Goal: Task Accomplishment & Management: Use online tool/utility

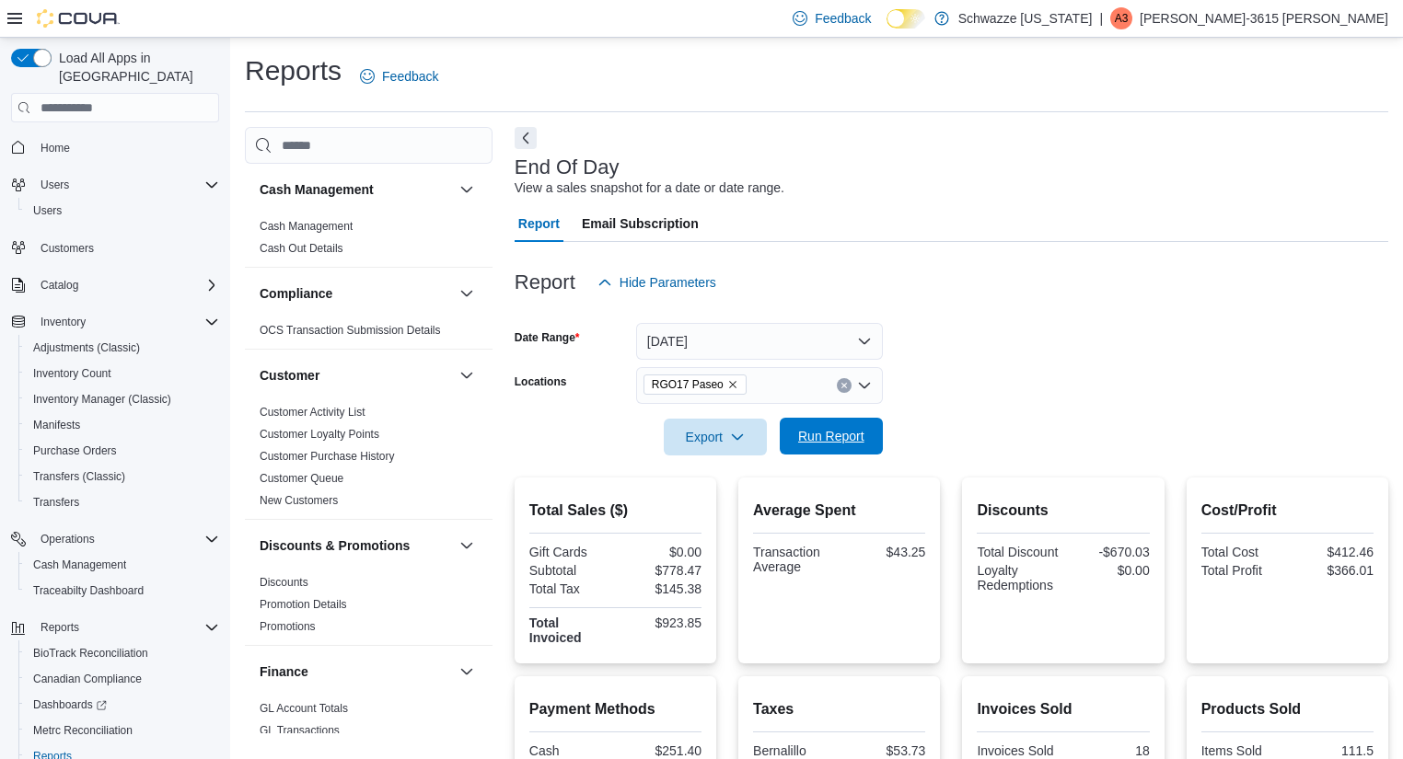
scroll to position [36, 0]
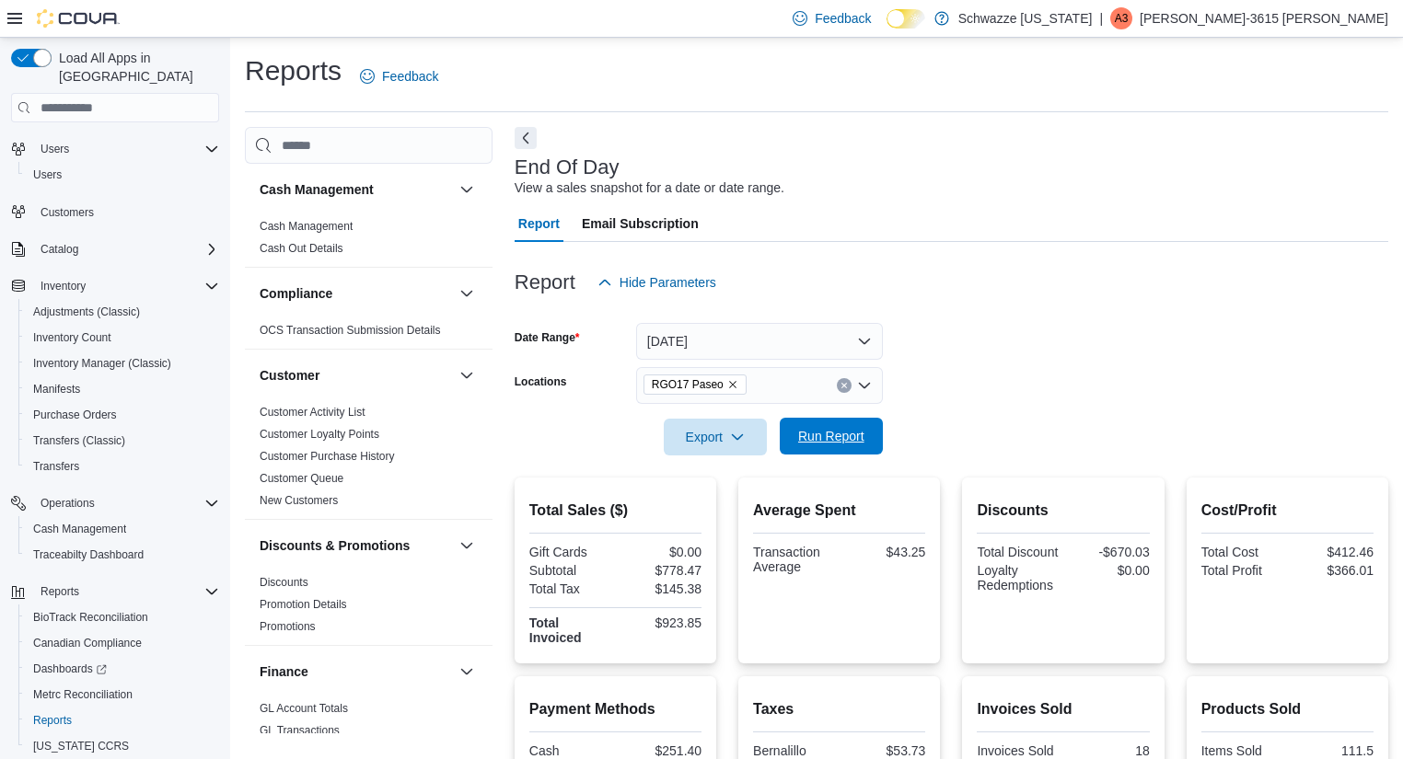
click at [851, 442] on span "Run Report" at bounding box center [831, 436] width 66 height 18
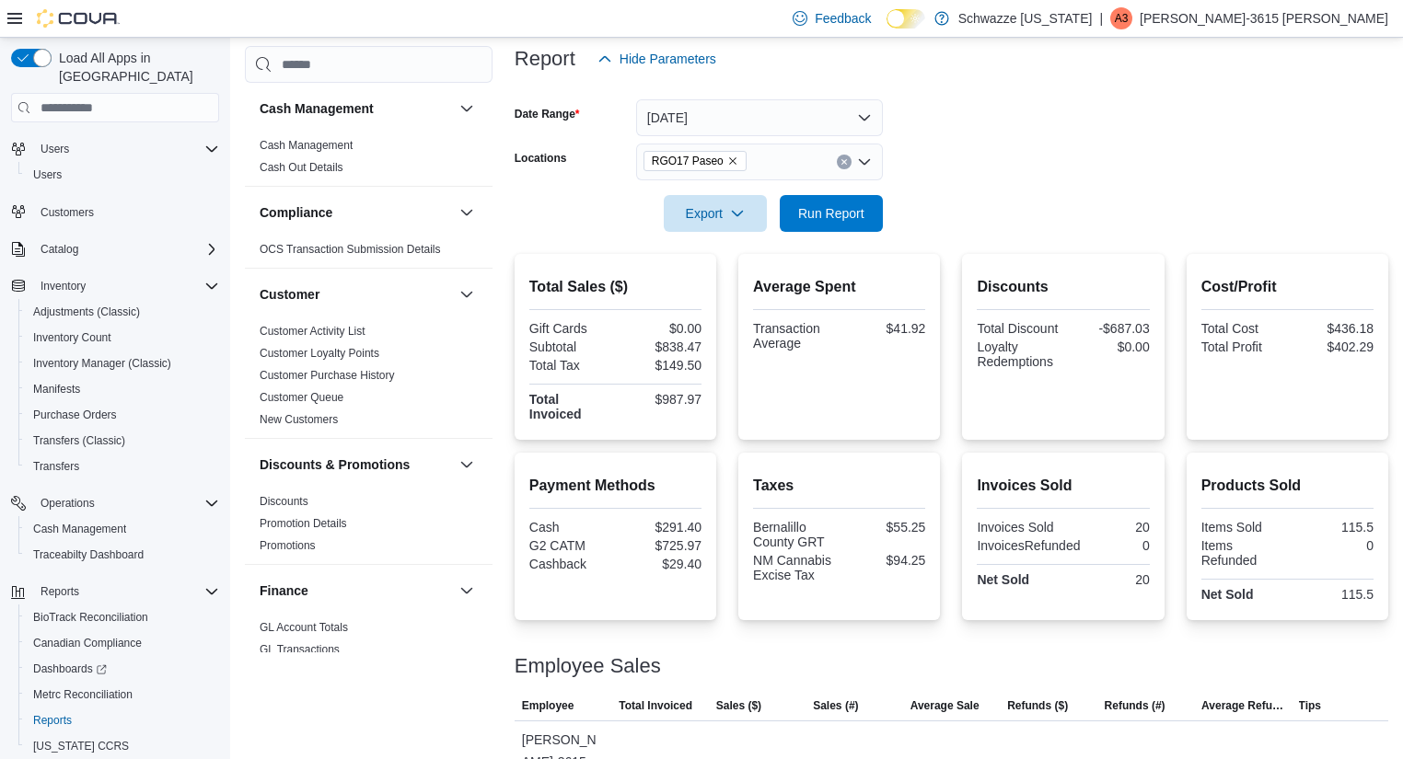
scroll to position [225, 0]
click at [852, 225] on span "Run Report" at bounding box center [831, 211] width 81 height 37
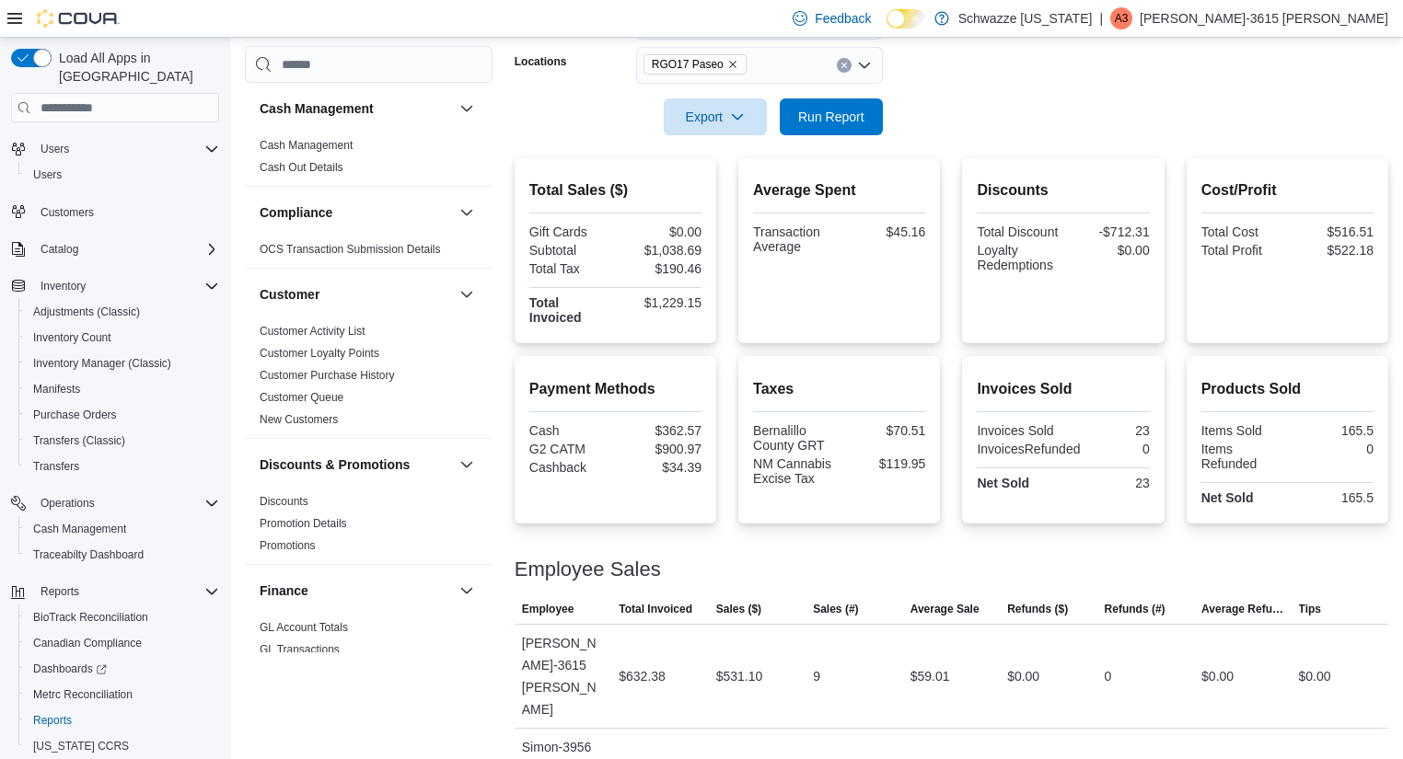
scroll to position [1285, 0]
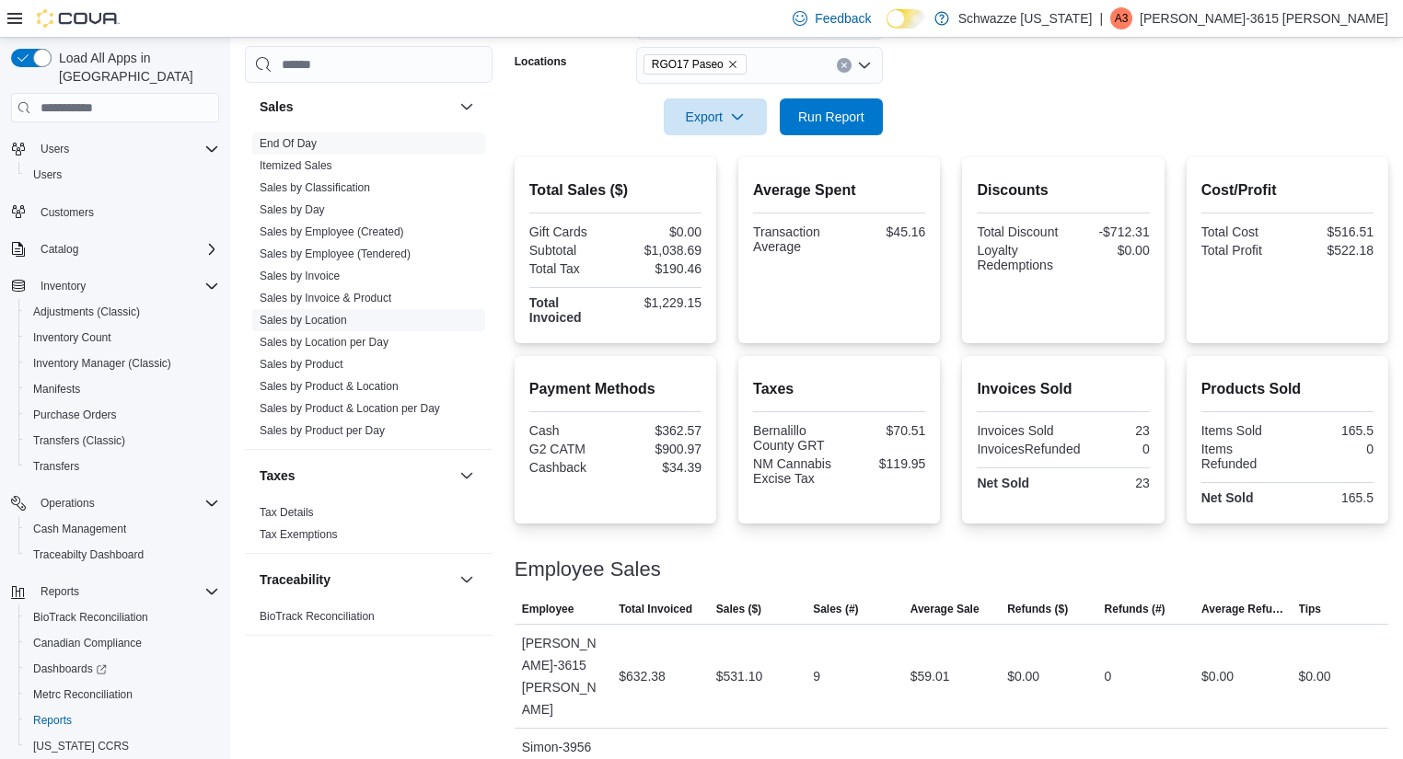
click at [339, 328] on span "Sales by Location" at bounding box center [368, 320] width 233 height 22
click at [310, 309] on span "Sales by Location" at bounding box center [368, 320] width 233 height 22
click at [296, 326] on span "Sales by Location" at bounding box center [368, 320] width 233 height 22
click at [310, 319] on link "Sales by Location" at bounding box center [303, 320] width 87 height 13
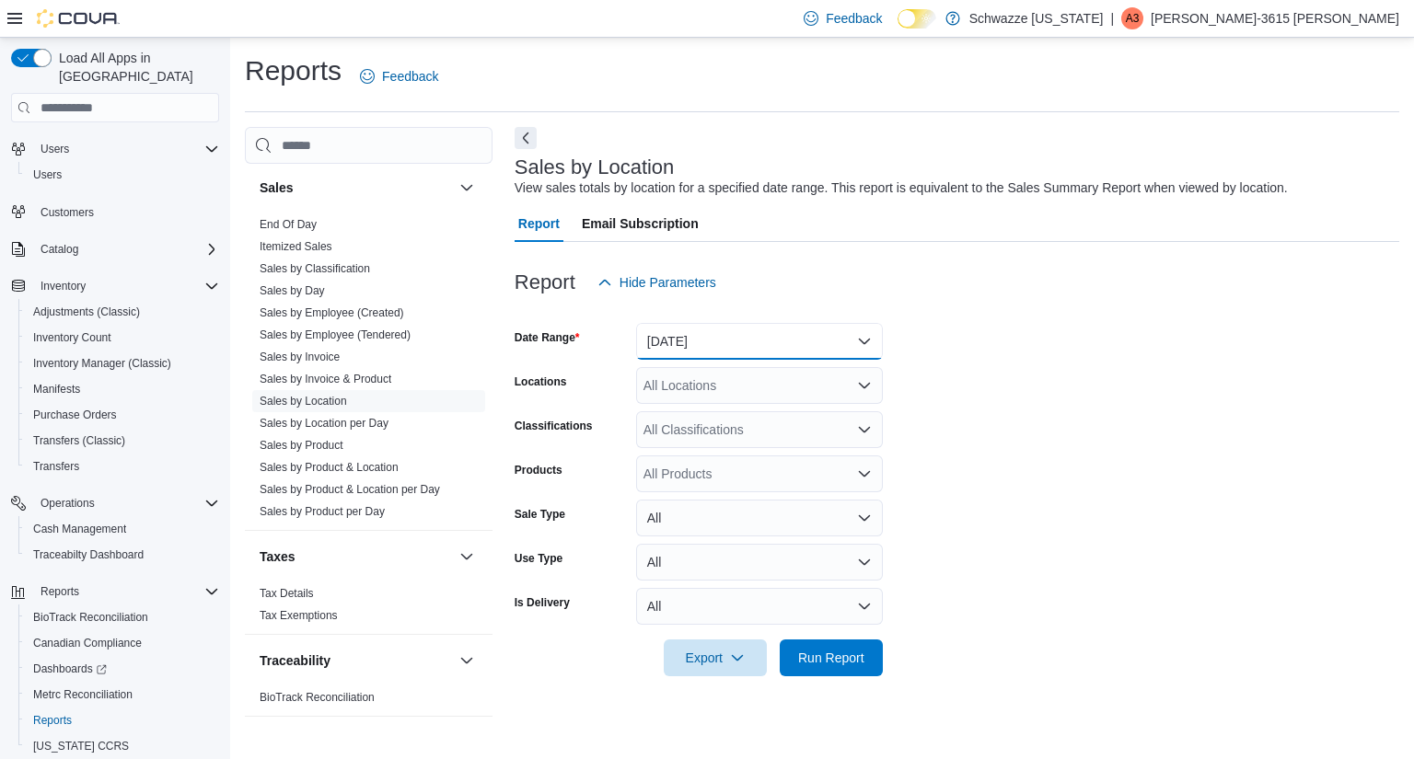
click at [733, 347] on button "[DATE]" at bounding box center [759, 341] width 247 height 37
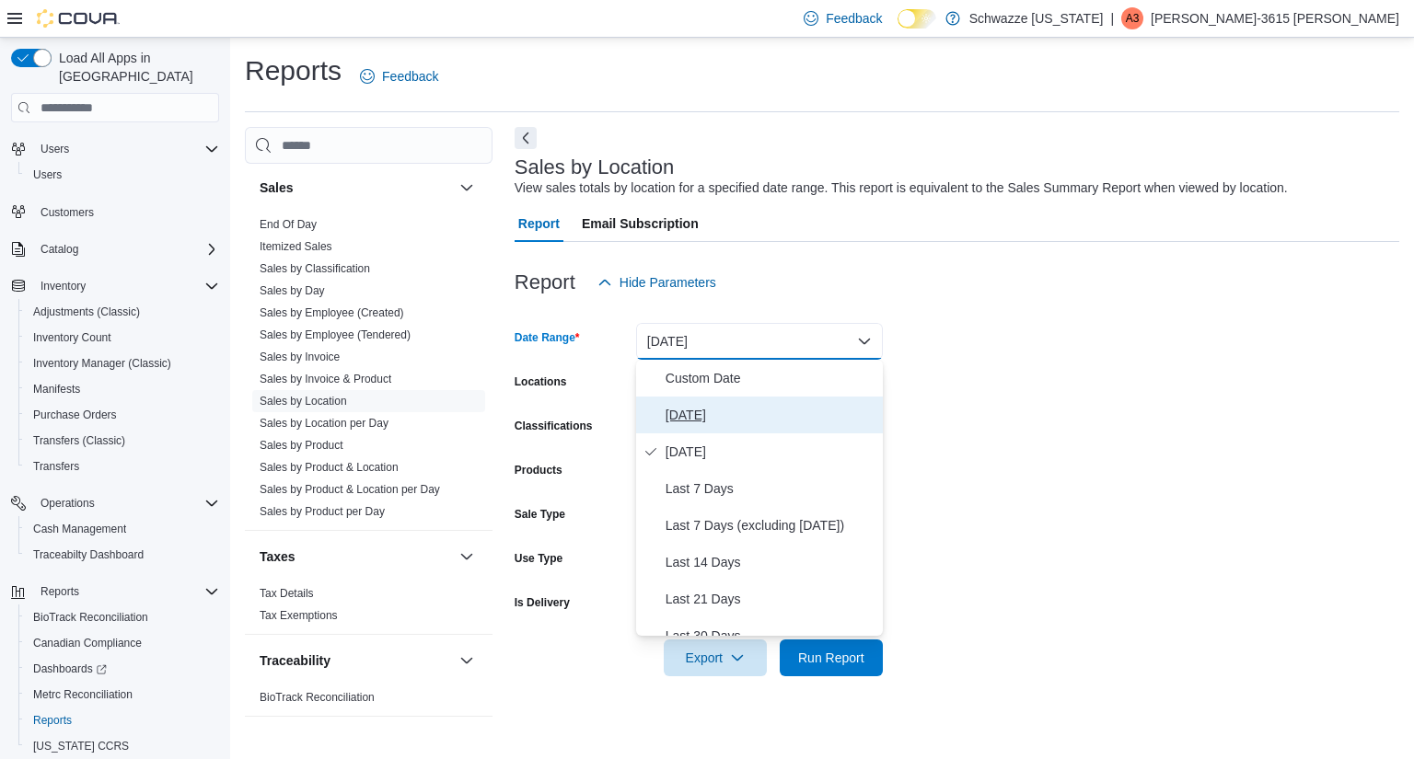
click at [734, 403] on button "[DATE]" at bounding box center [759, 415] width 247 height 37
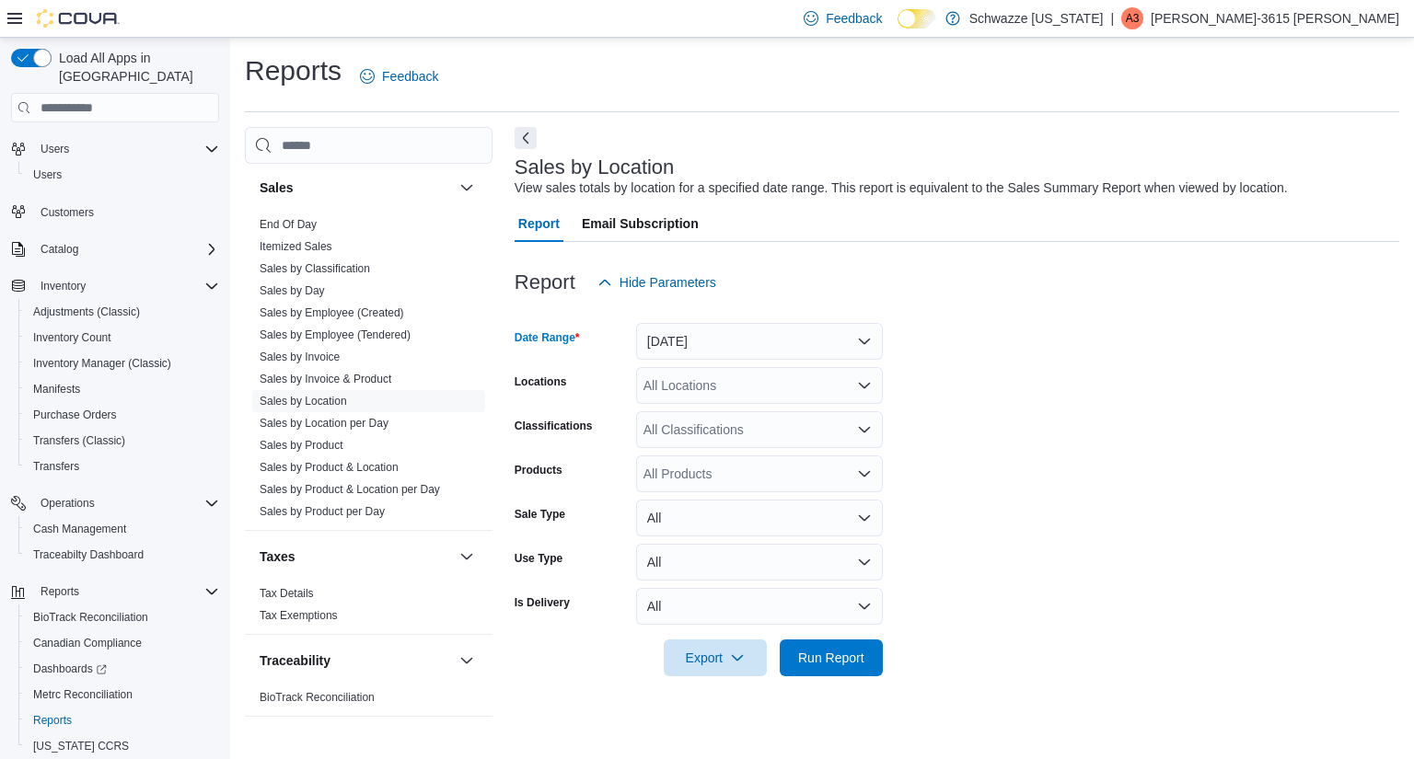
click at [745, 411] on form "Date Range [DATE] Locations All Locations Classifications All Classifications P…" at bounding box center [957, 489] width 885 height 376
click at [771, 388] on div "All Locations" at bounding box center [759, 385] width 247 height 37
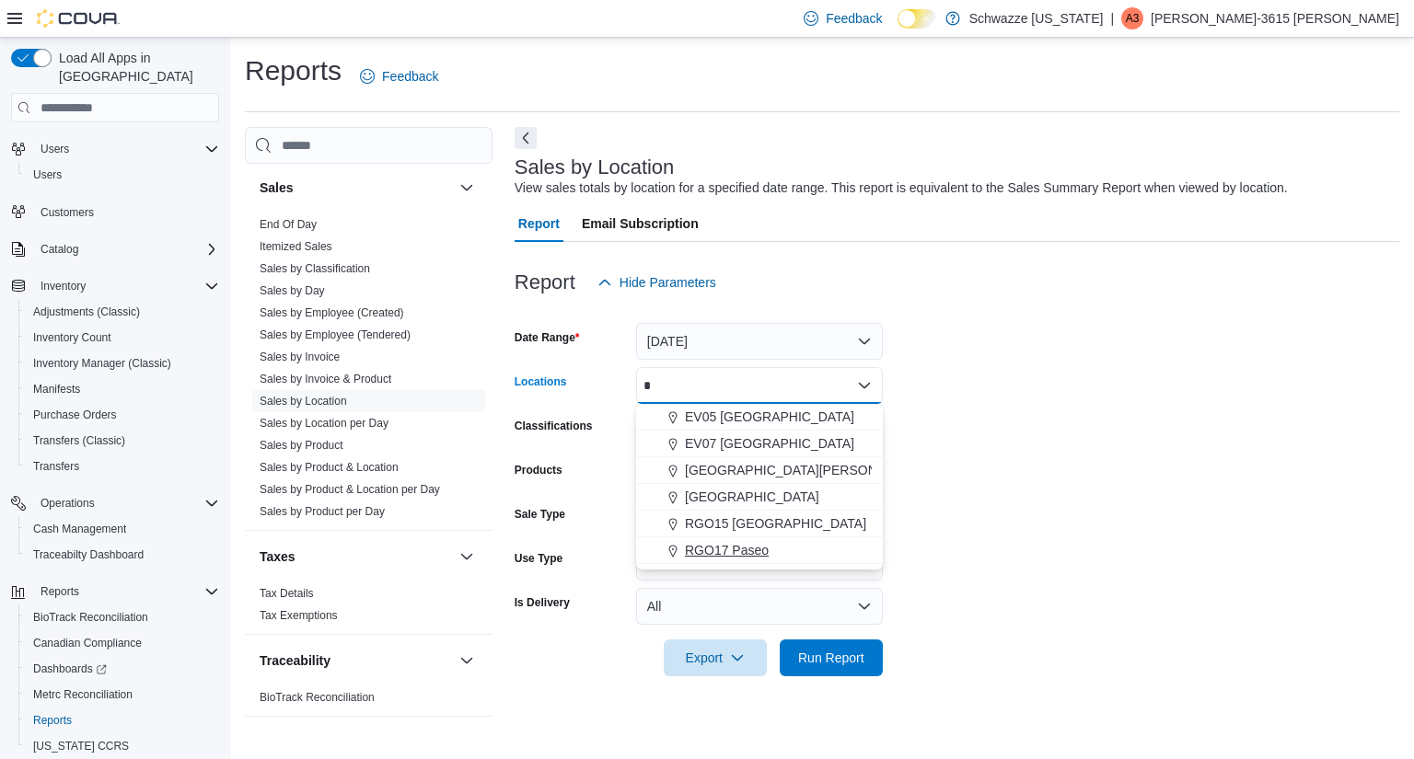
type input "*"
click at [724, 550] on span "RGO17 Paseo" at bounding box center [727, 550] width 84 height 18
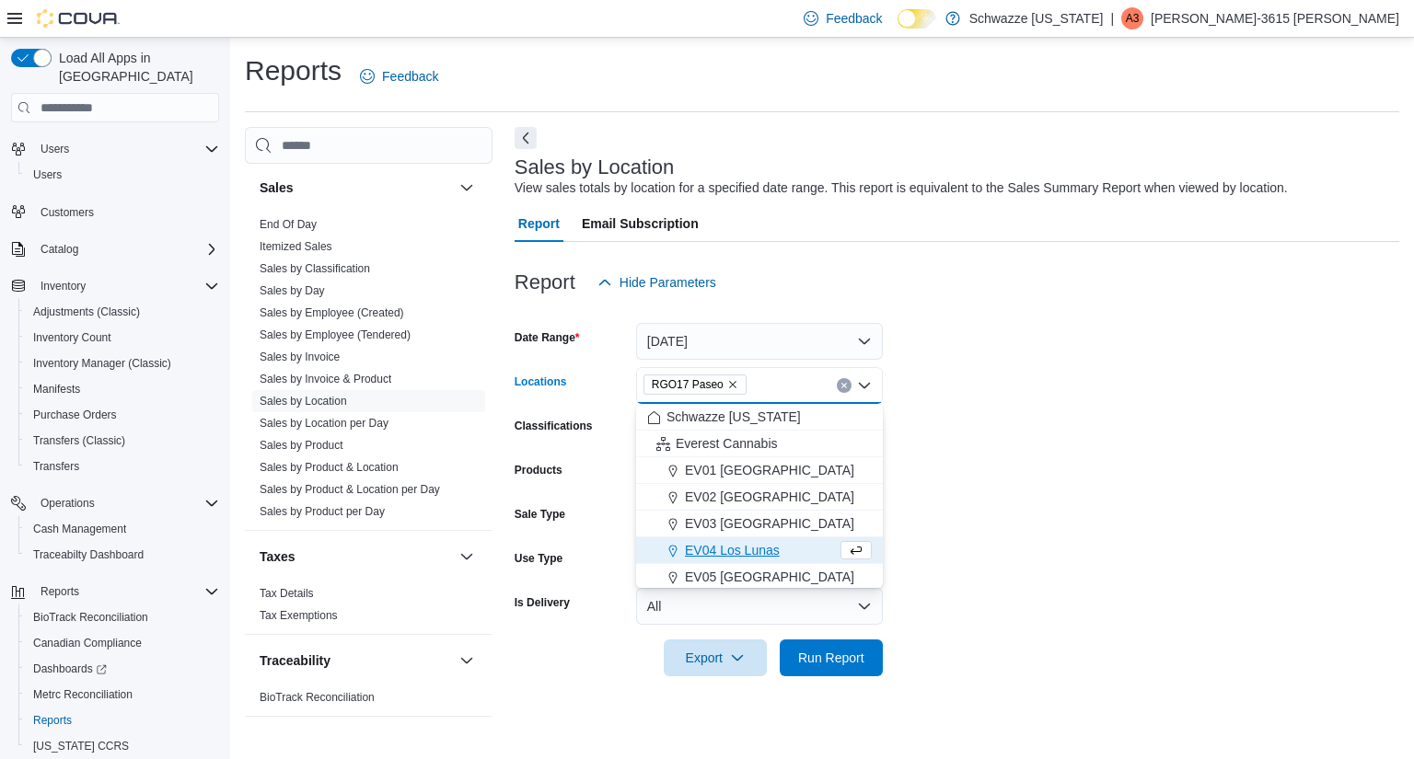
click at [1020, 493] on form "Date Range [DATE] Locations RGO17 Paseo Combo box. Selected. RGO17 Paseo. Press…" at bounding box center [957, 489] width 885 height 376
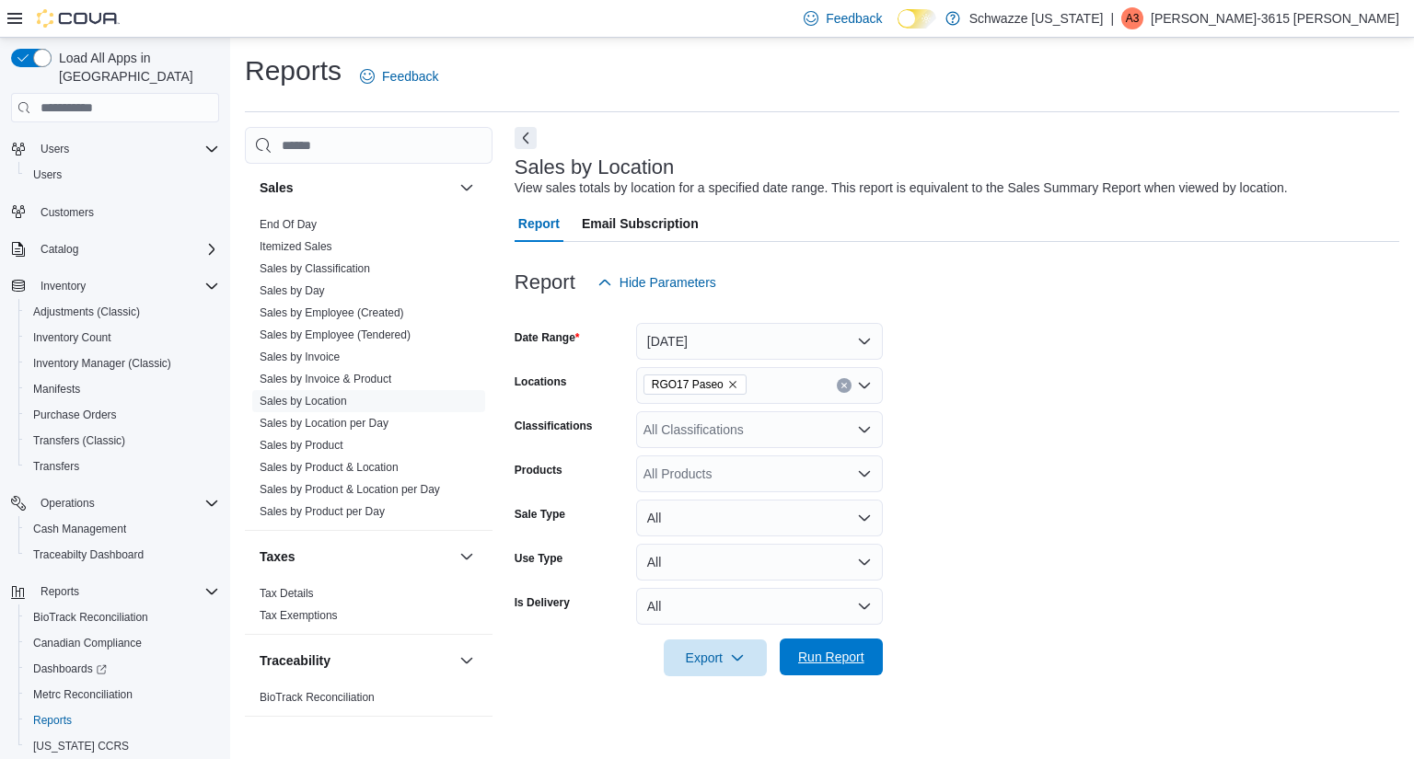
click at [841, 654] on span "Run Report" at bounding box center [831, 657] width 66 height 18
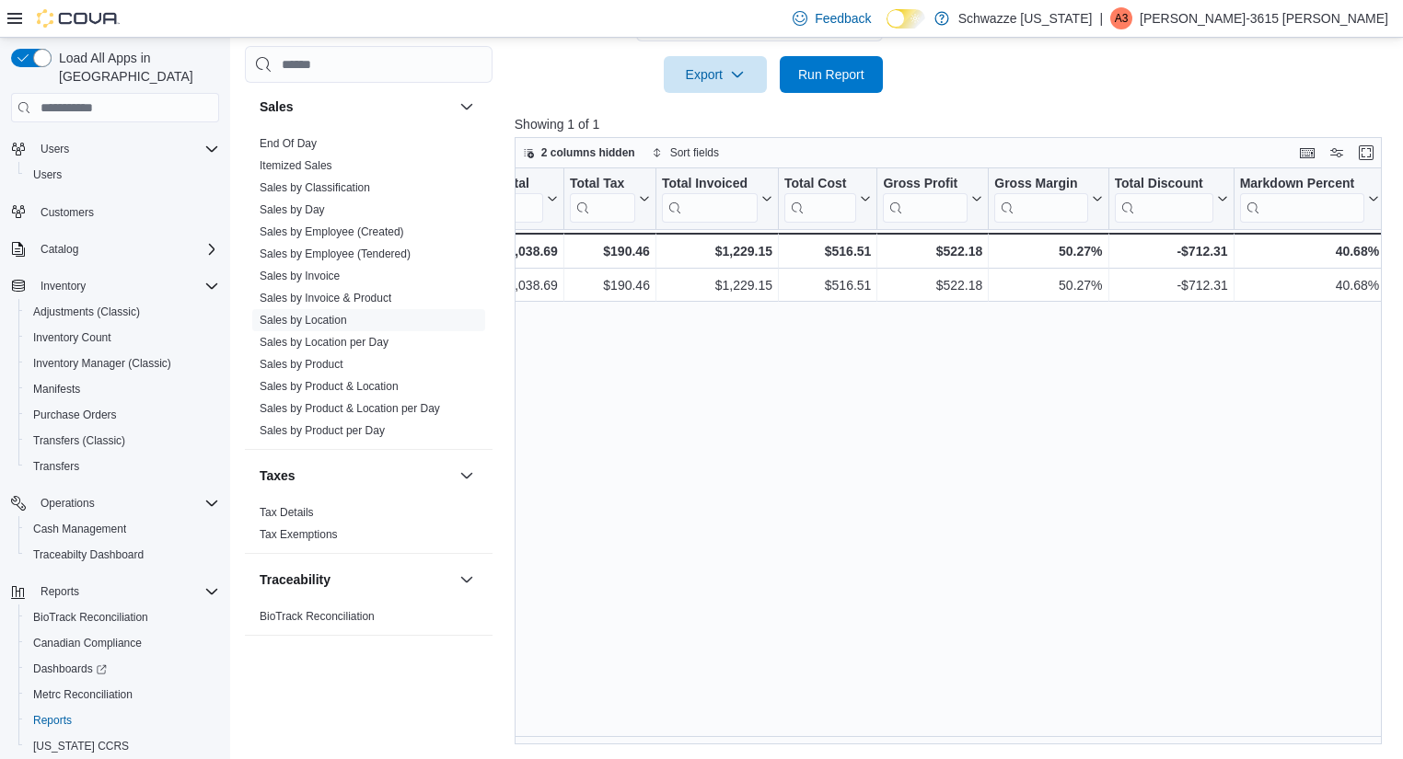
scroll to position [0, 719]
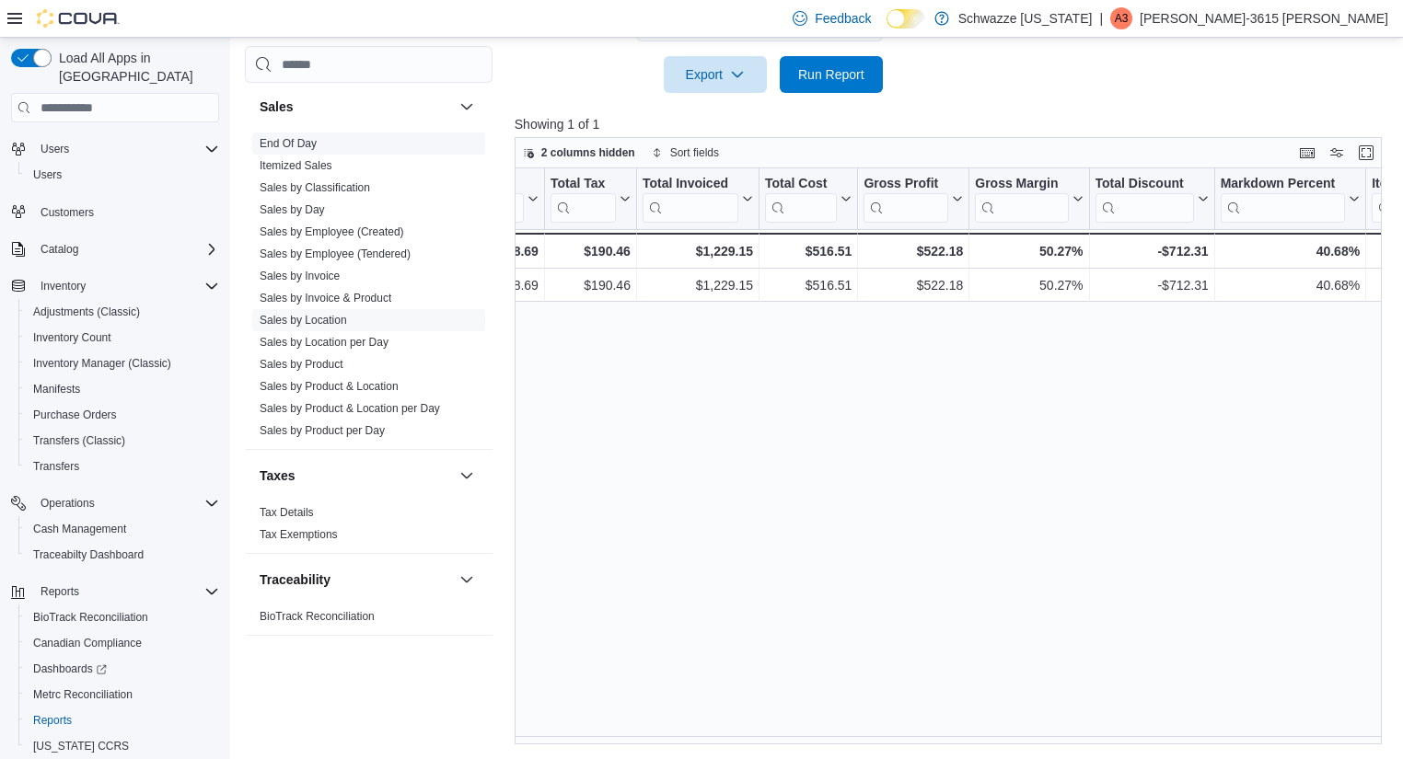
click at [302, 138] on link "End Of Day" at bounding box center [288, 143] width 57 height 13
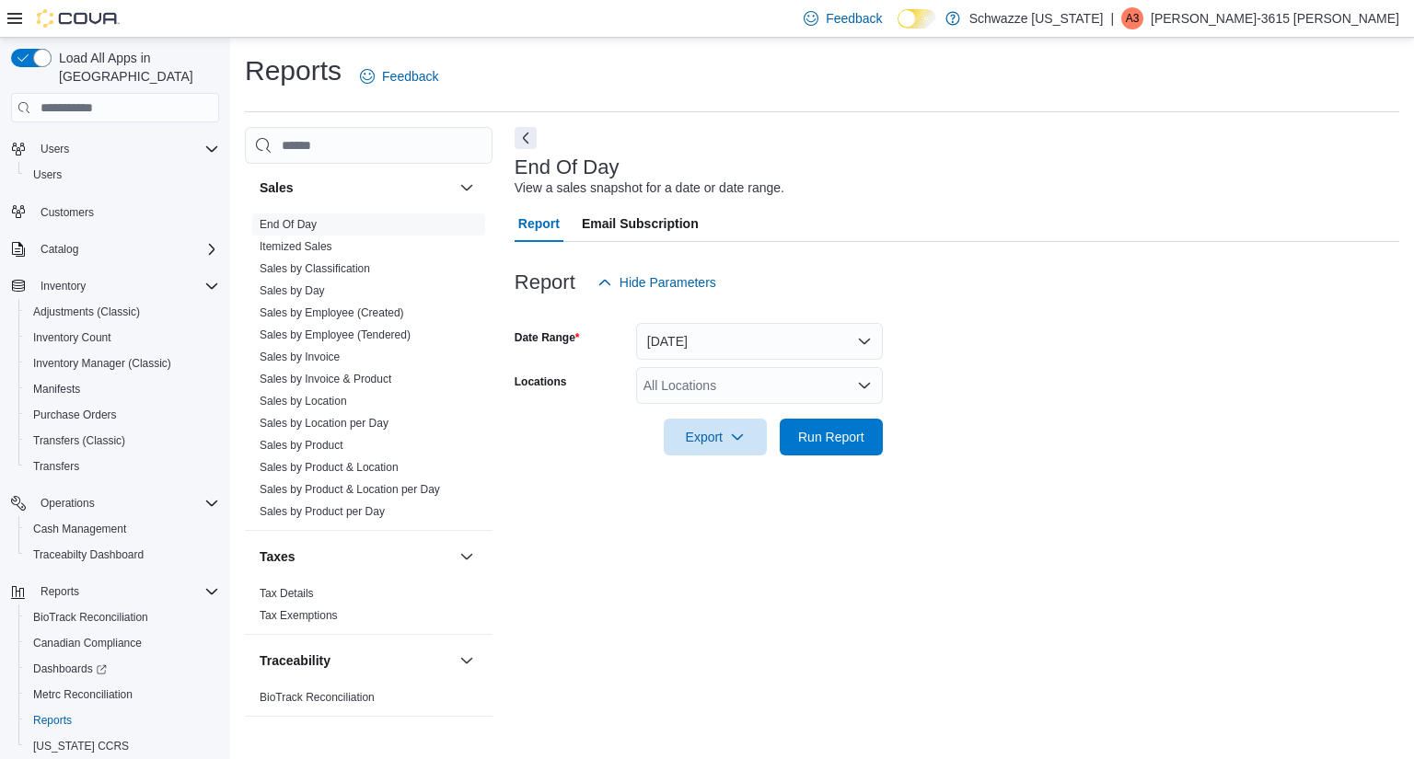
click at [745, 376] on div "All Locations" at bounding box center [759, 385] width 247 height 37
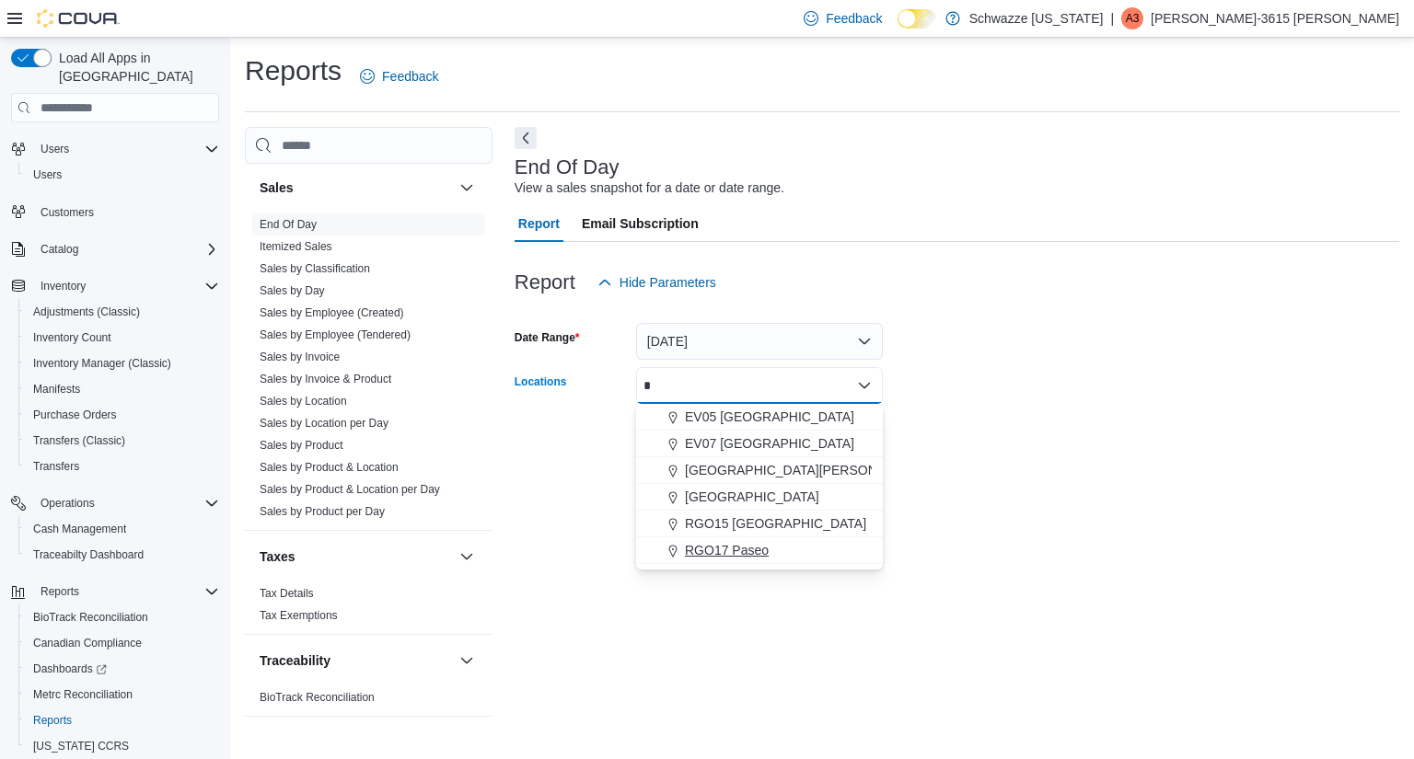
type input "*"
click at [748, 553] on span "RGO17 Paseo" at bounding box center [727, 550] width 84 height 18
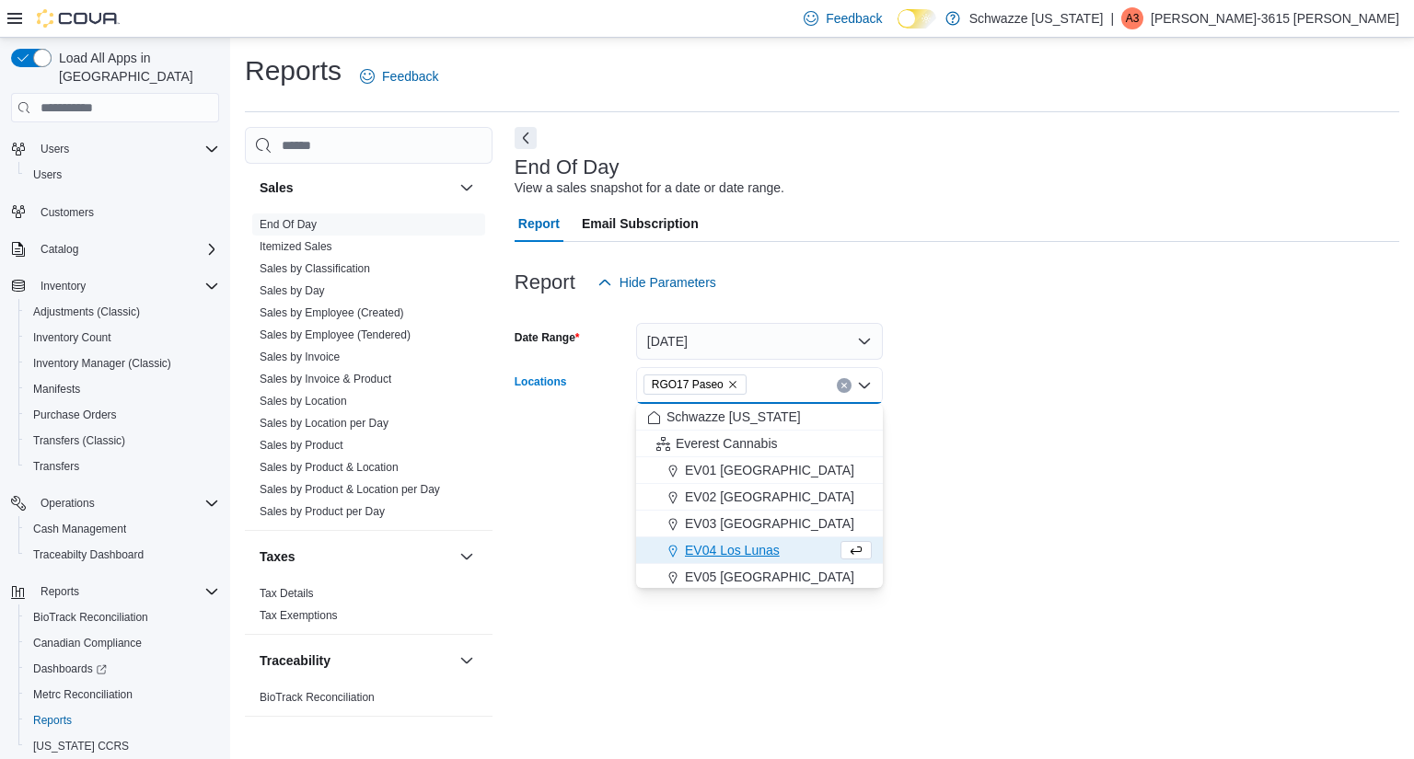
click at [933, 519] on div "End Of Day View a sales snapshot for a date or date range. Report Email Subscri…" at bounding box center [957, 430] width 885 height 607
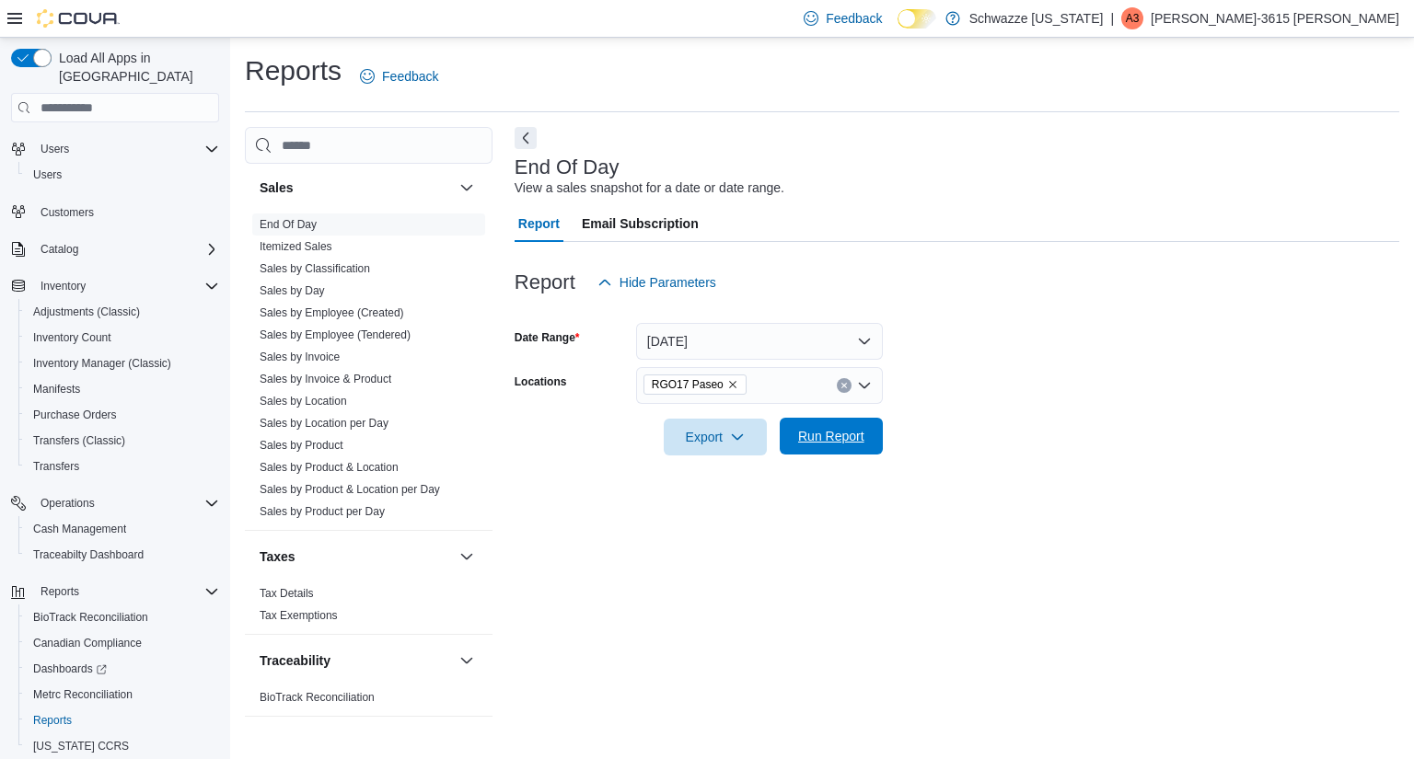
click at [847, 452] on span "Run Report" at bounding box center [831, 436] width 81 height 37
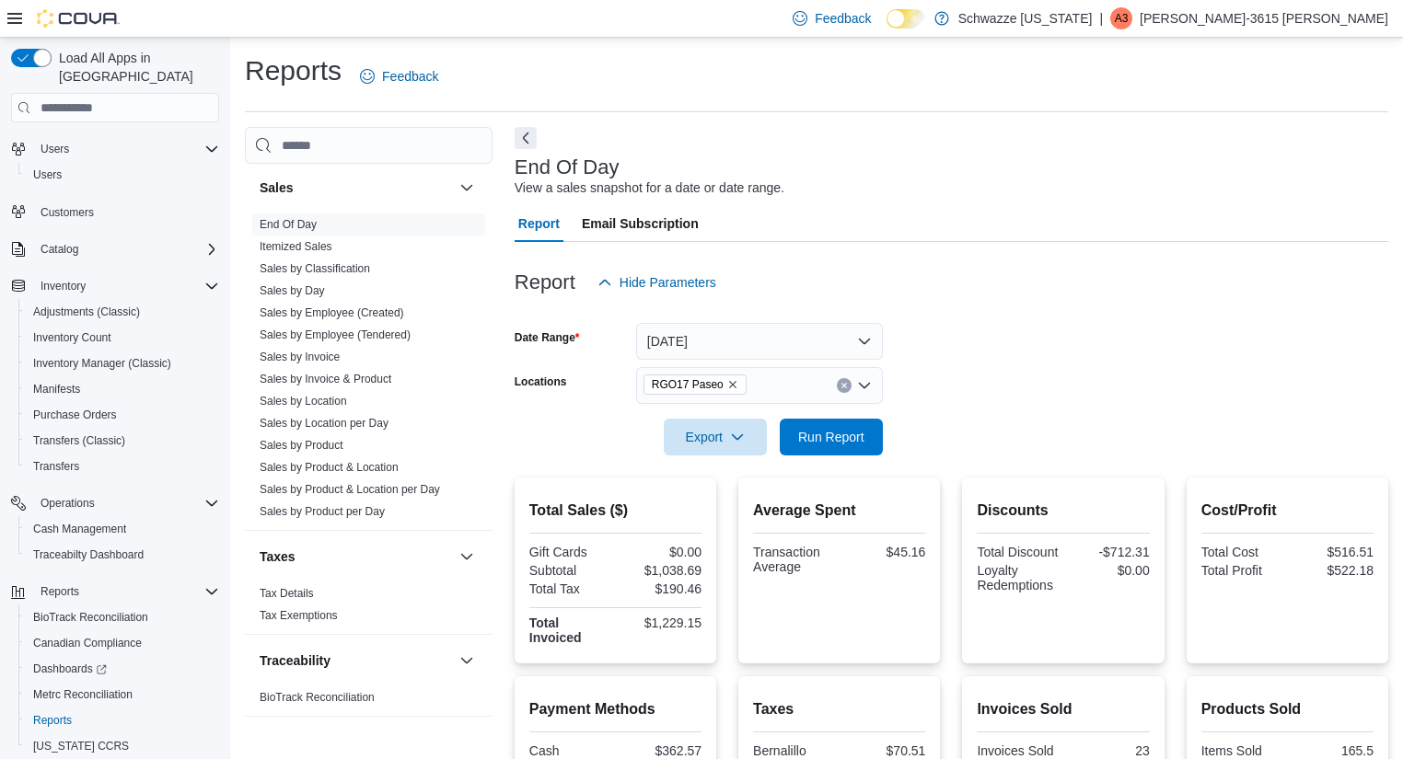
click at [744, 386] on div "RGO17 Paseo" at bounding box center [759, 385] width 247 height 37
type input "***"
click at [736, 412] on span "RGO 1 Midtown" at bounding box center [731, 417] width 92 height 18
click at [1108, 469] on div at bounding box center [952, 467] width 874 height 22
click at [795, 438] on span "Run Report" at bounding box center [831, 436] width 81 height 37
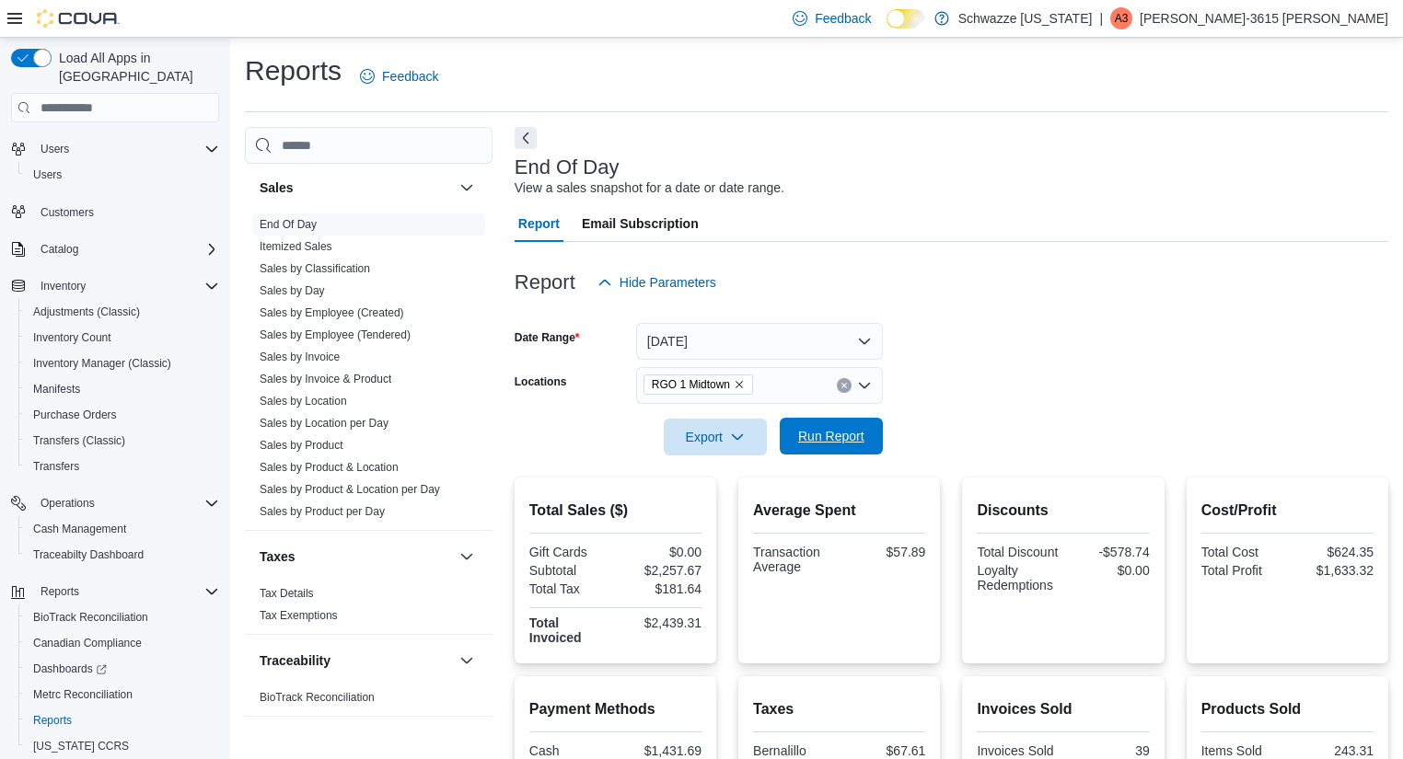
click at [829, 446] on span "Run Report" at bounding box center [831, 436] width 81 height 37
click at [795, 381] on div "RGO 1 Midtown" at bounding box center [759, 385] width 247 height 37
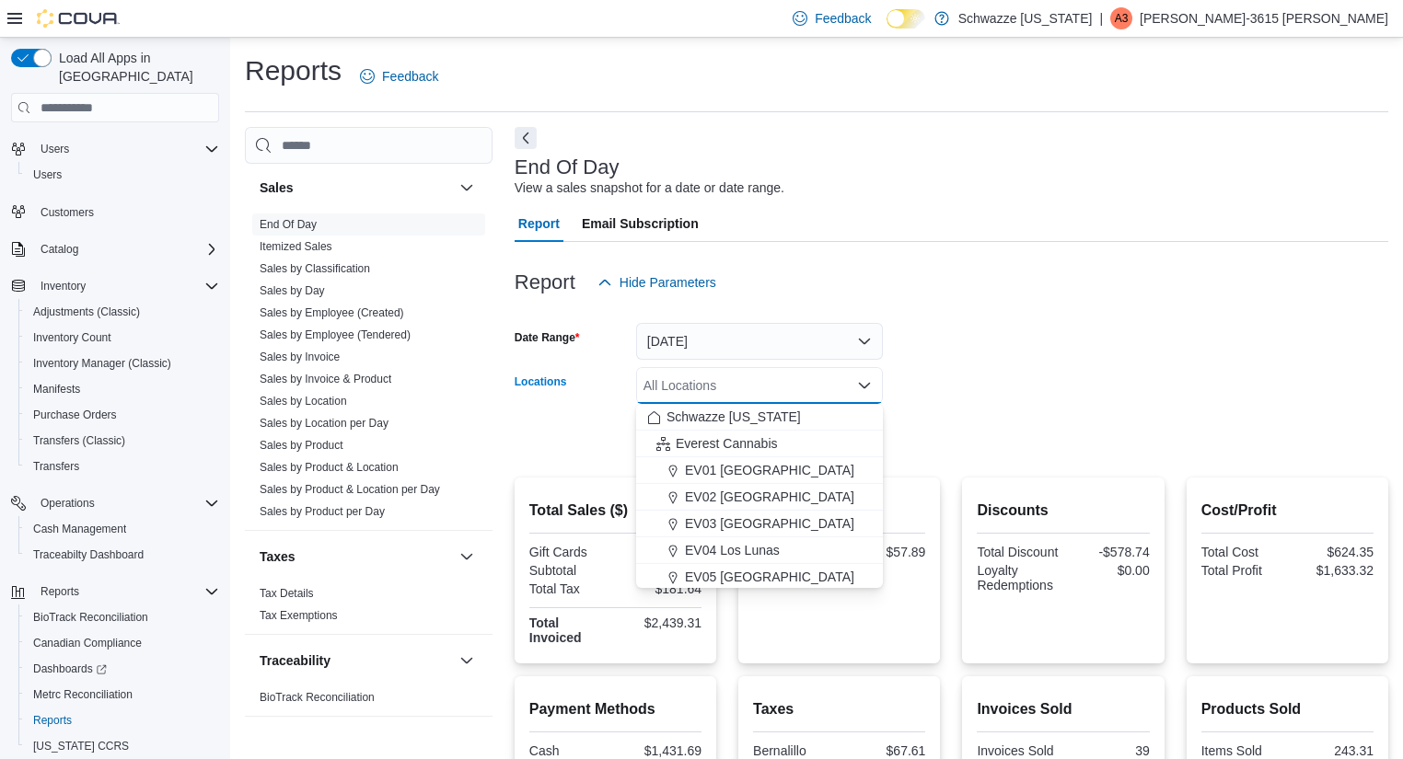
click at [1172, 383] on form "Date Range [DATE] Locations All Locations Combo box. Selected. Combo box input.…" at bounding box center [952, 378] width 874 height 155
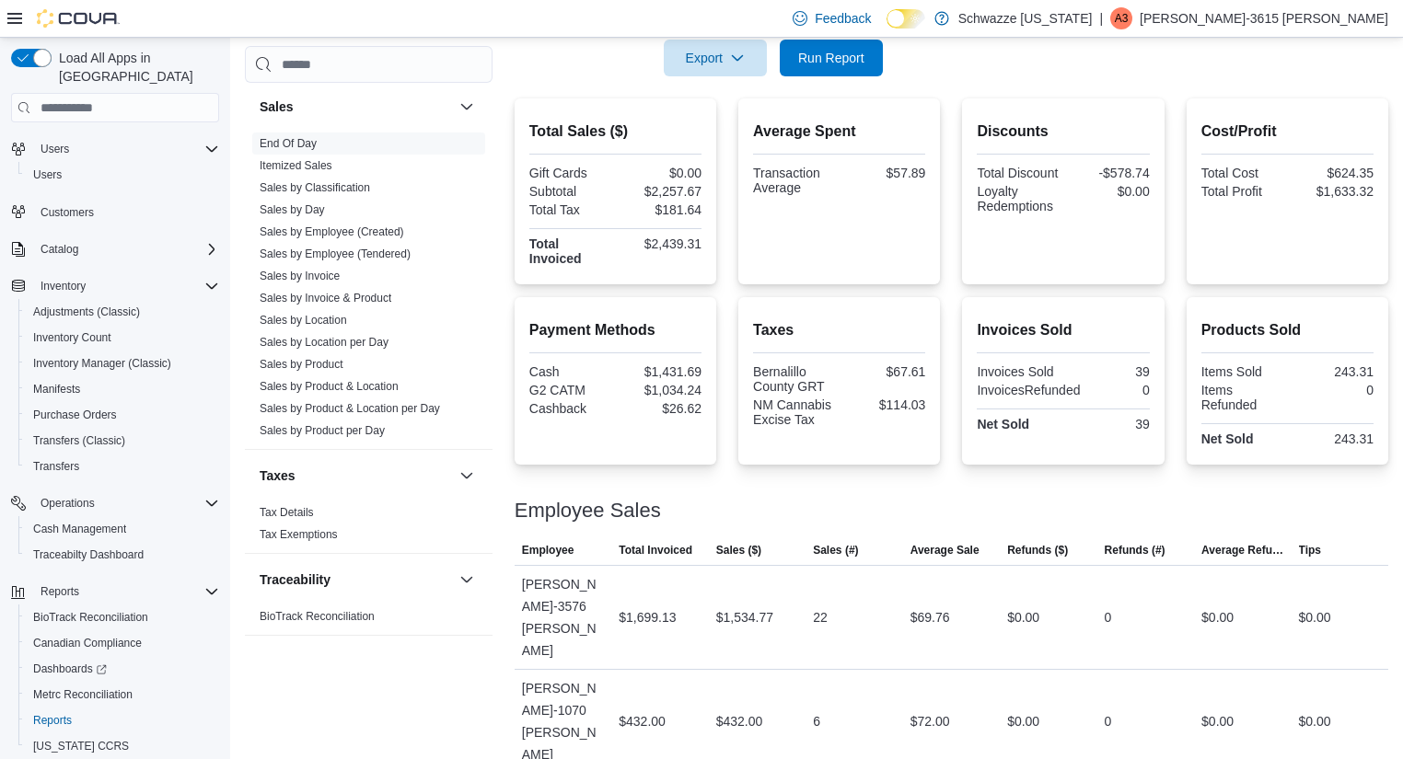
scroll to position [90, 0]
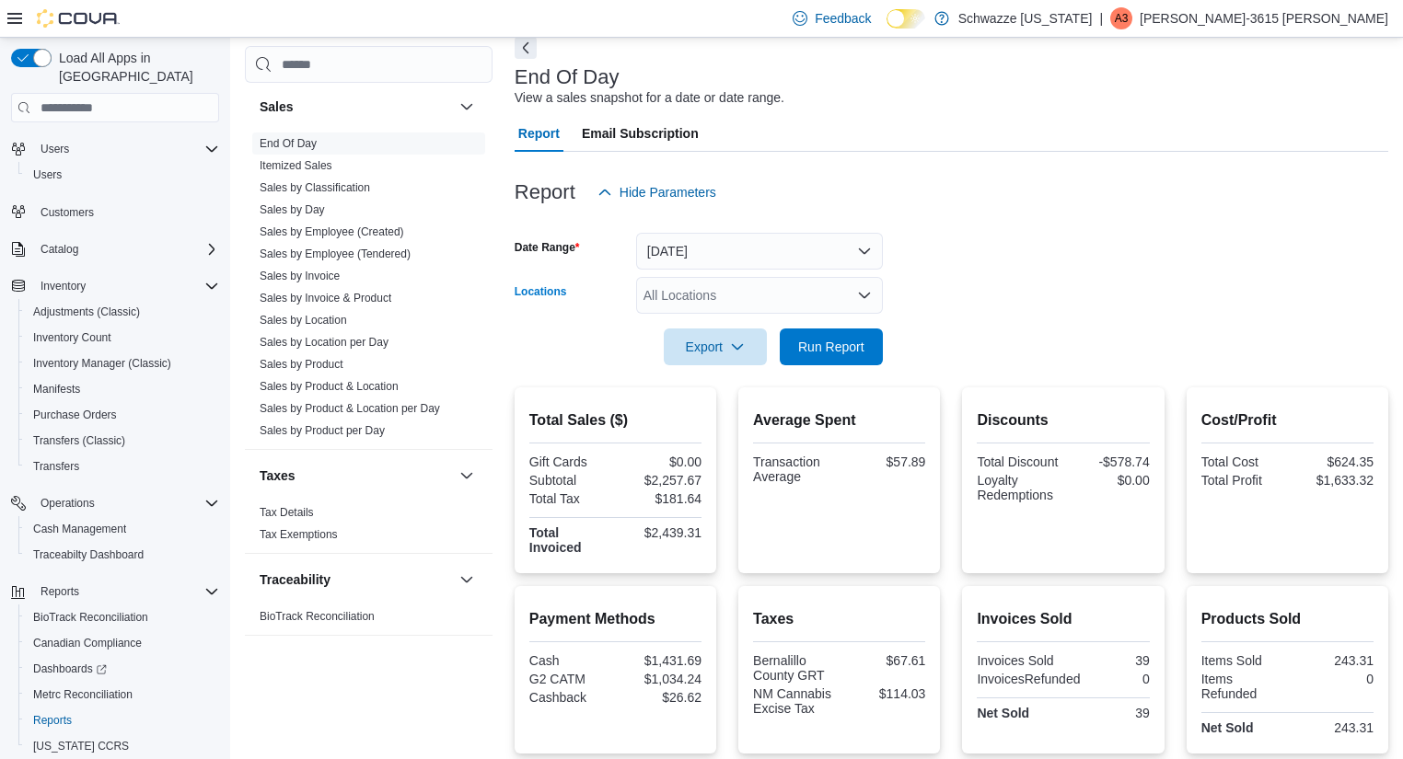
click at [827, 306] on div "All Locations" at bounding box center [759, 295] width 247 height 37
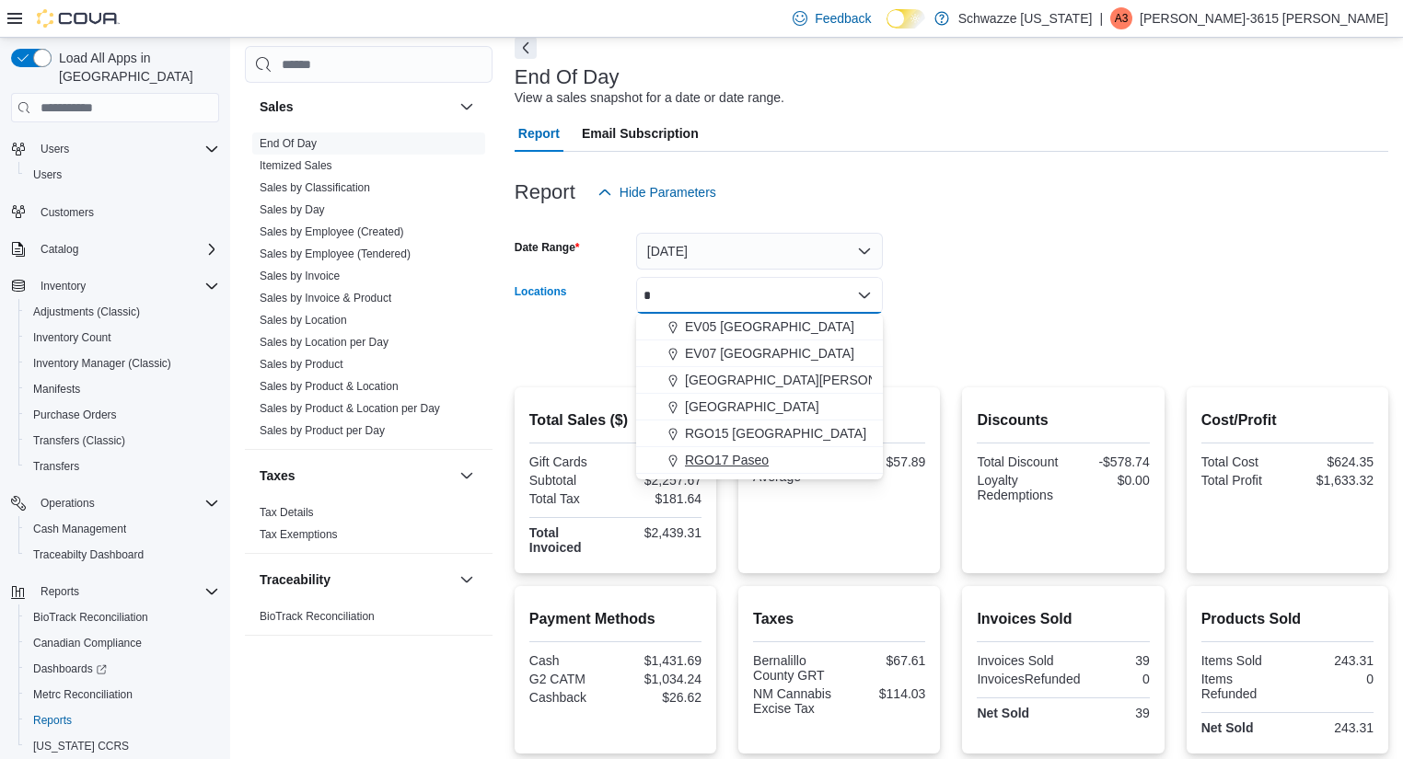
type input "*"
click at [766, 455] on span "RGO17 Paseo" at bounding box center [727, 460] width 84 height 18
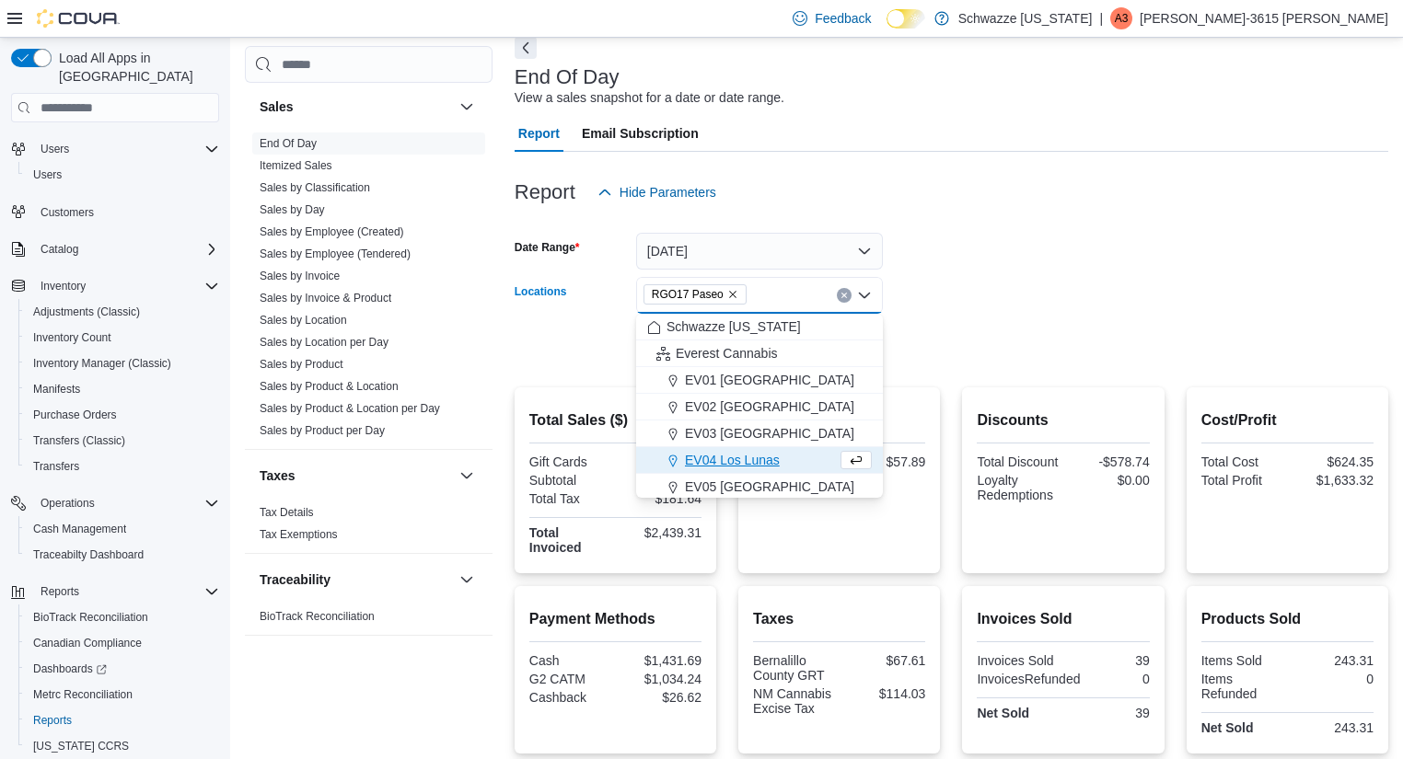
click at [1061, 255] on form "Date Range [DATE] Locations RGO17 Paseo Combo box. Selected. RGO17 Paseo. Press…" at bounding box center [952, 288] width 874 height 155
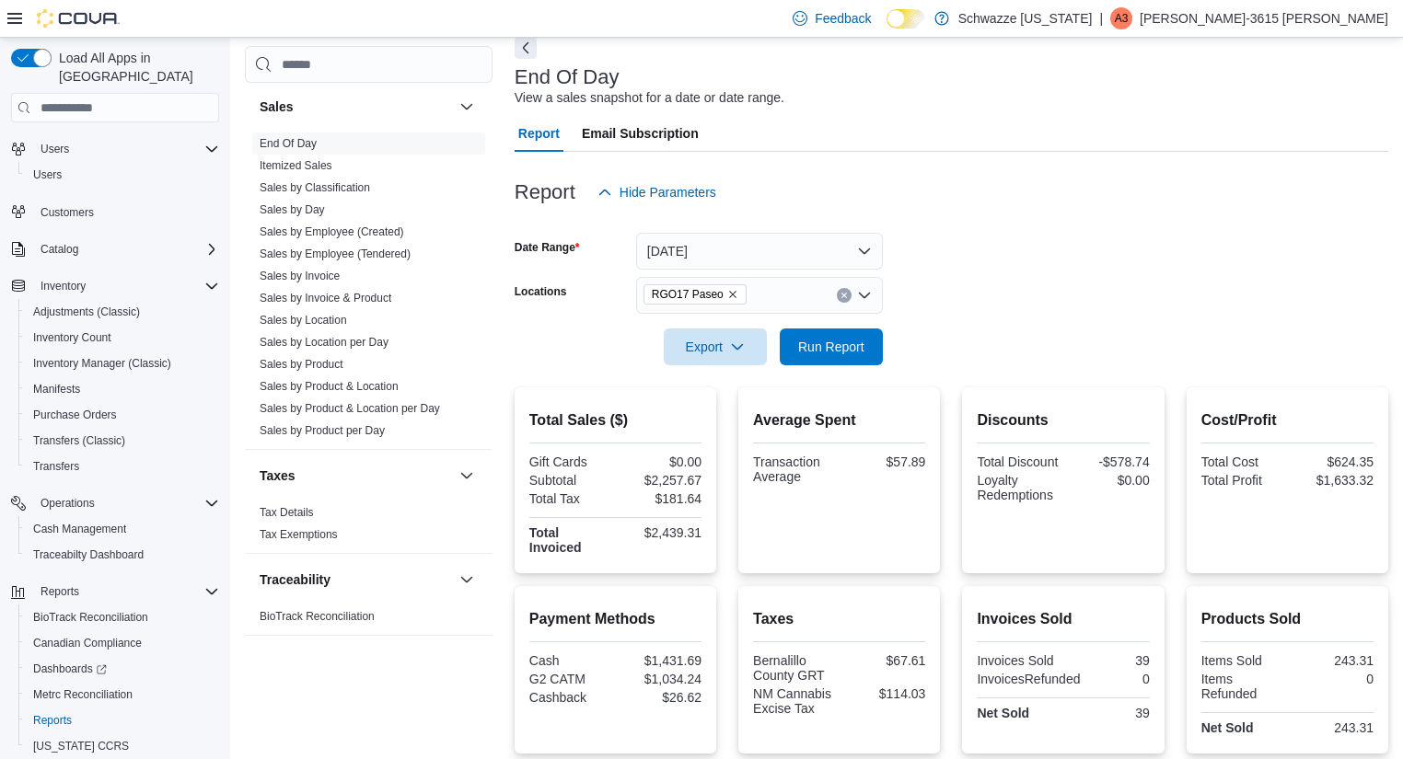
click at [810, 373] on div at bounding box center [952, 376] width 874 height 22
click at [863, 345] on span "Run Report" at bounding box center [831, 346] width 66 height 18
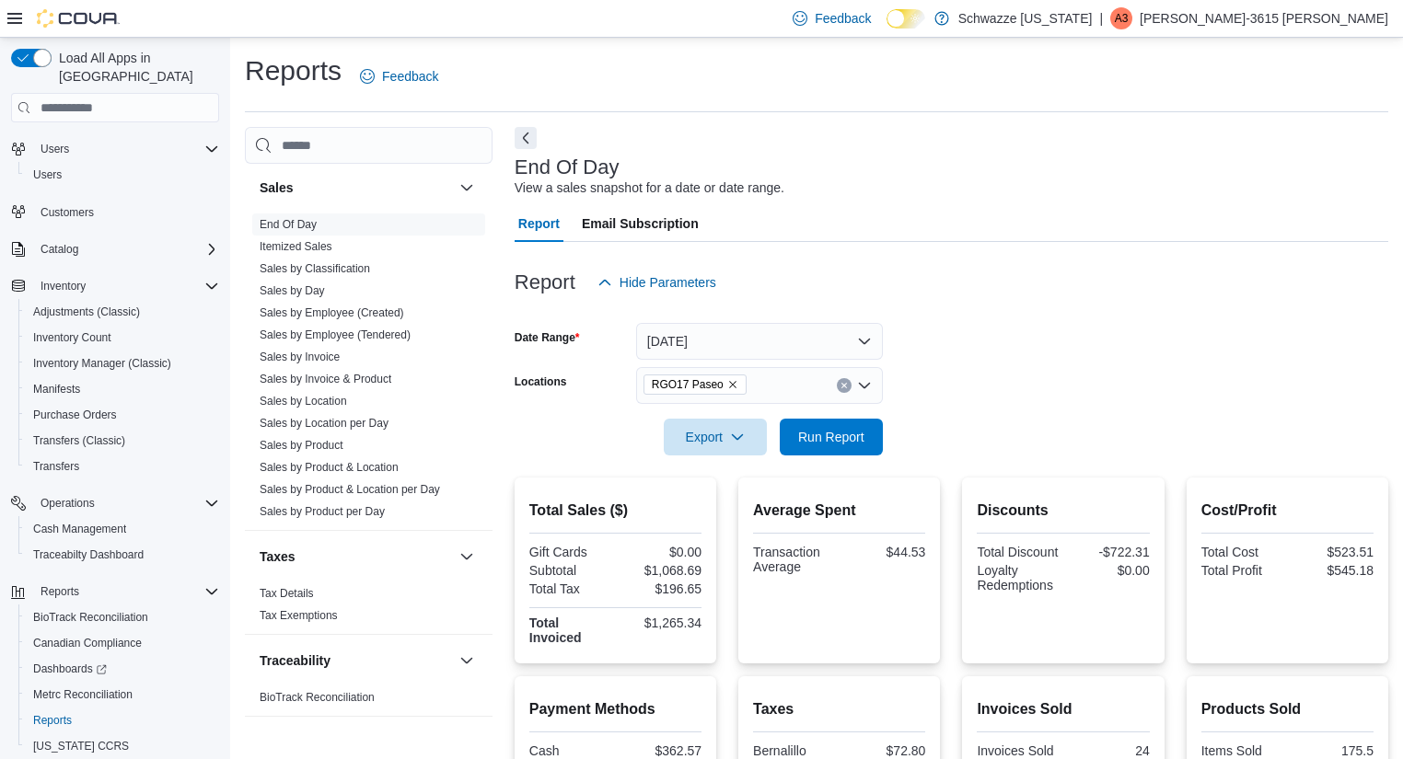
click at [840, 411] on div at bounding box center [952, 411] width 874 height 15
click at [840, 412] on div at bounding box center [952, 411] width 874 height 15
click at [828, 446] on span "Run Report" at bounding box center [831, 436] width 81 height 37
click at [798, 431] on span "Run Report" at bounding box center [831, 436] width 66 height 18
click at [1149, 291] on div "Report Hide Parameters" at bounding box center [952, 282] width 874 height 37
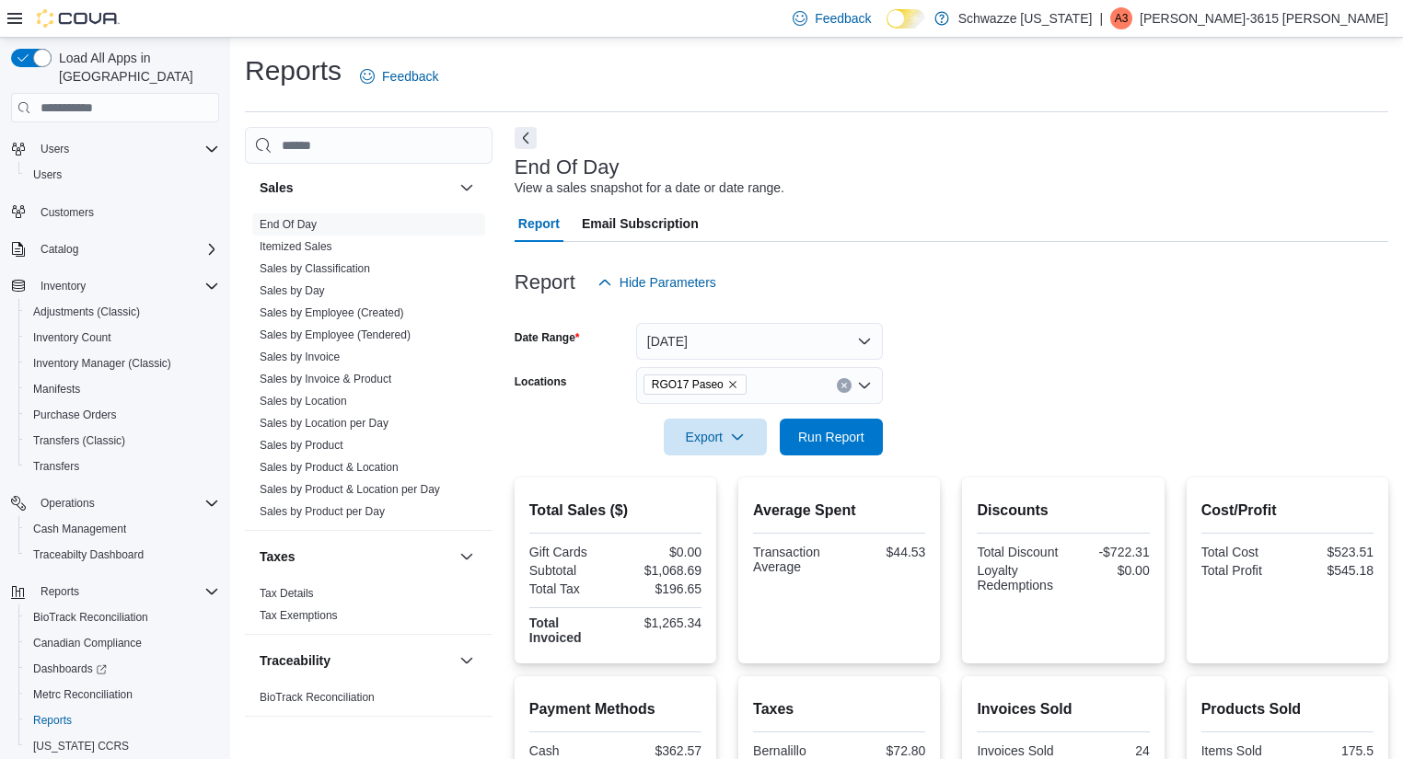
click at [1071, 402] on form "Date Range [DATE] Locations RGO17 Paseo Export Run Report" at bounding box center [952, 378] width 874 height 155
click at [795, 476] on div at bounding box center [952, 467] width 874 height 22
click at [961, 358] on form "Date Range [DATE] Locations RGO17 Paseo Export Run Report" at bounding box center [952, 378] width 874 height 155
click at [842, 442] on span "Run Report" at bounding box center [831, 436] width 66 height 18
click at [1172, 342] on form "Date Range [DATE] Locations RGO17 Paseo Export Run Report" at bounding box center [952, 378] width 874 height 155
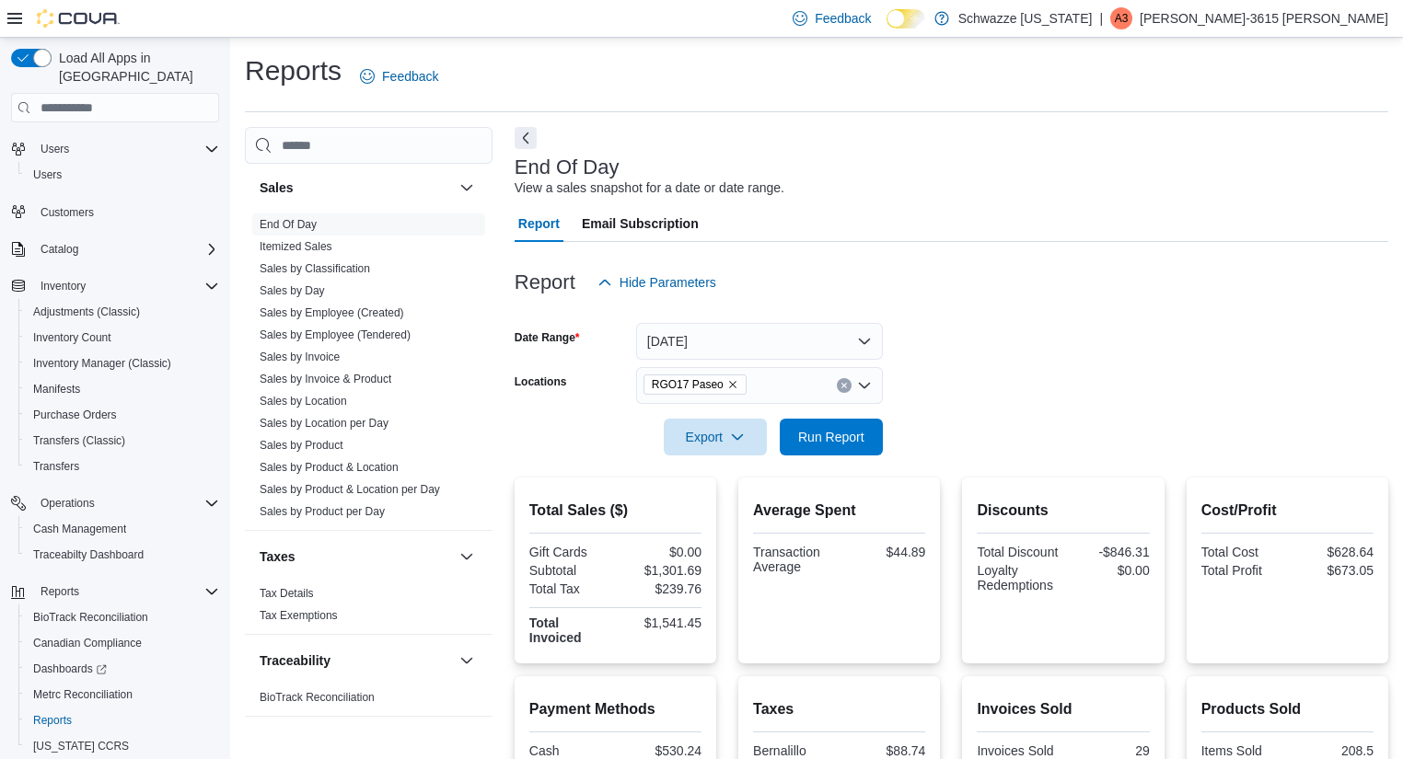
click at [978, 180] on div "End Of Day View a sales snapshot for a date or date range." at bounding box center [947, 176] width 864 height 41
click at [1183, 416] on div at bounding box center [952, 411] width 874 height 15
click at [121, 356] on span "Inventory Manager (Classic)" at bounding box center [102, 363] width 138 height 15
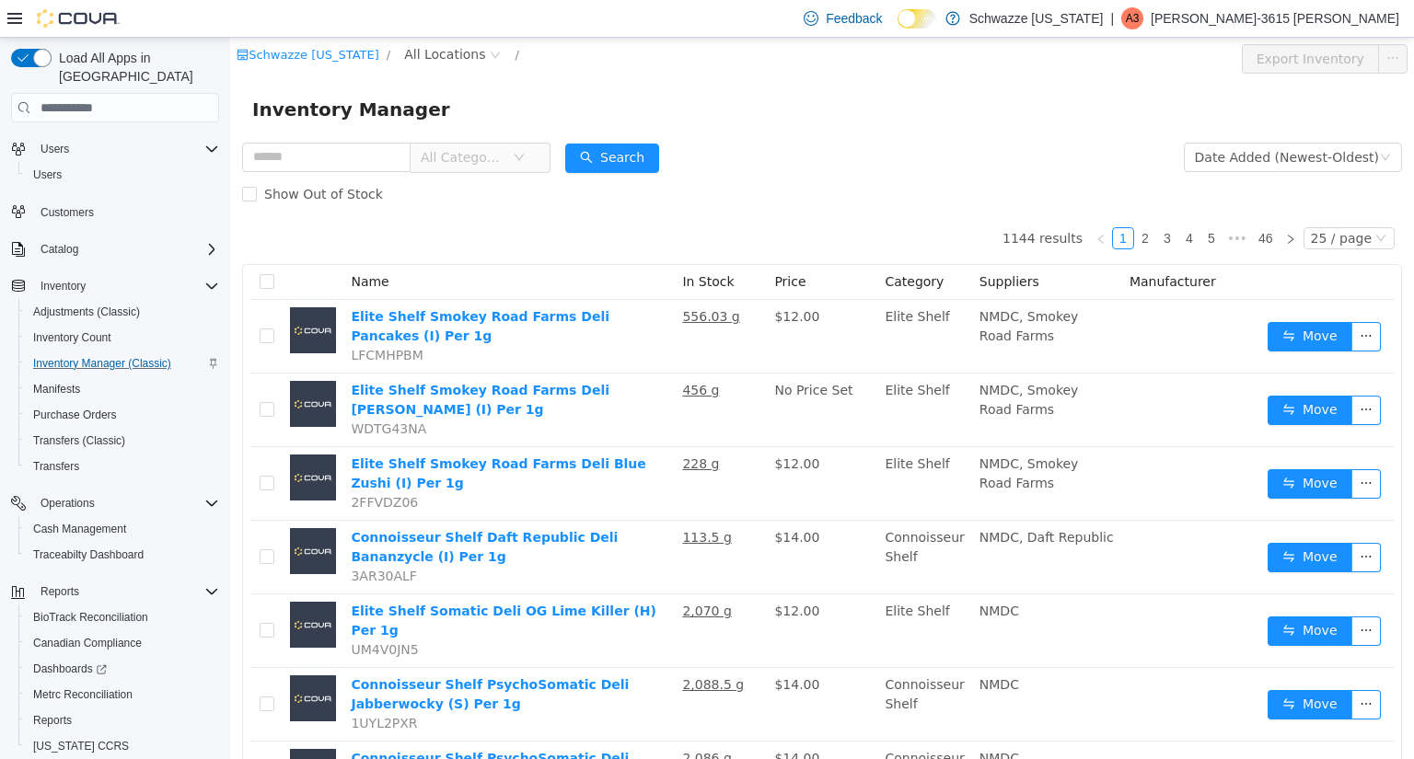
click at [447, 37] on div "Feedback Dark Mode Schwazze [US_STATE] | A3 Adrianna-3615 [PERSON_NAME]" at bounding box center [707, 19] width 1414 height 38
click at [426, 64] on span "All Locations" at bounding box center [444, 54] width 81 height 20
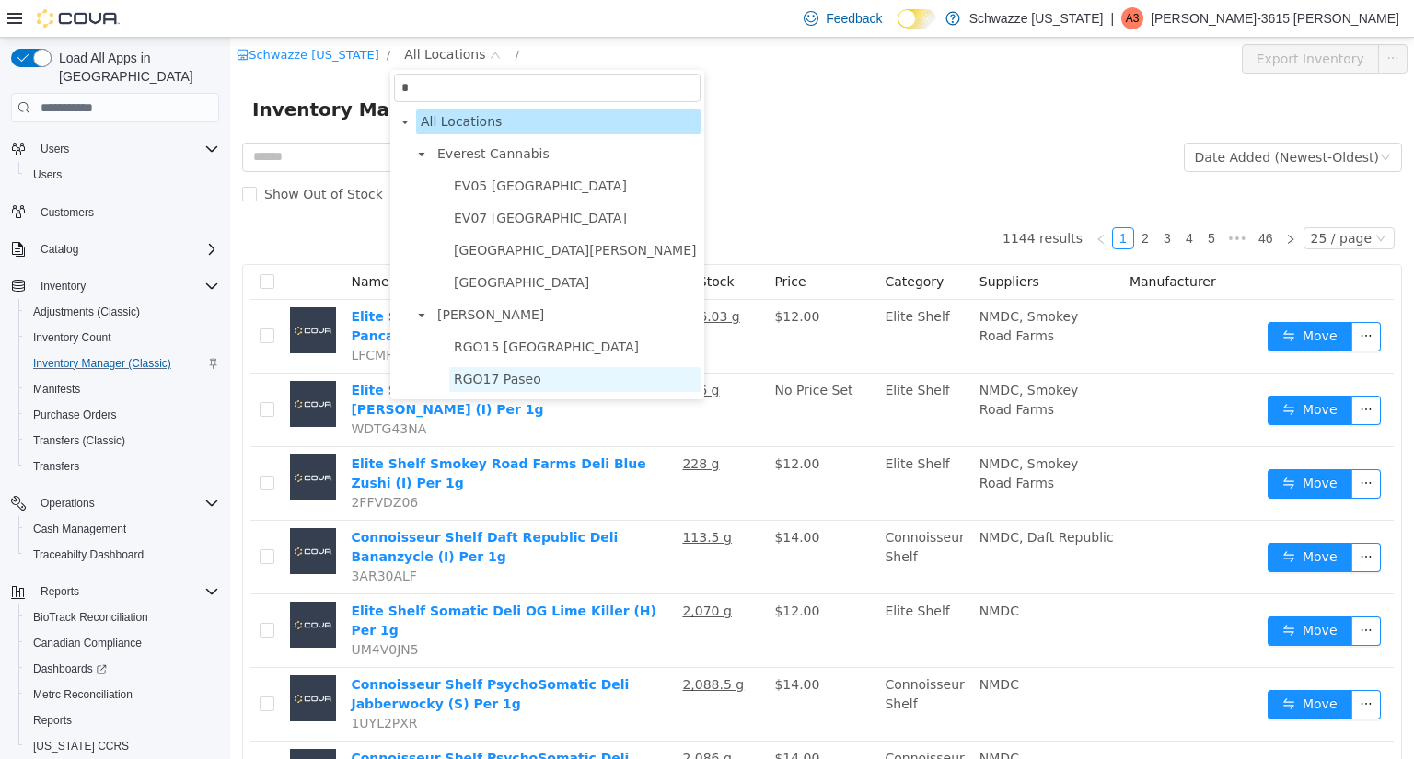
type input "*"
click at [528, 387] on span "RGO17 Paseo" at bounding box center [497, 379] width 87 height 15
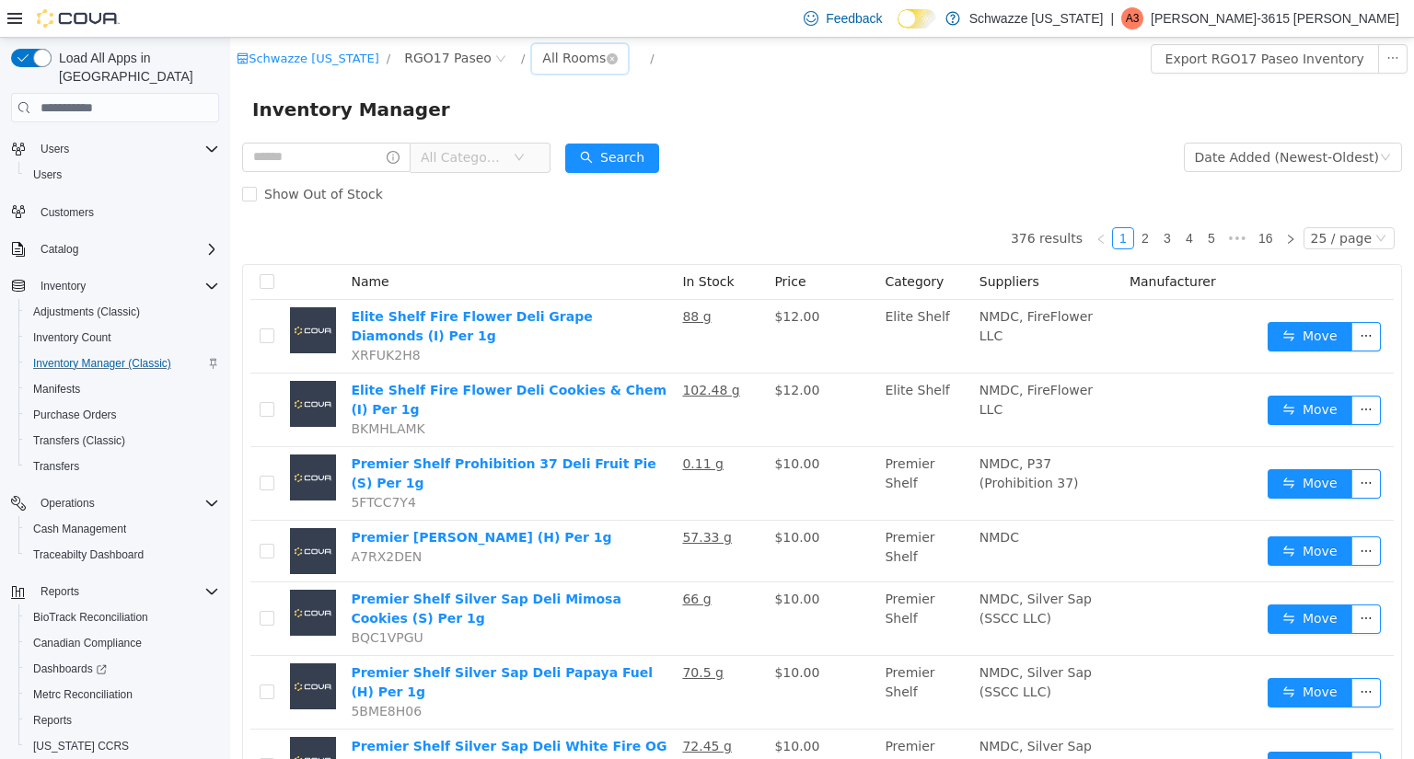
click at [542, 59] on div "All Rooms" at bounding box center [574, 58] width 64 height 28
click at [560, 152] on li "RGO17 Back Room" at bounding box center [570, 154] width 110 height 29
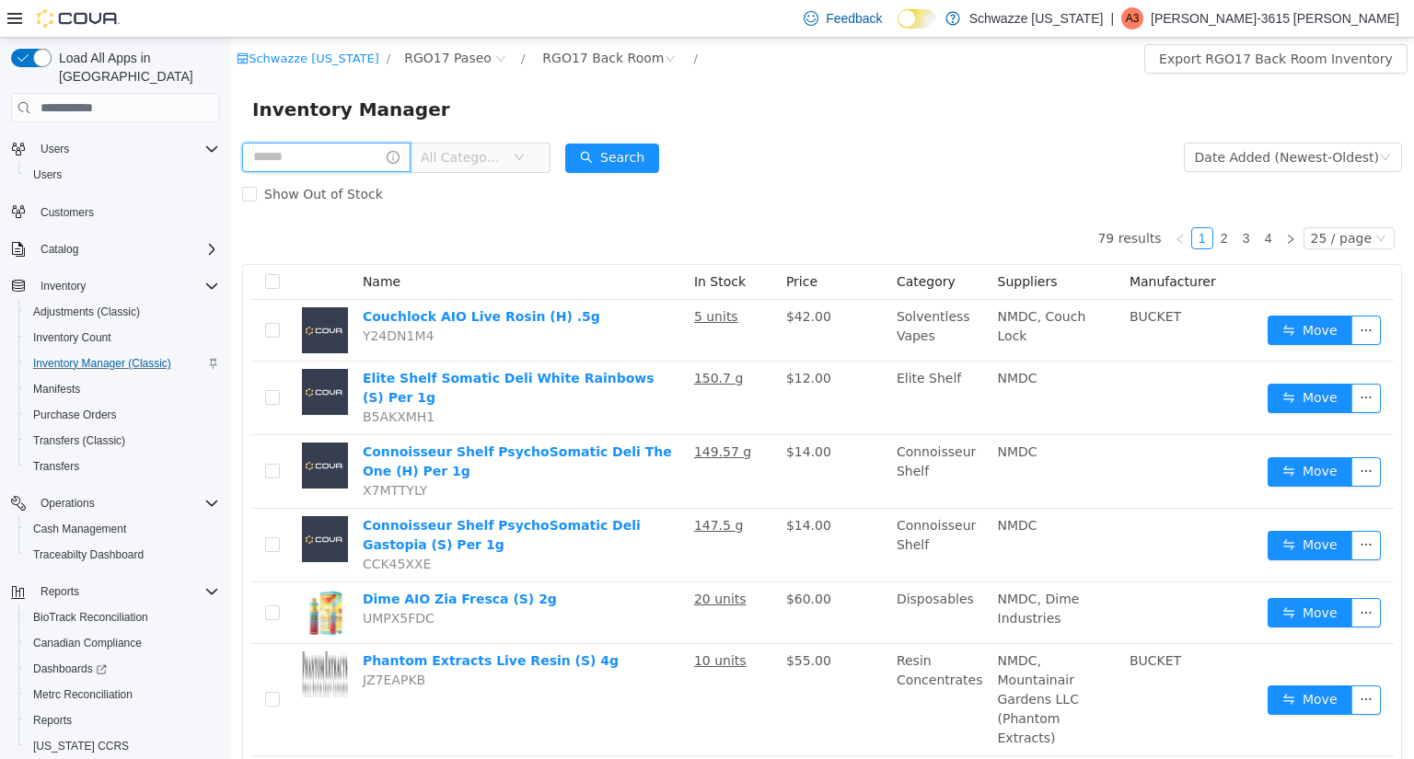
click at [306, 154] on input "text" at bounding box center [326, 157] width 168 height 29
type input "**"
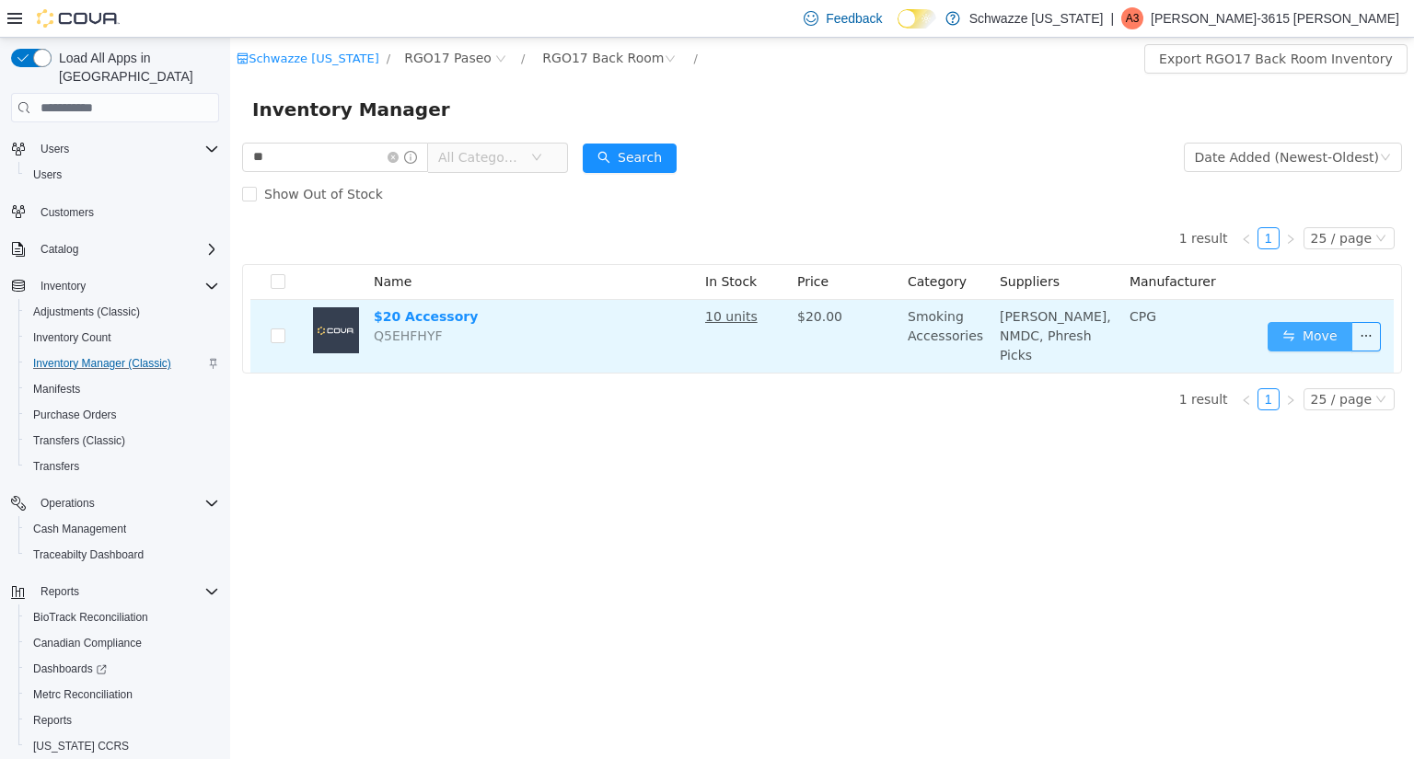
click at [1303, 333] on button "Move" at bounding box center [1310, 336] width 85 height 29
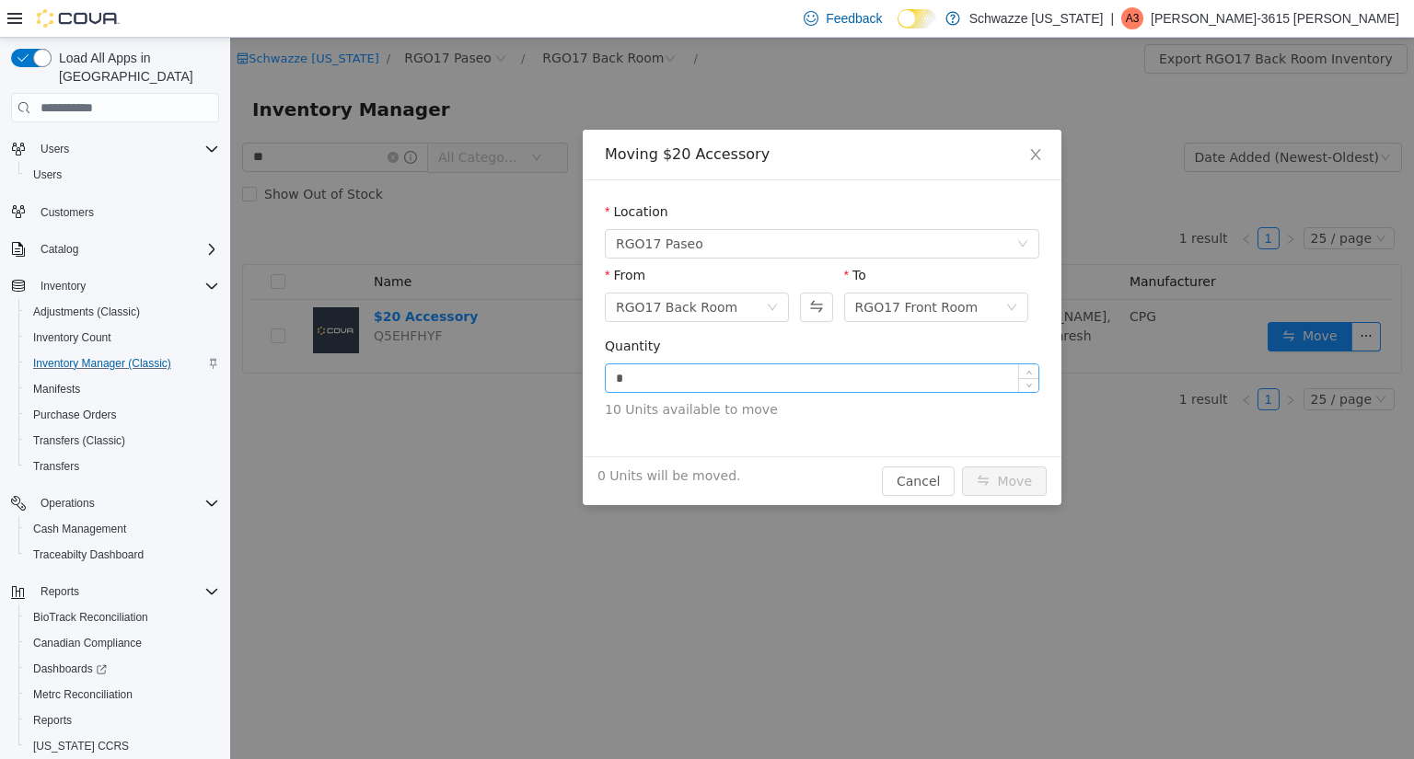
click at [758, 389] on input "*" at bounding box center [822, 379] width 433 height 28
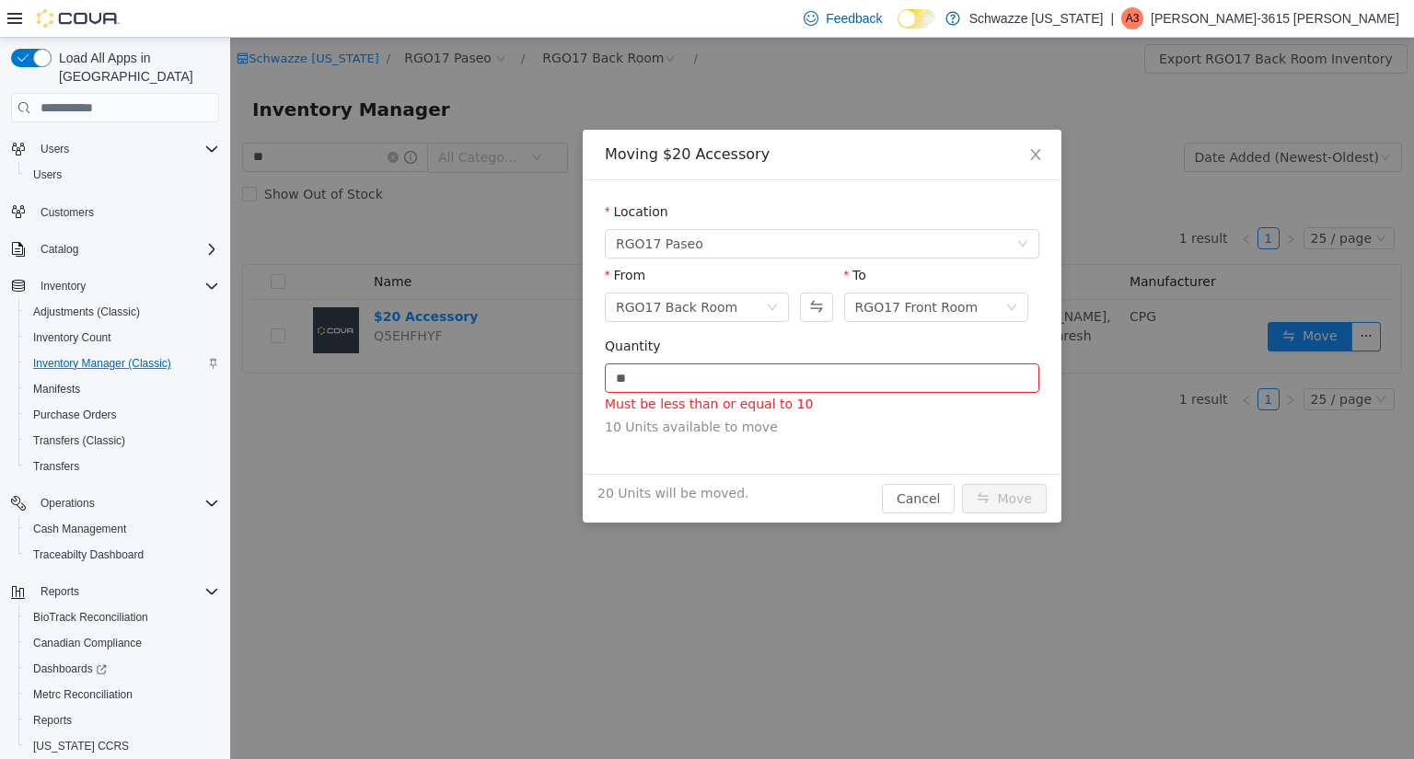
click at [817, 423] on span "10 Units available to move" at bounding box center [822, 427] width 435 height 19
click at [809, 385] on input "**" at bounding box center [822, 379] width 433 height 28
type input "*"
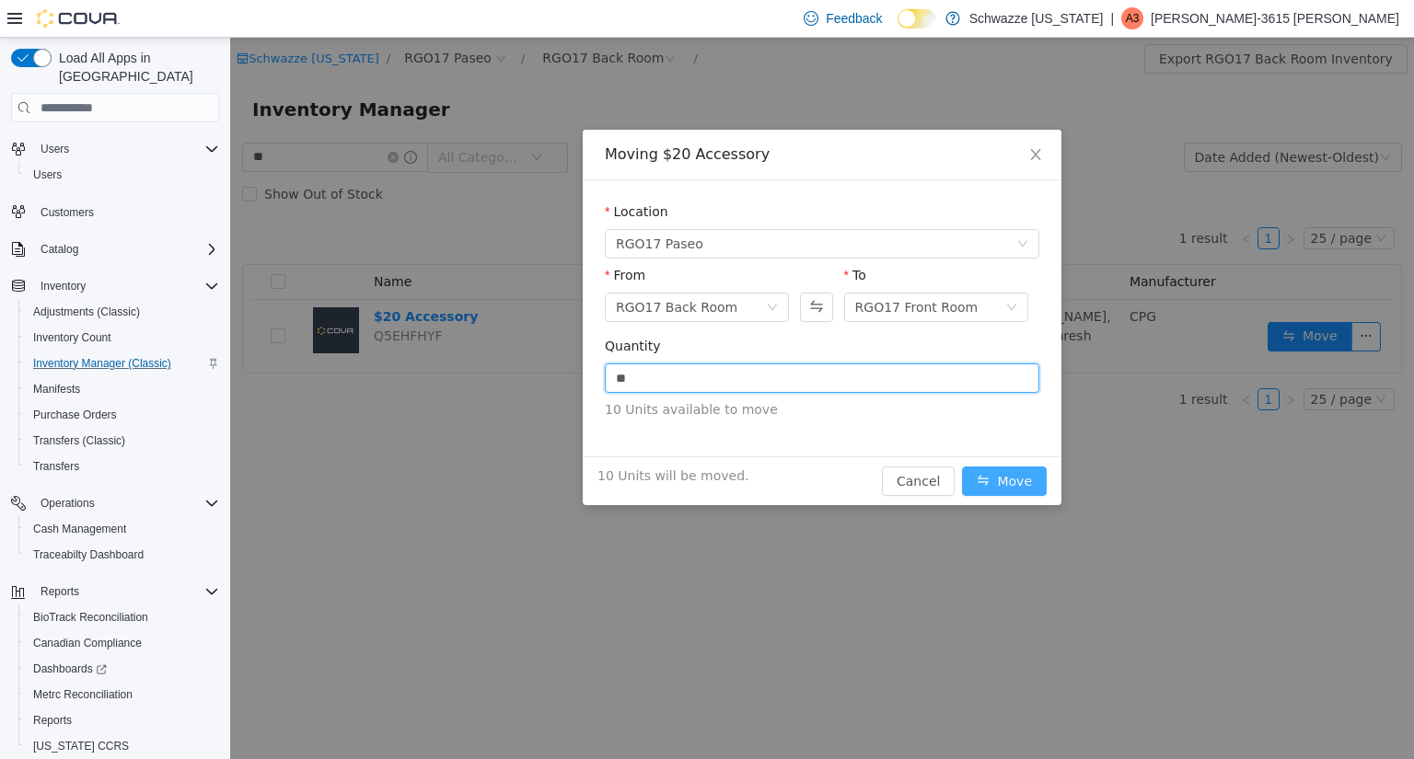
type input "**"
click at [993, 481] on button "Move" at bounding box center [1004, 481] width 85 height 29
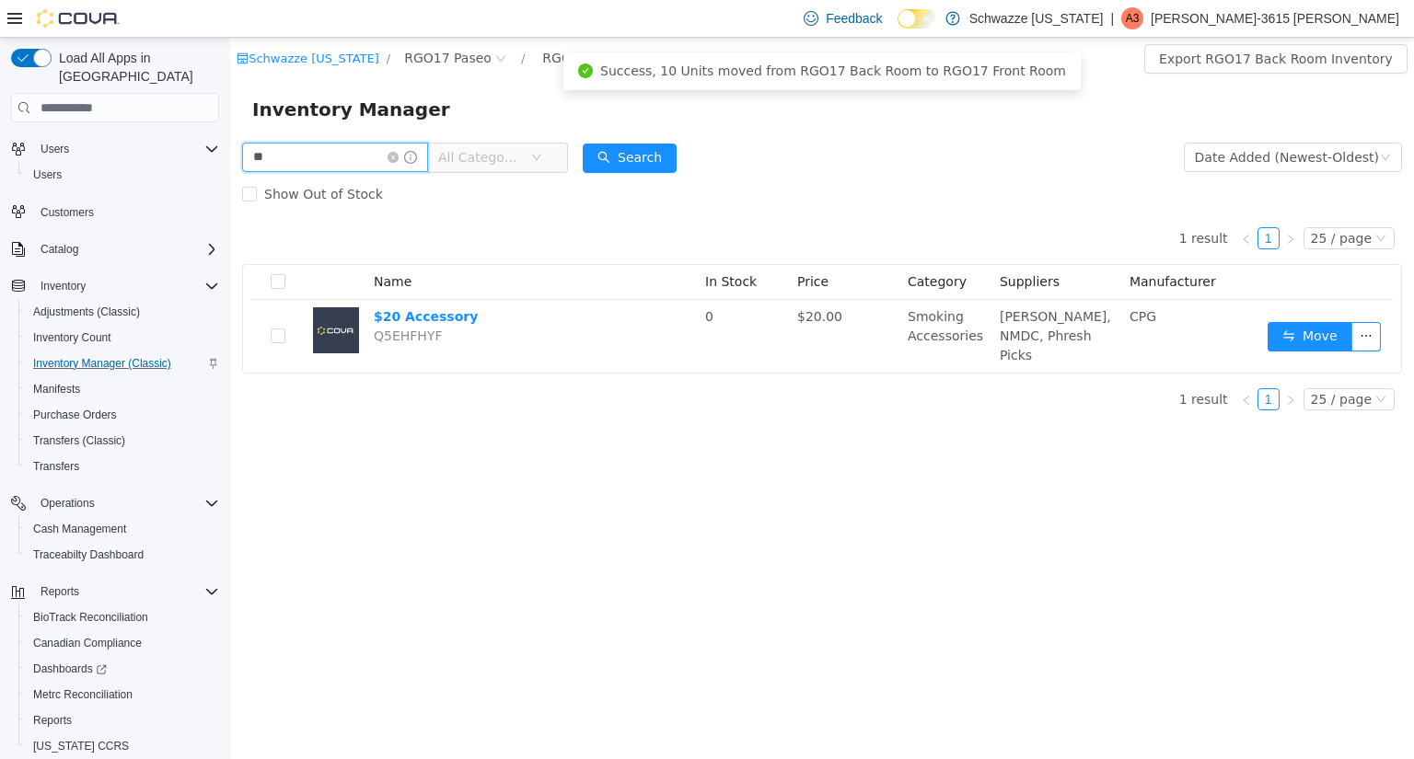
drag, startPoint x: 316, startPoint y: 154, endPoint x: 0, endPoint y: 127, distance: 316.9
click at [230, 127] on html "Schwazze [US_STATE] / RGO17 Paseo / RGO17 Back Room / Export RGO17 Back Room In…" at bounding box center [822, 399] width 1184 height 722
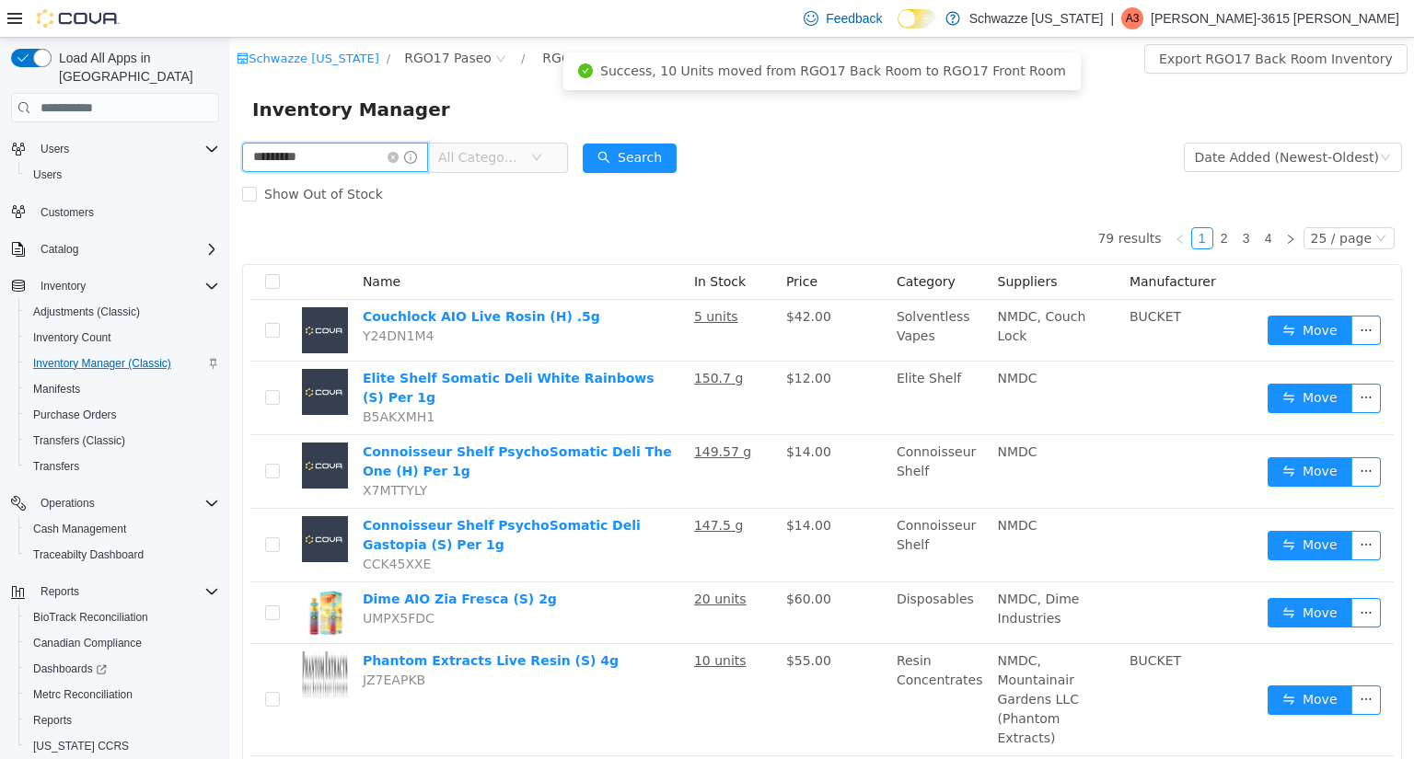
type input "*********"
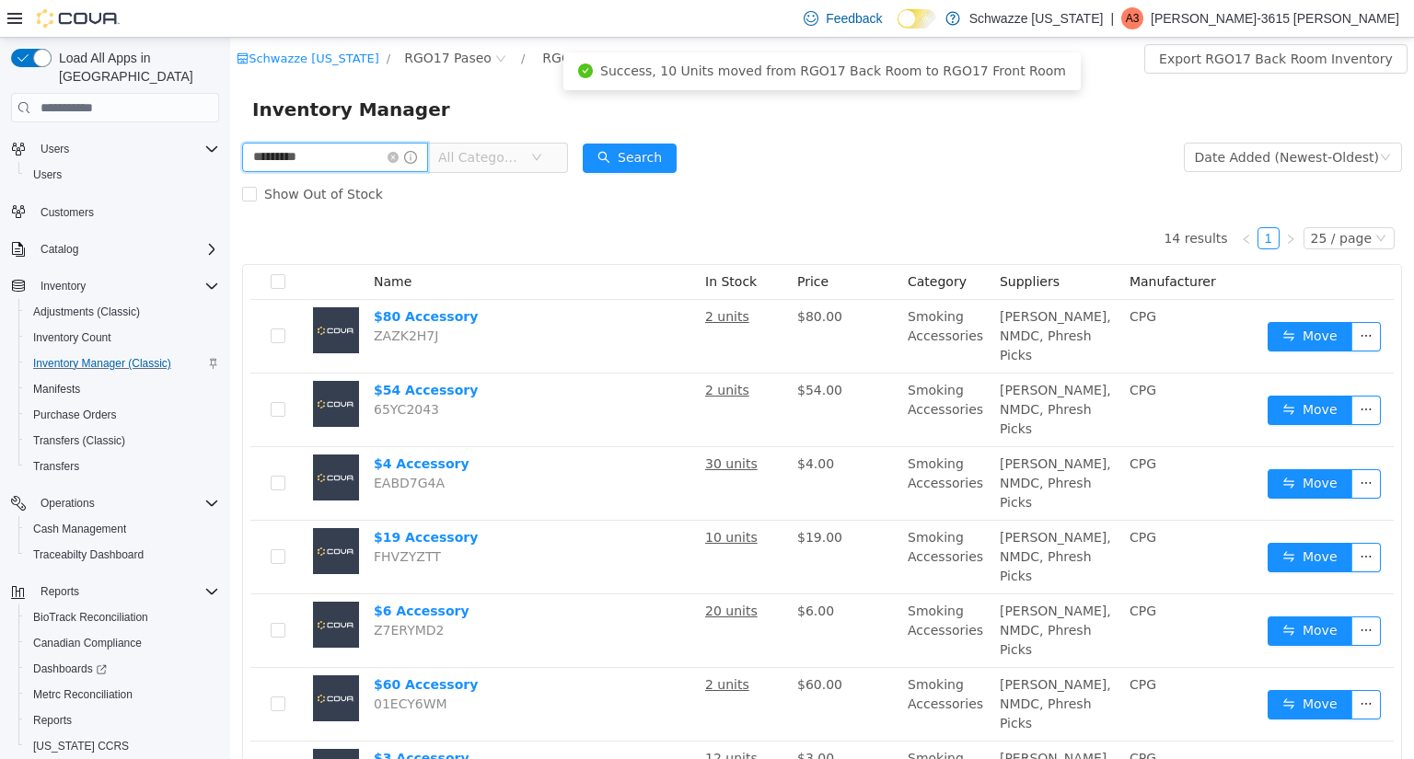
scroll to position [610, 0]
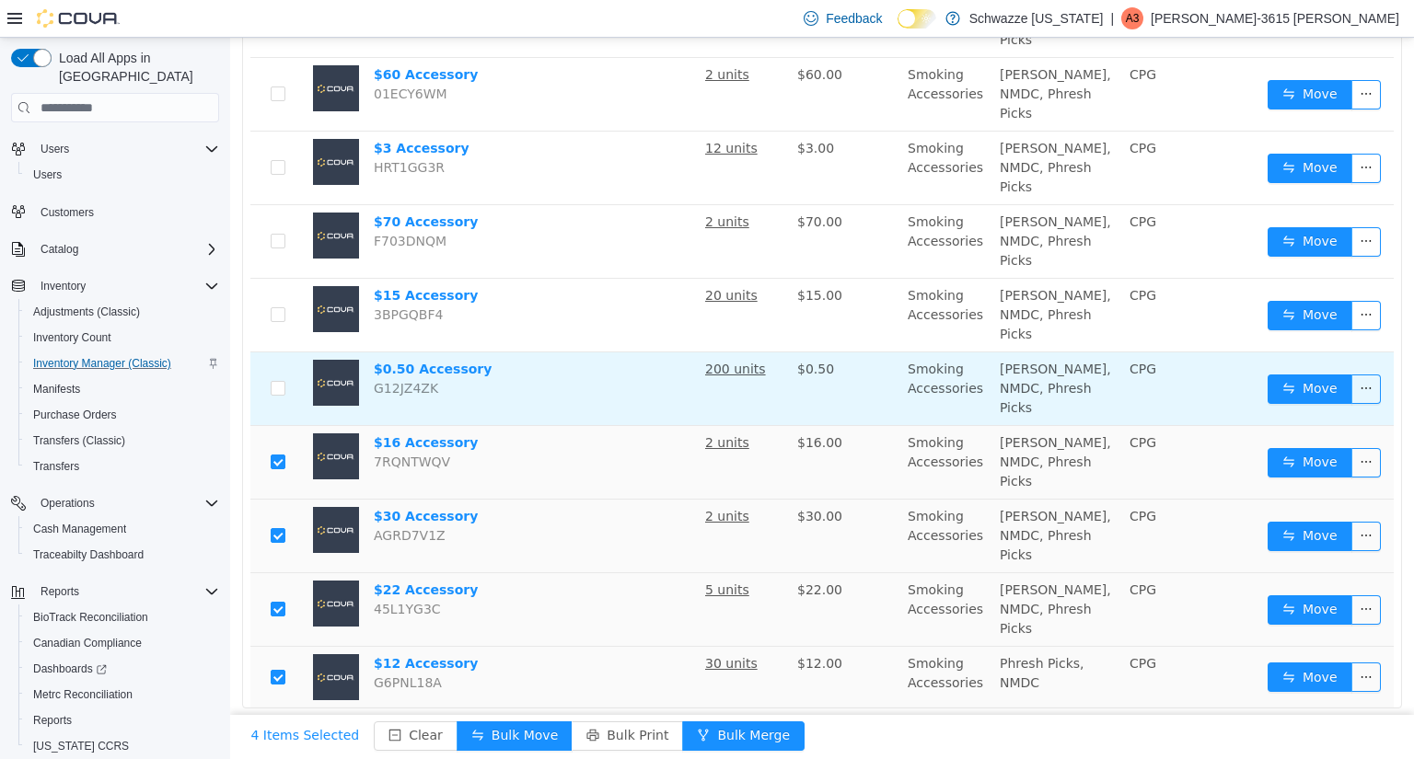
click at [279, 400] on td at bounding box center [277, 390] width 55 height 74
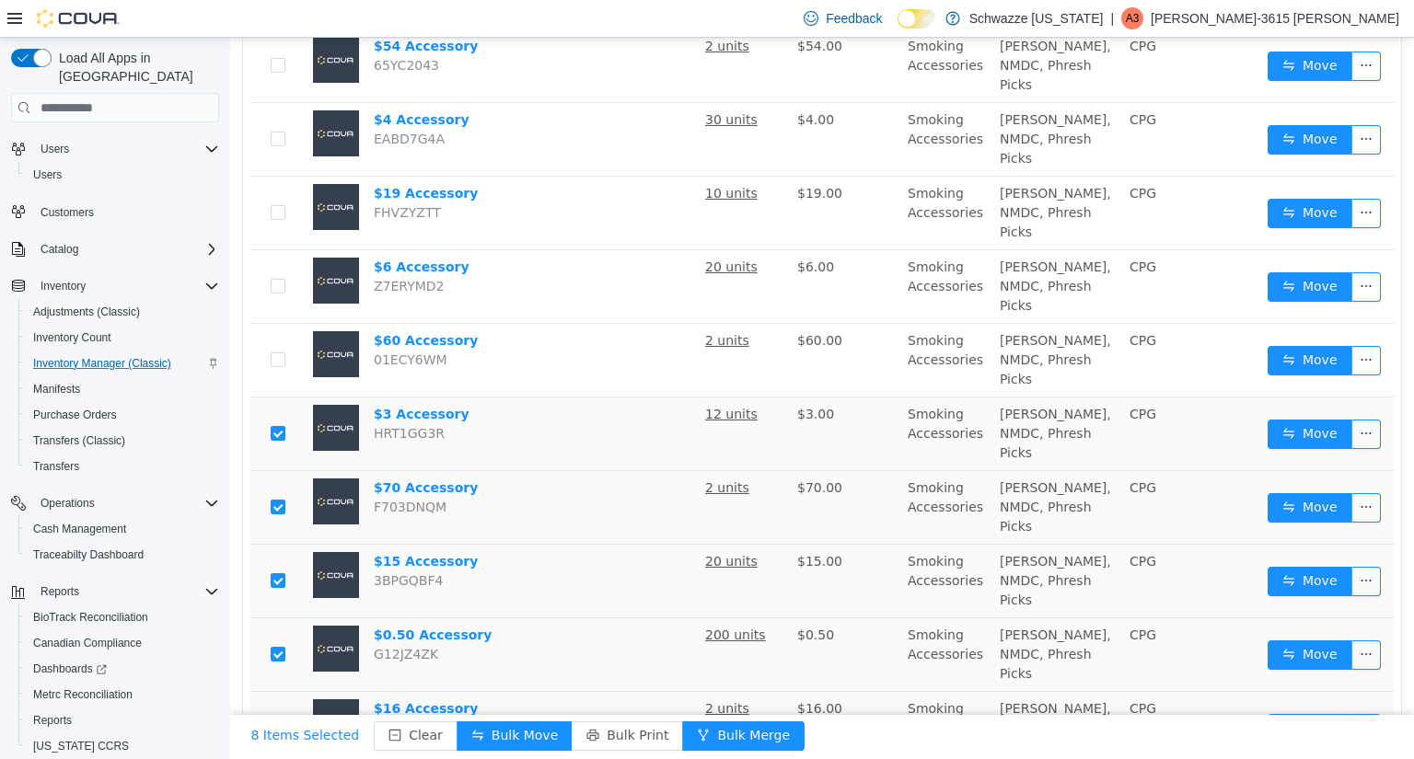
scroll to position [329, 0]
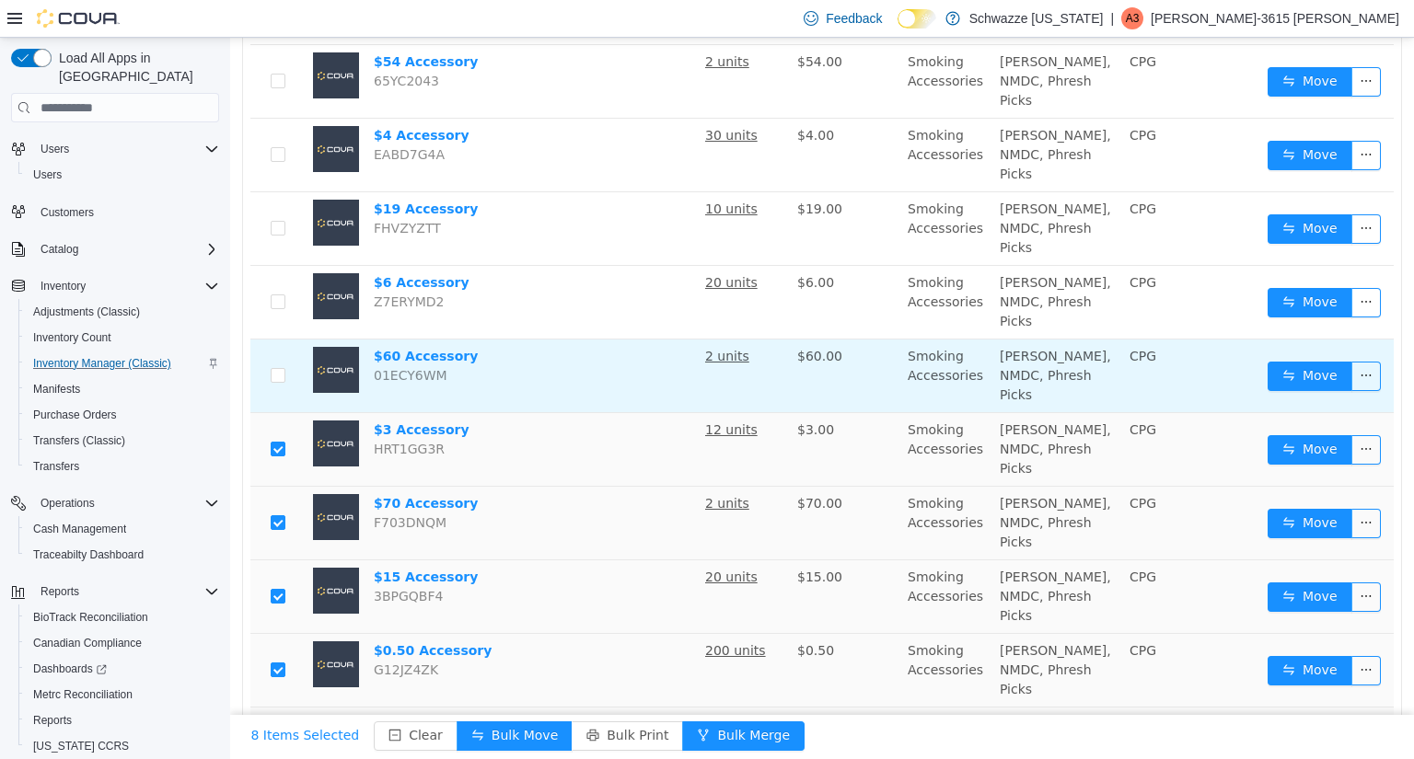
click at [287, 373] on td at bounding box center [277, 377] width 55 height 74
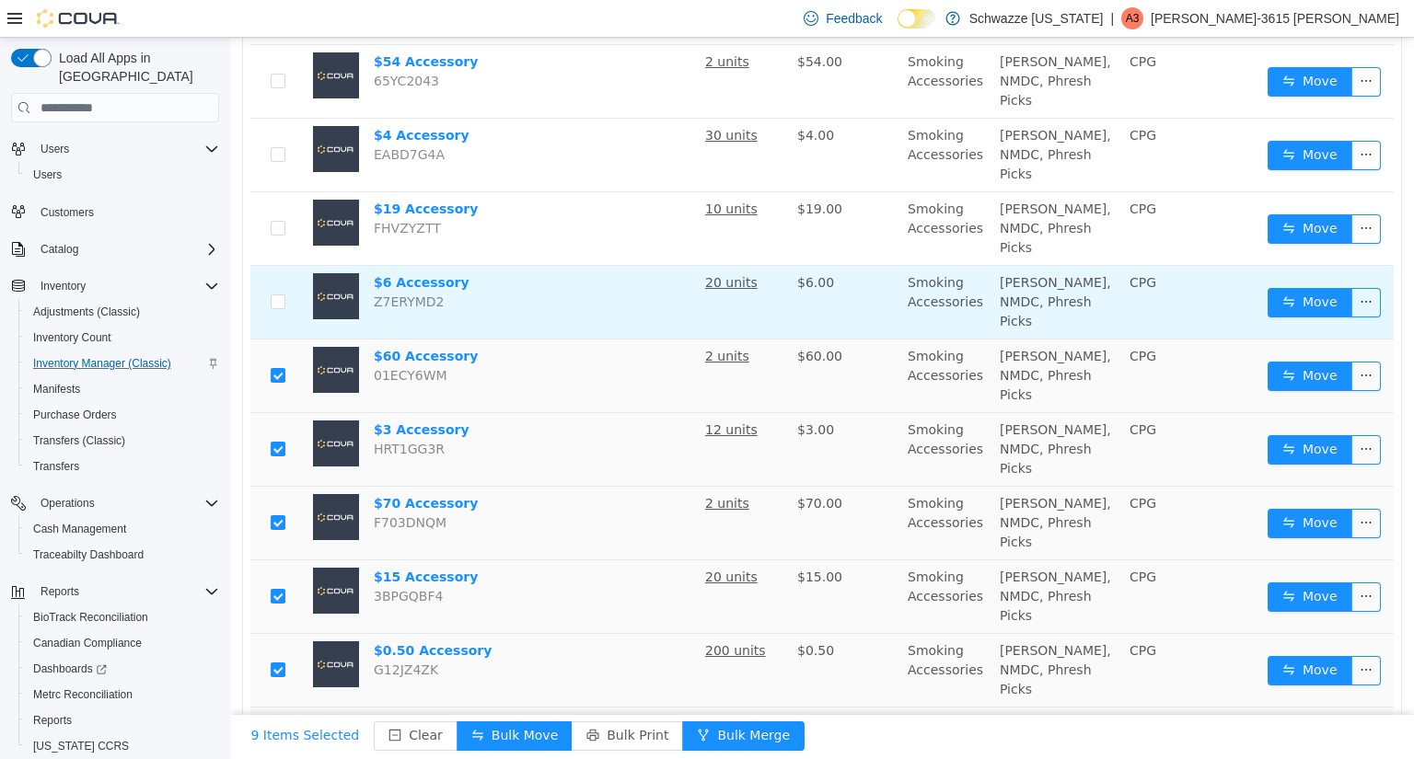
click at [277, 289] on td at bounding box center [277, 303] width 55 height 74
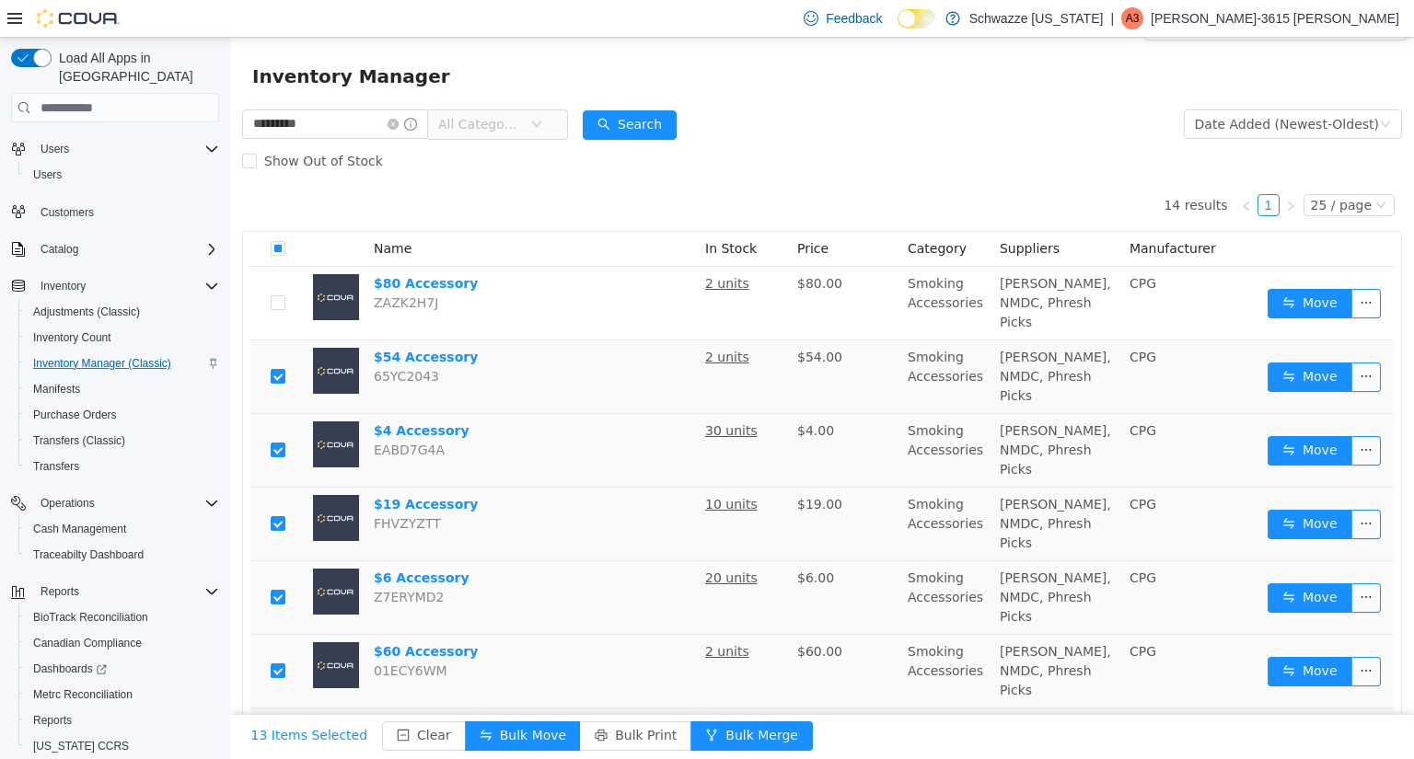
scroll to position [18, 0]
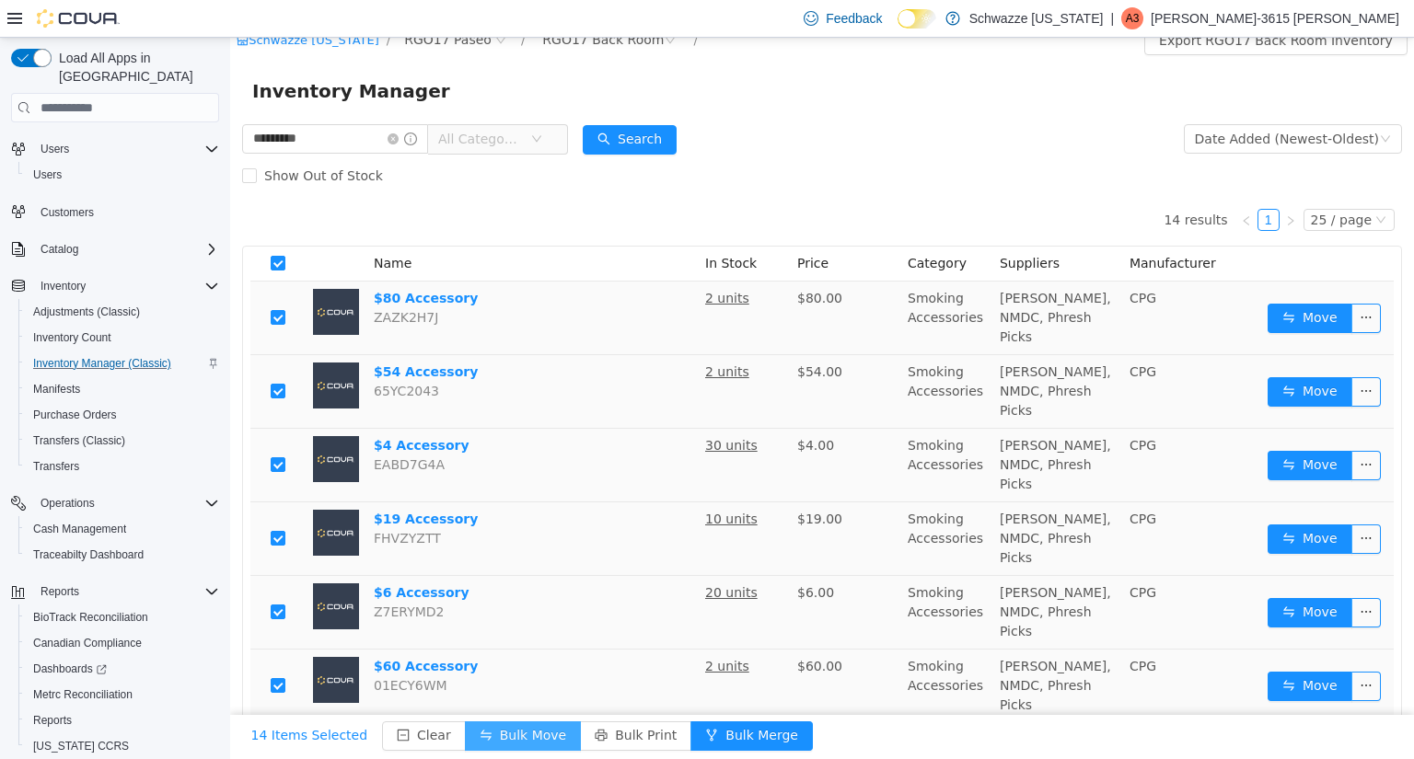
click at [510, 737] on button "Bulk Move" at bounding box center [523, 736] width 116 height 29
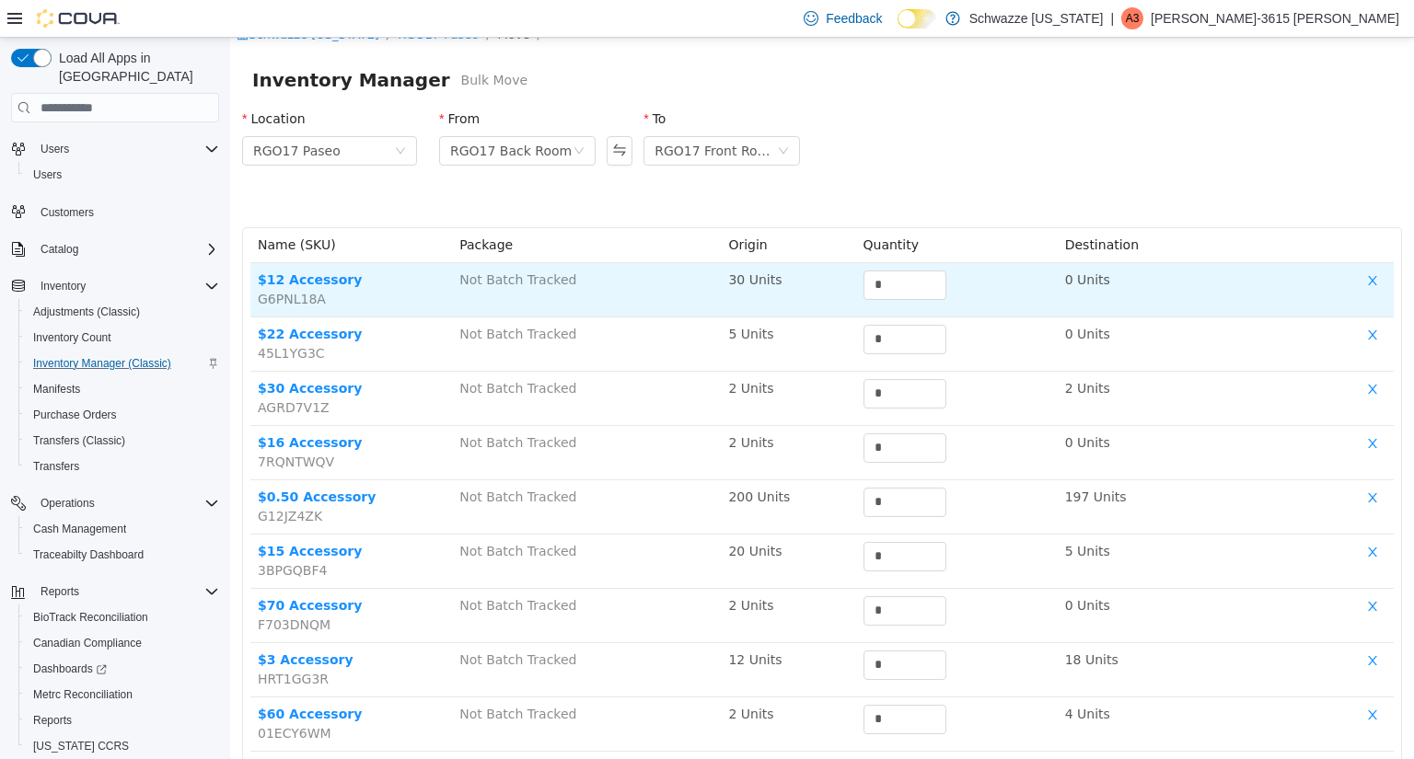
click at [968, 294] on div "*" at bounding box center [957, 285] width 187 height 29
click at [926, 282] on span "Increase Value" at bounding box center [935, 280] width 19 height 17
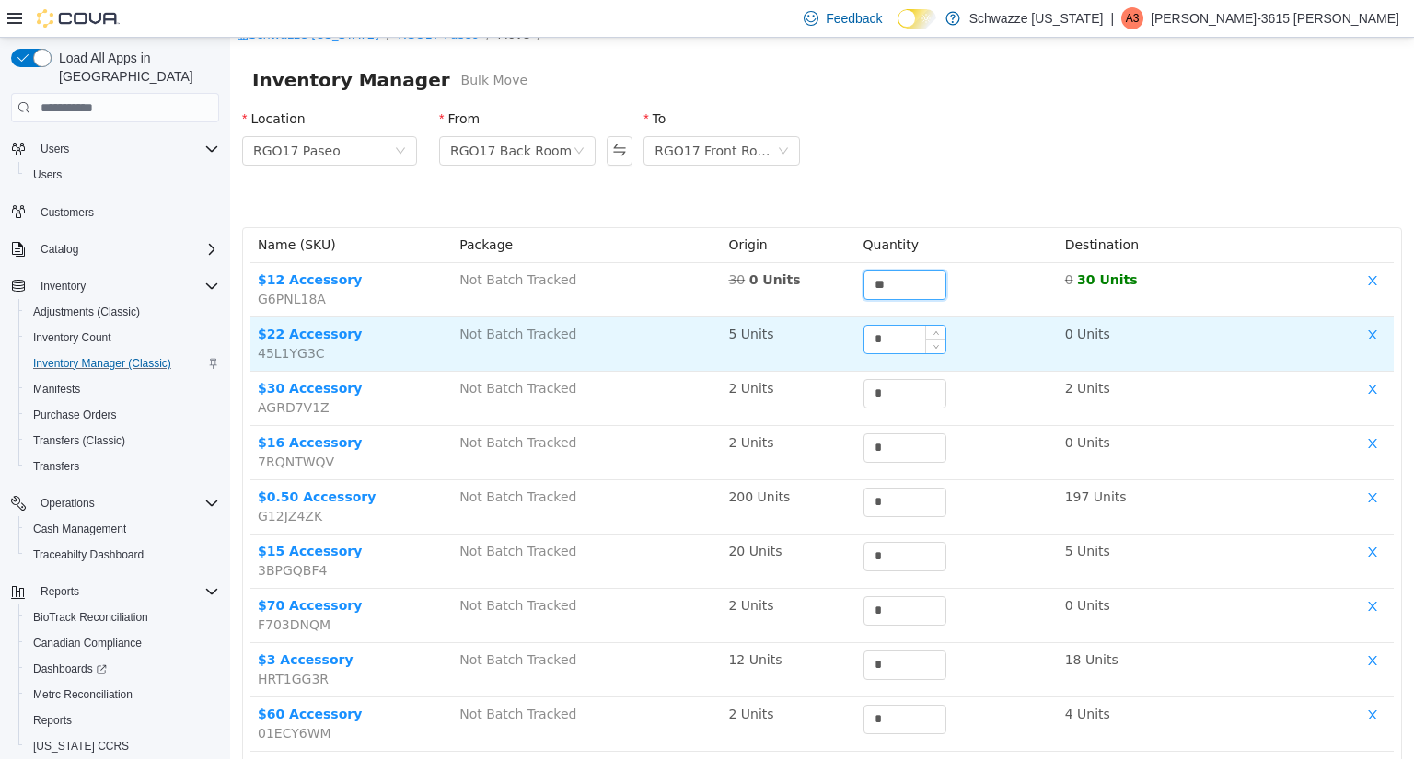
type input "**"
click at [889, 352] on input "*" at bounding box center [904, 340] width 81 height 28
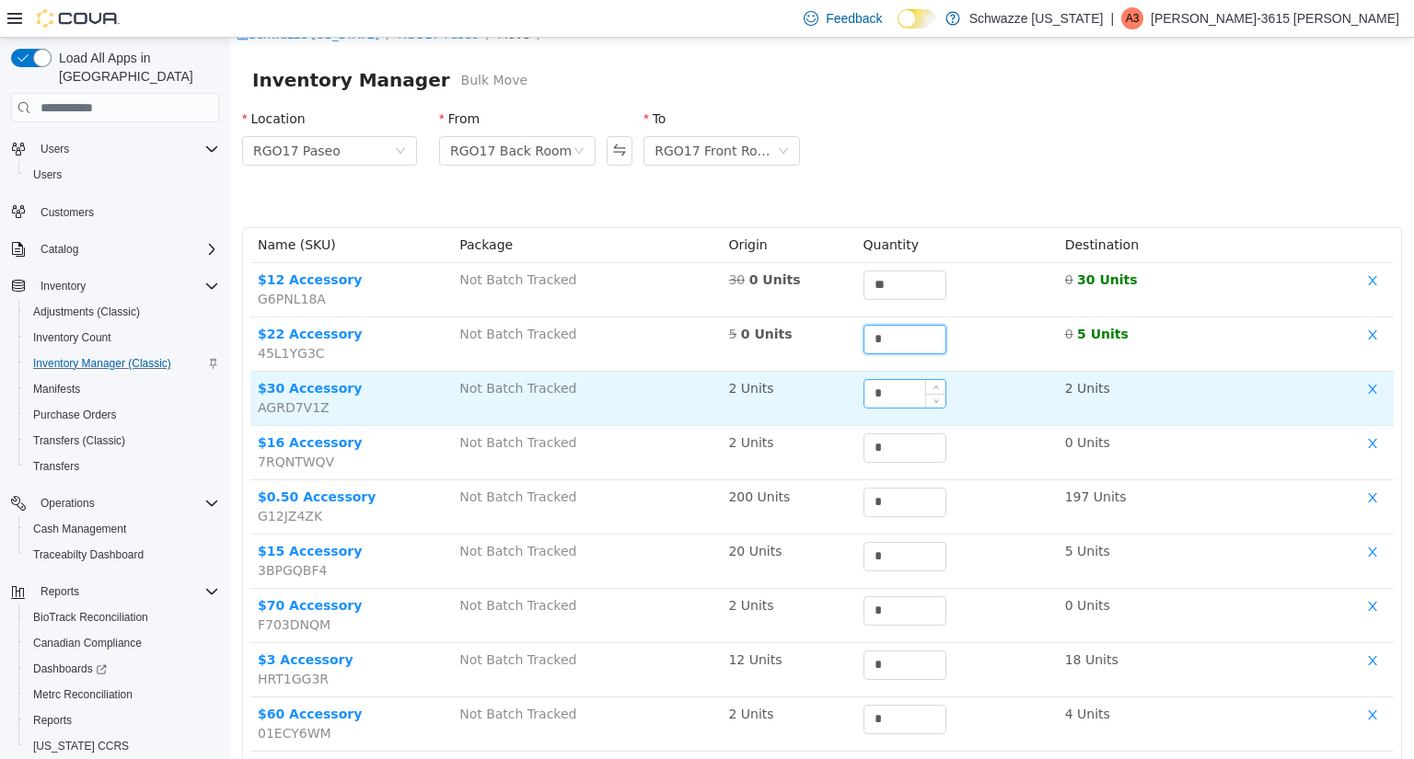
type input "*"
click at [891, 396] on input "*" at bounding box center [904, 394] width 81 height 28
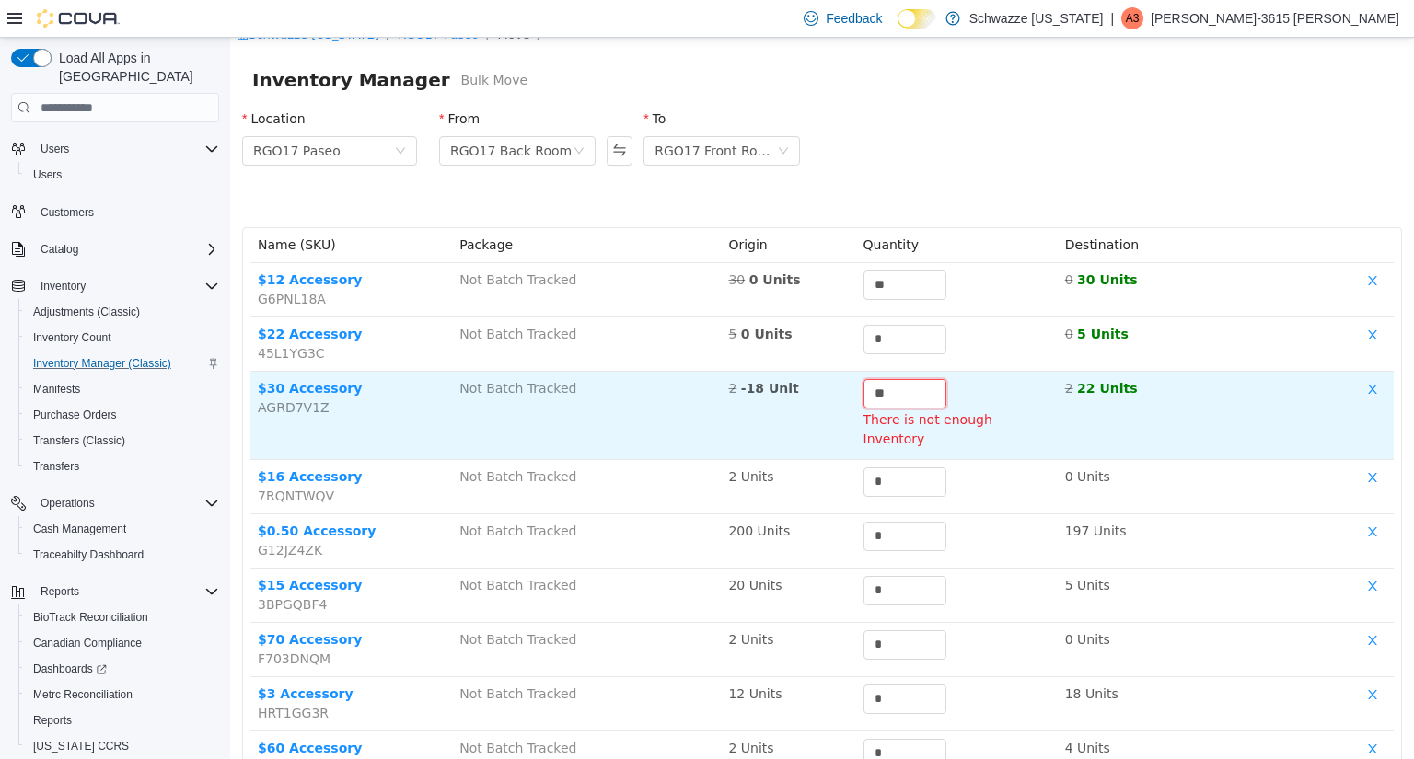
type input "*"
click at [887, 409] on div "* There is not enough Inventory" at bounding box center [957, 411] width 187 height 65
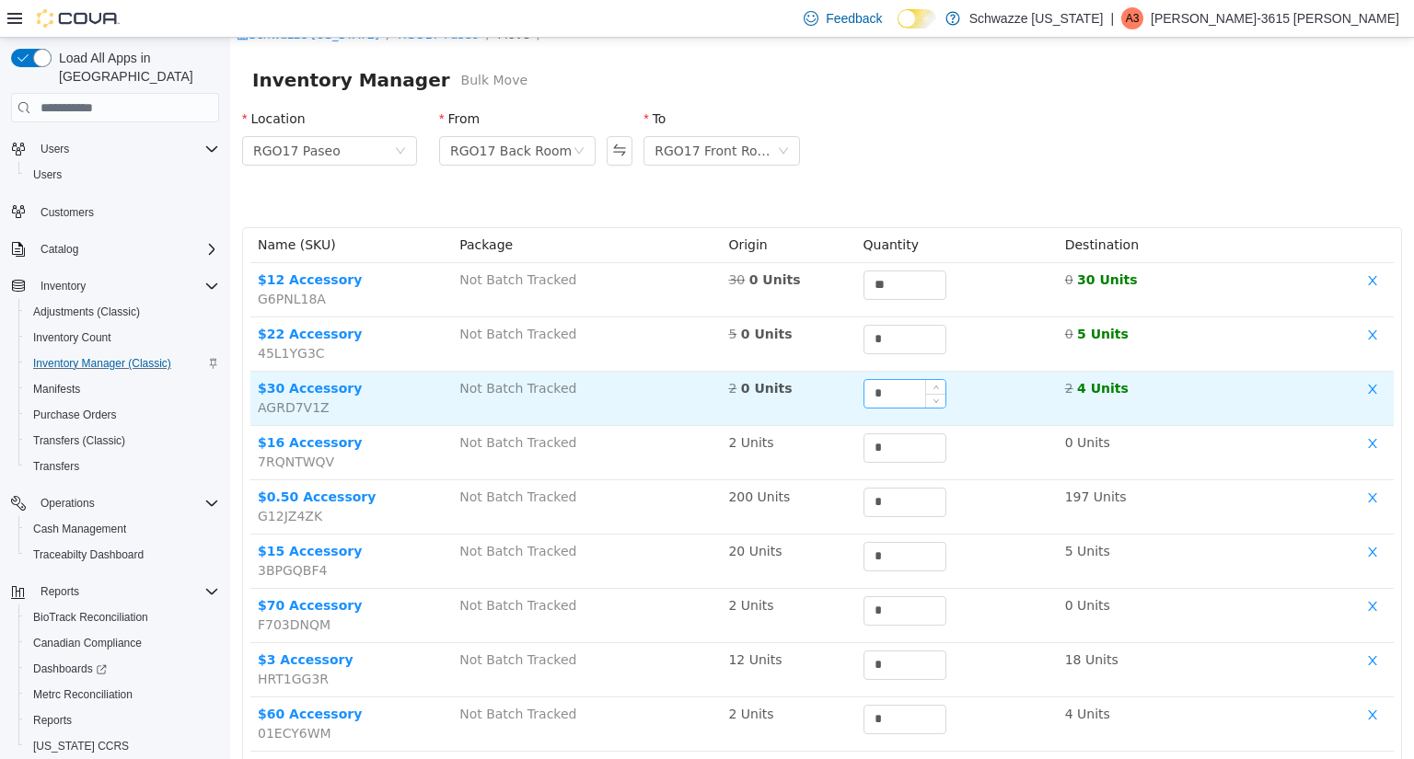
click at [890, 399] on input "*" at bounding box center [904, 394] width 81 height 28
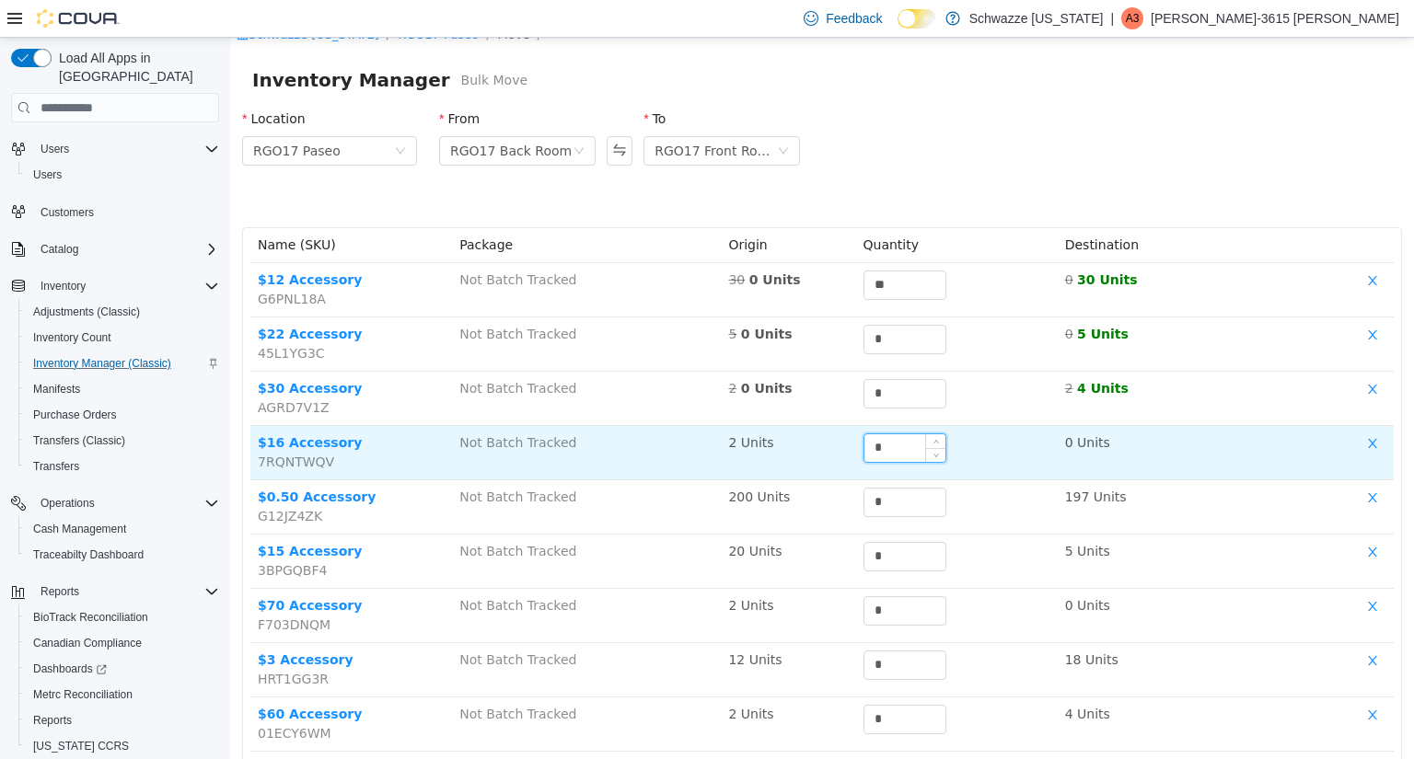
click at [884, 446] on input "*" at bounding box center [904, 449] width 81 height 28
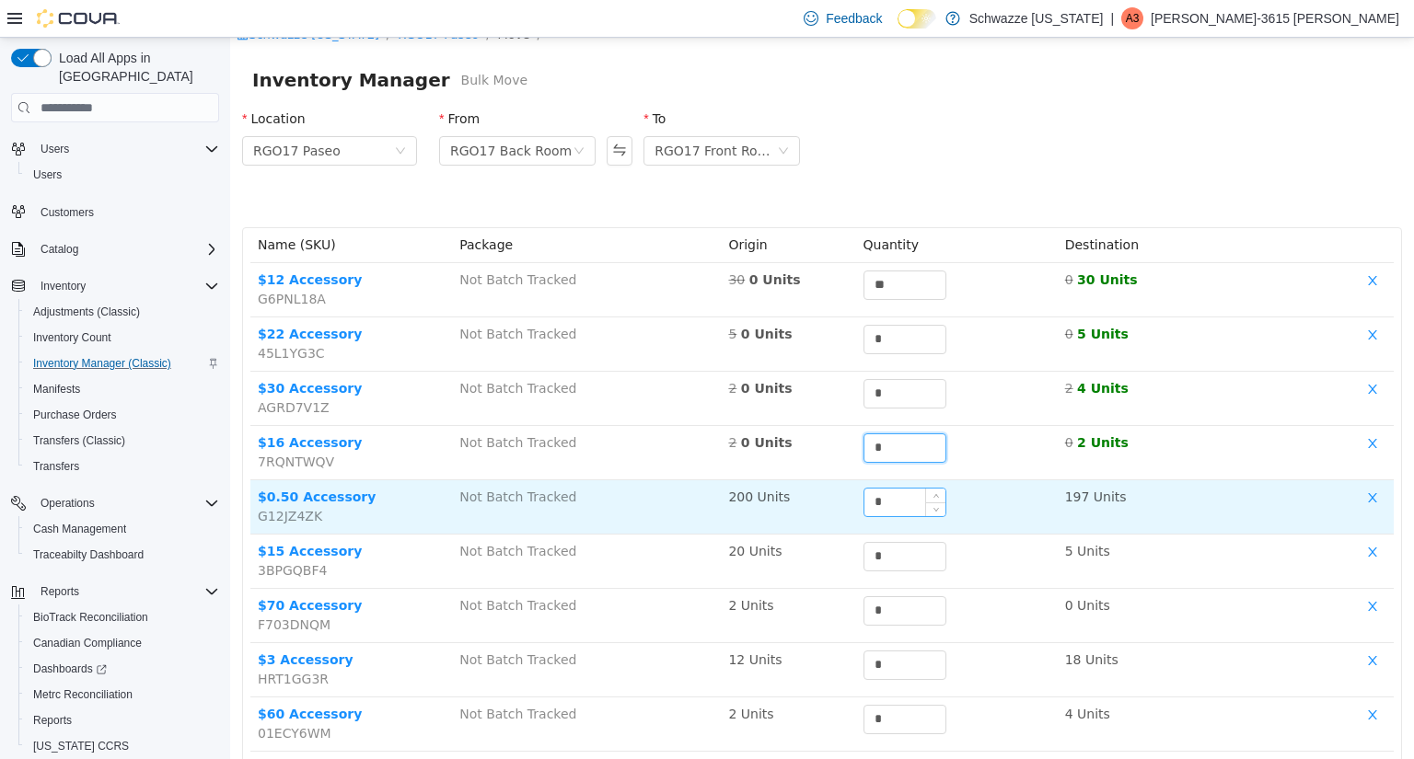
type input "*"
click at [889, 506] on input "*" at bounding box center [904, 503] width 81 height 28
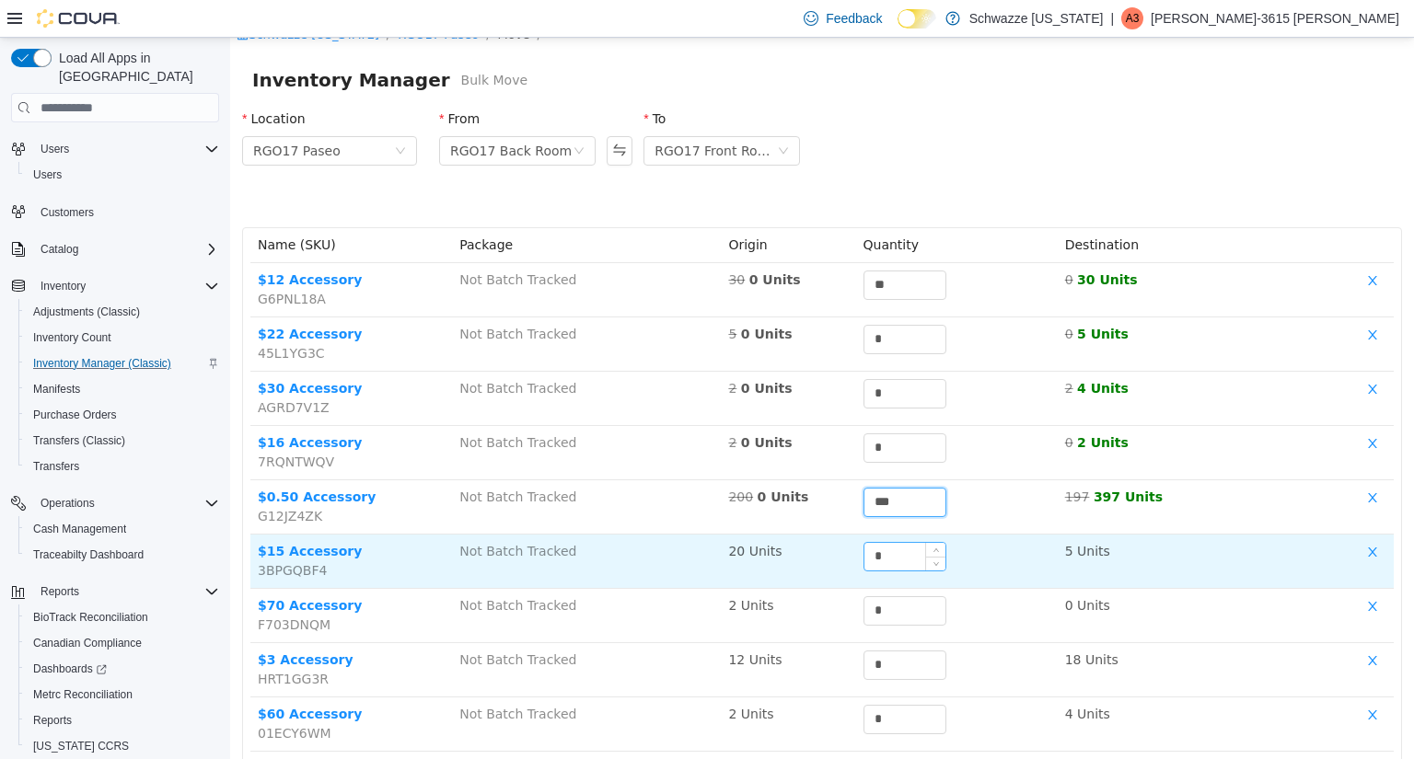
type input "***"
click at [886, 551] on input "*" at bounding box center [904, 557] width 81 height 28
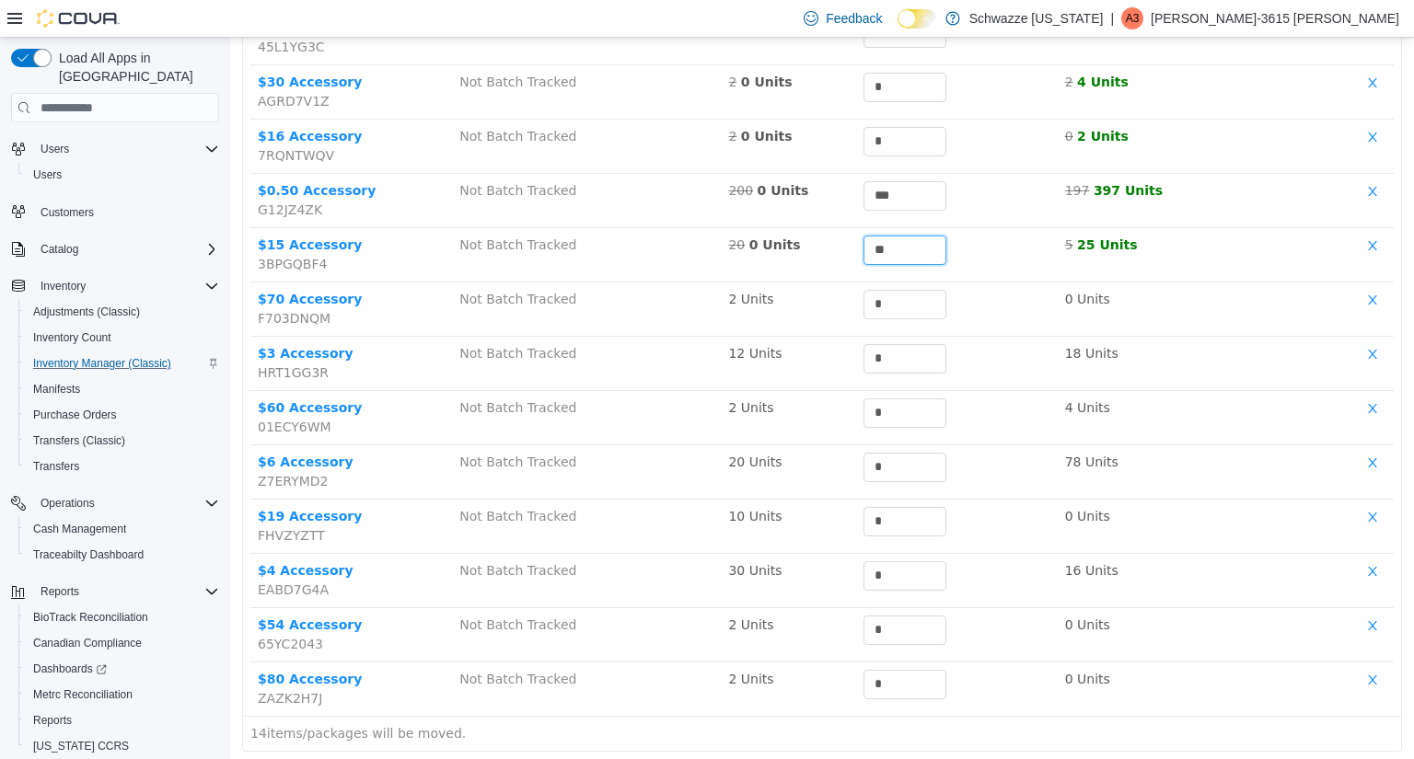
scroll to position [335, 0]
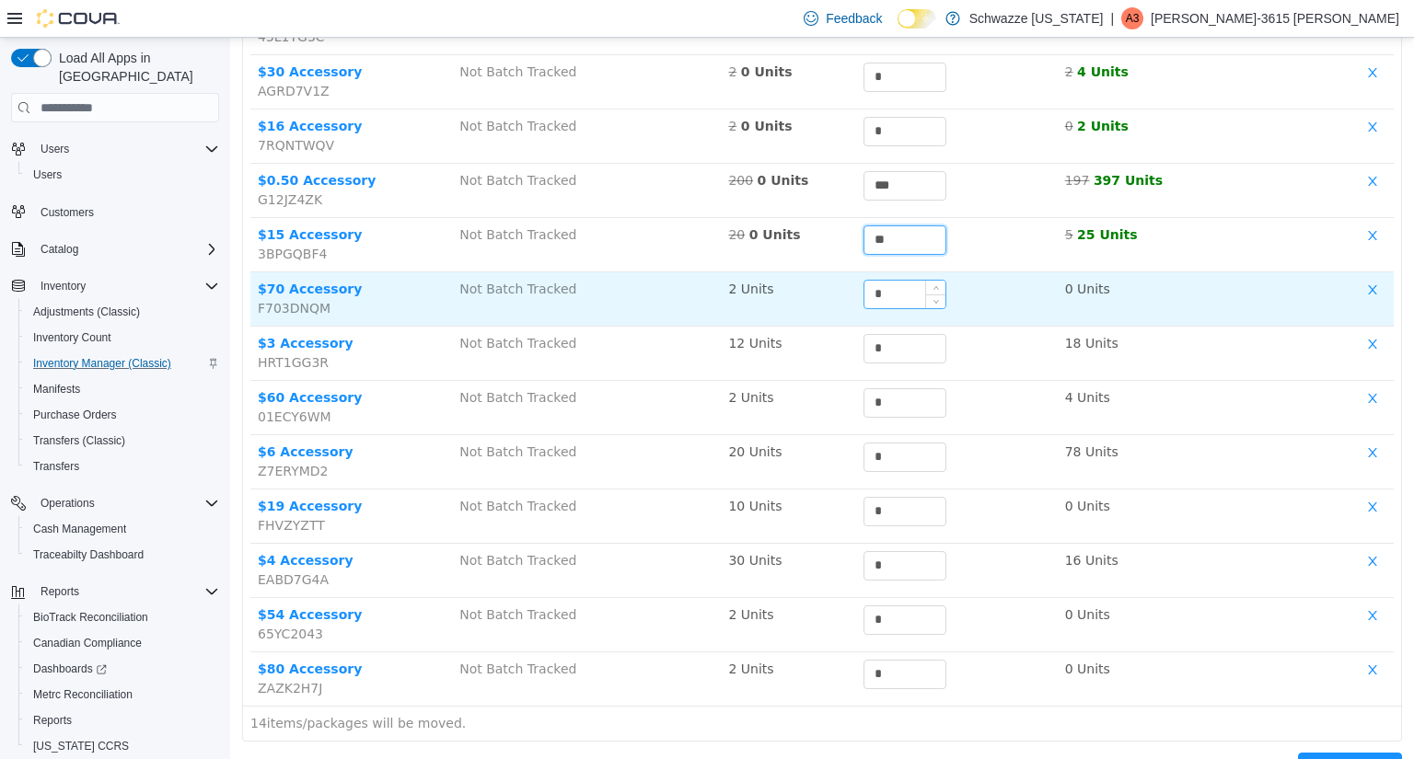
type input "**"
click at [911, 291] on input "*" at bounding box center [904, 295] width 81 height 28
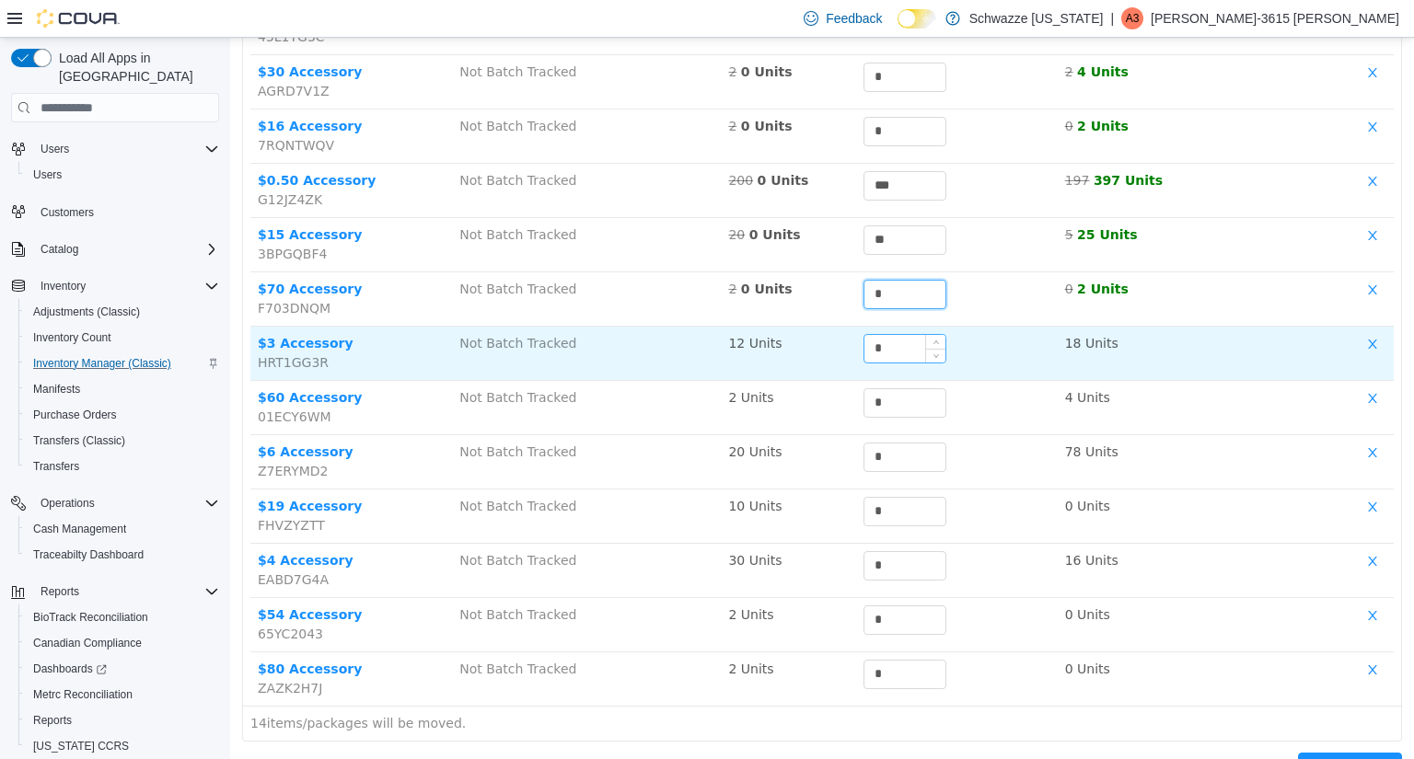
type input "*"
click at [892, 348] on input "*" at bounding box center [904, 349] width 81 height 28
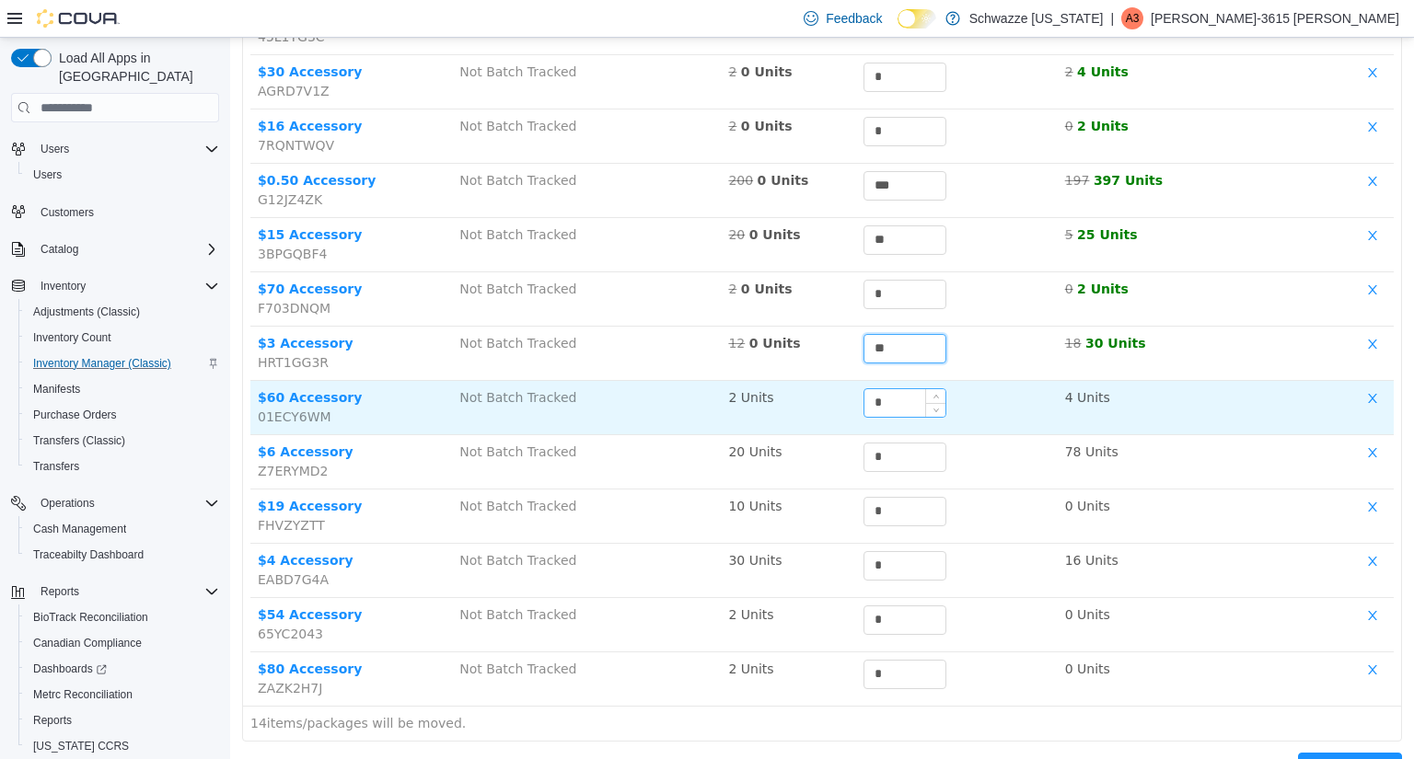
type input "**"
click at [907, 405] on input "*" at bounding box center [904, 403] width 81 height 28
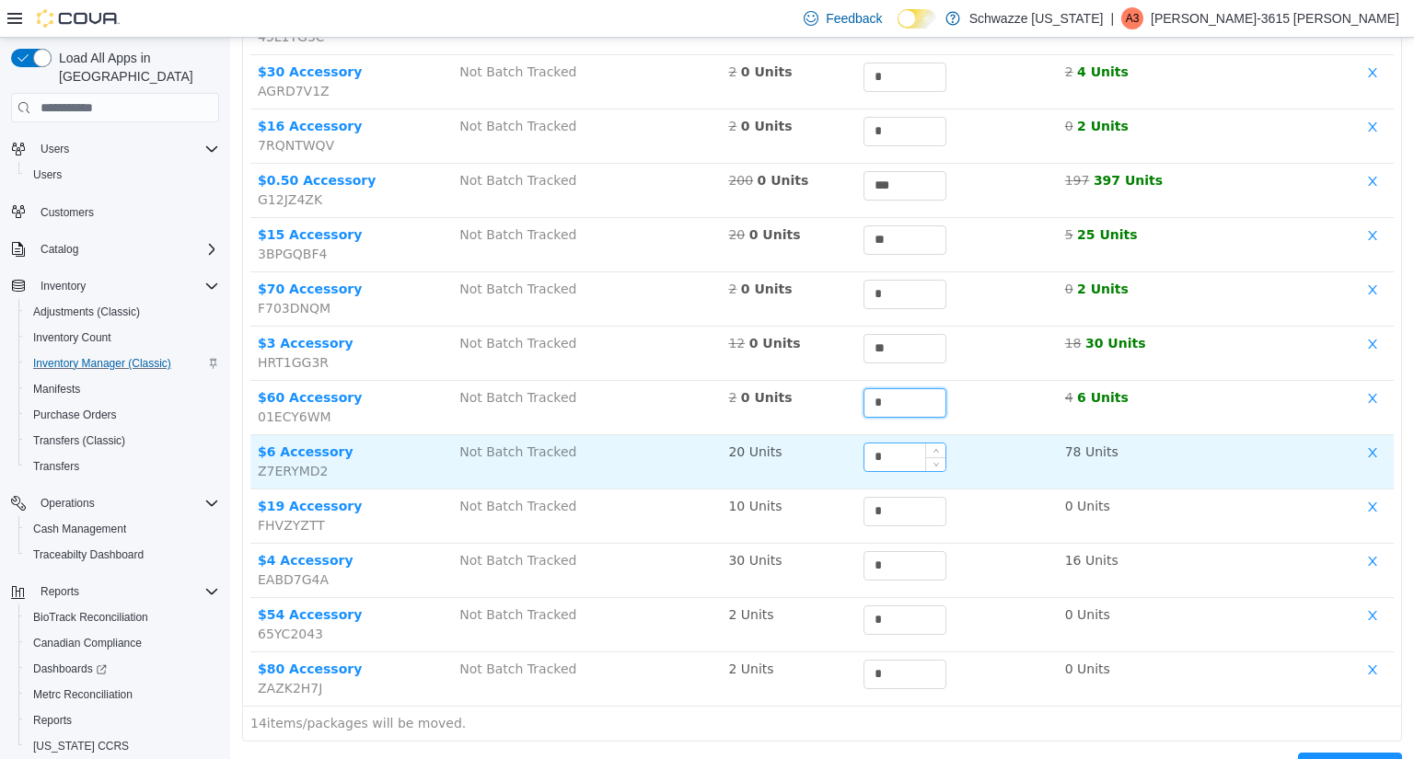
type input "*"
click at [895, 462] on input "*" at bounding box center [904, 458] width 81 height 28
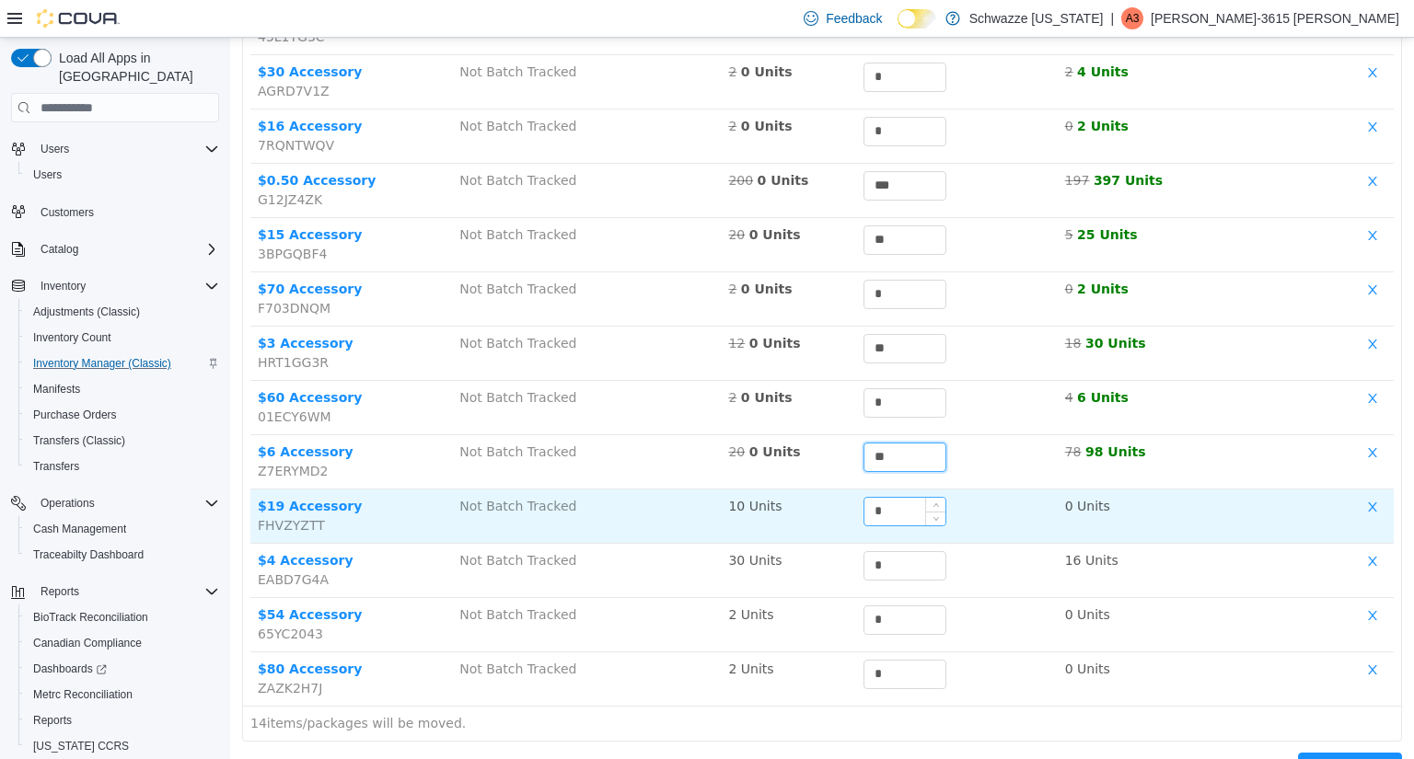
type input "**"
click at [898, 511] on input "*" at bounding box center [904, 512] width 81 height 28
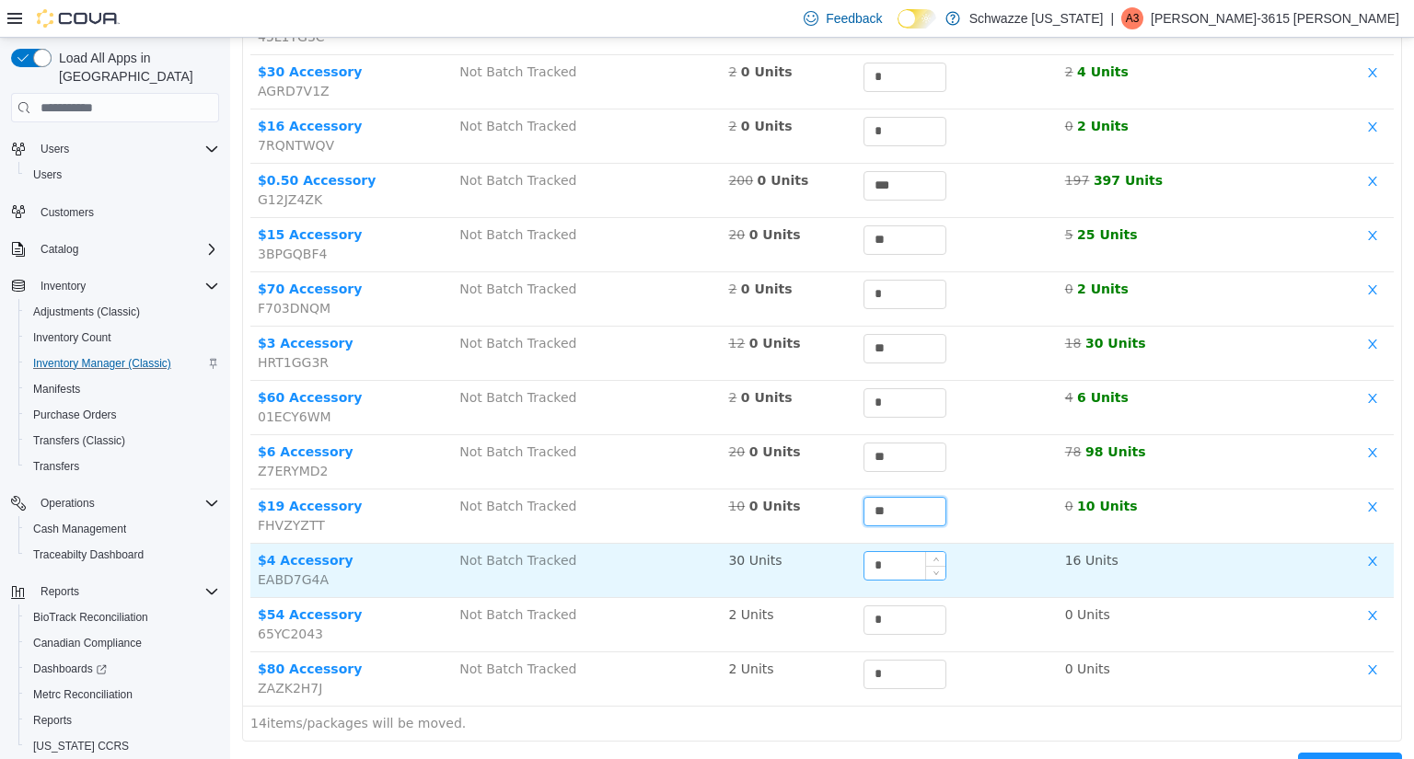
type input "**"
click at [898, 567] on input "*" at bounding box center [904, 566] width 81 height 28
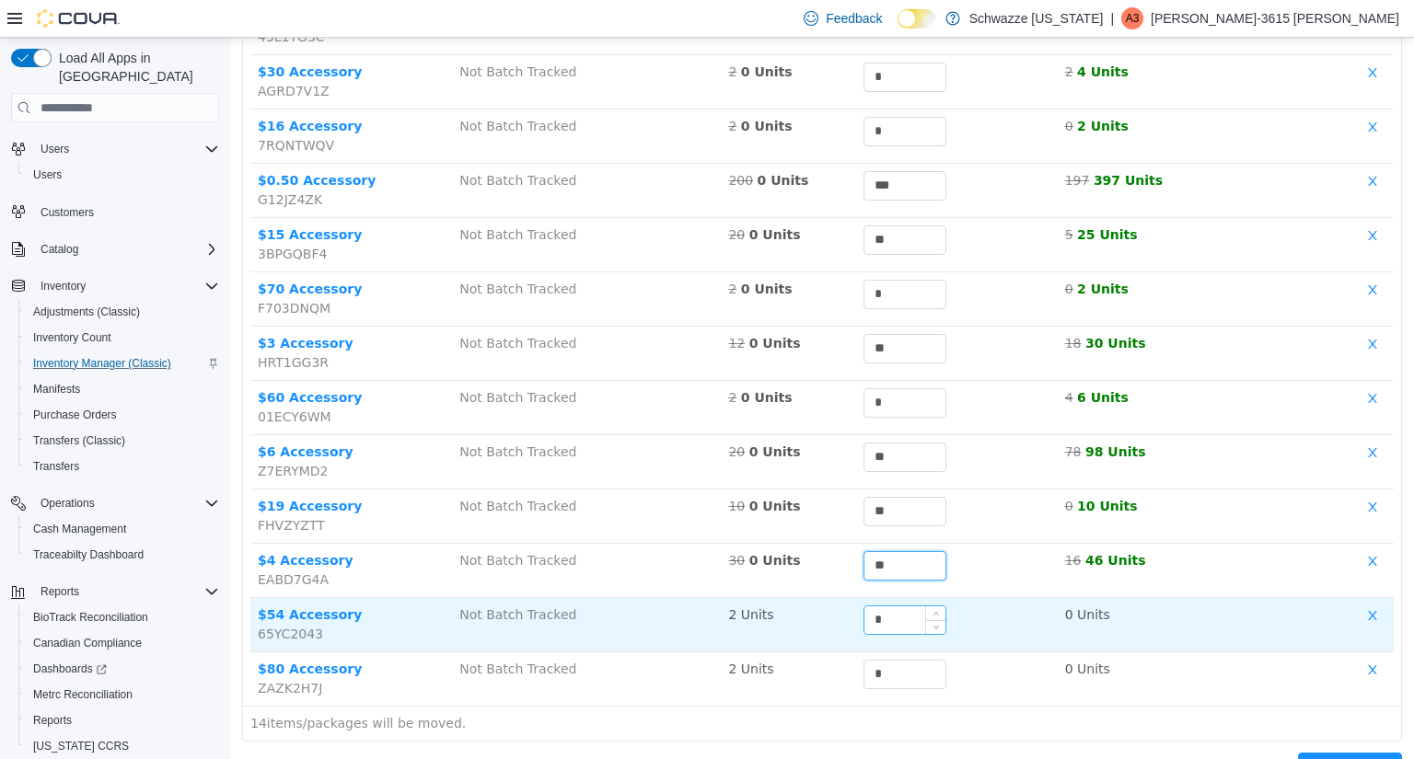
type input "**"
click at [876, 613] on input "*" at bounding box center [904, 621] width 81 height 28
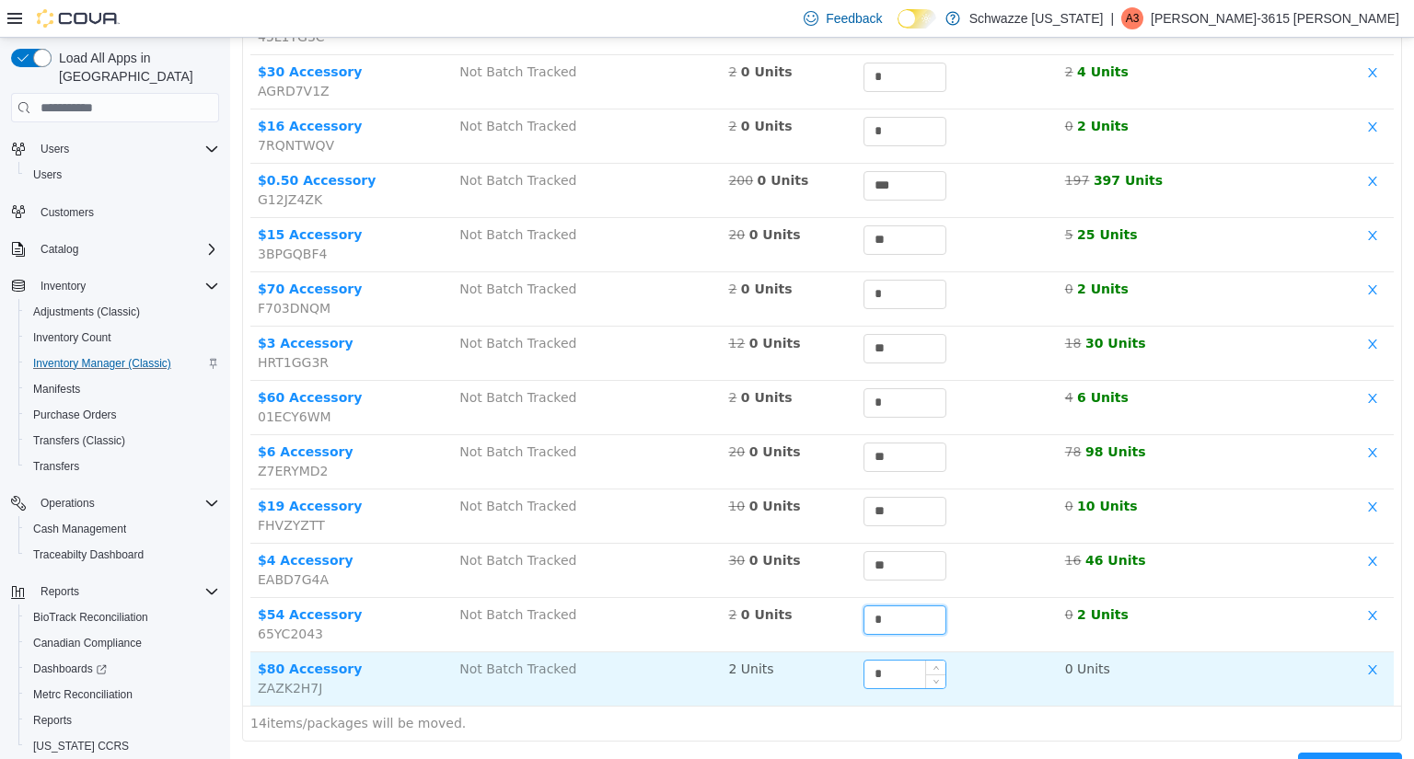
type input "*"
click at [873, 675] on input "*" at bounding box center [904, 675] width 81 height 28
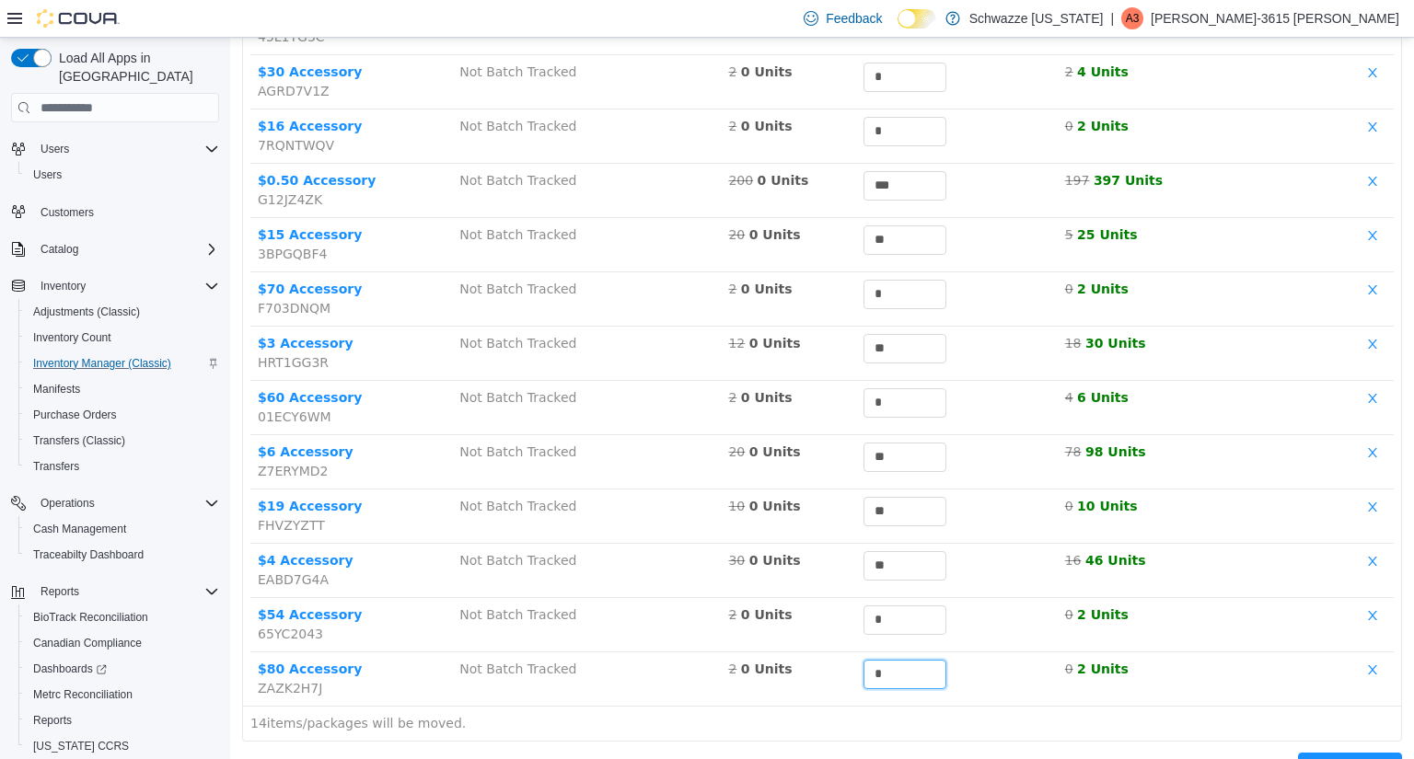
scroll to position [400, 0]
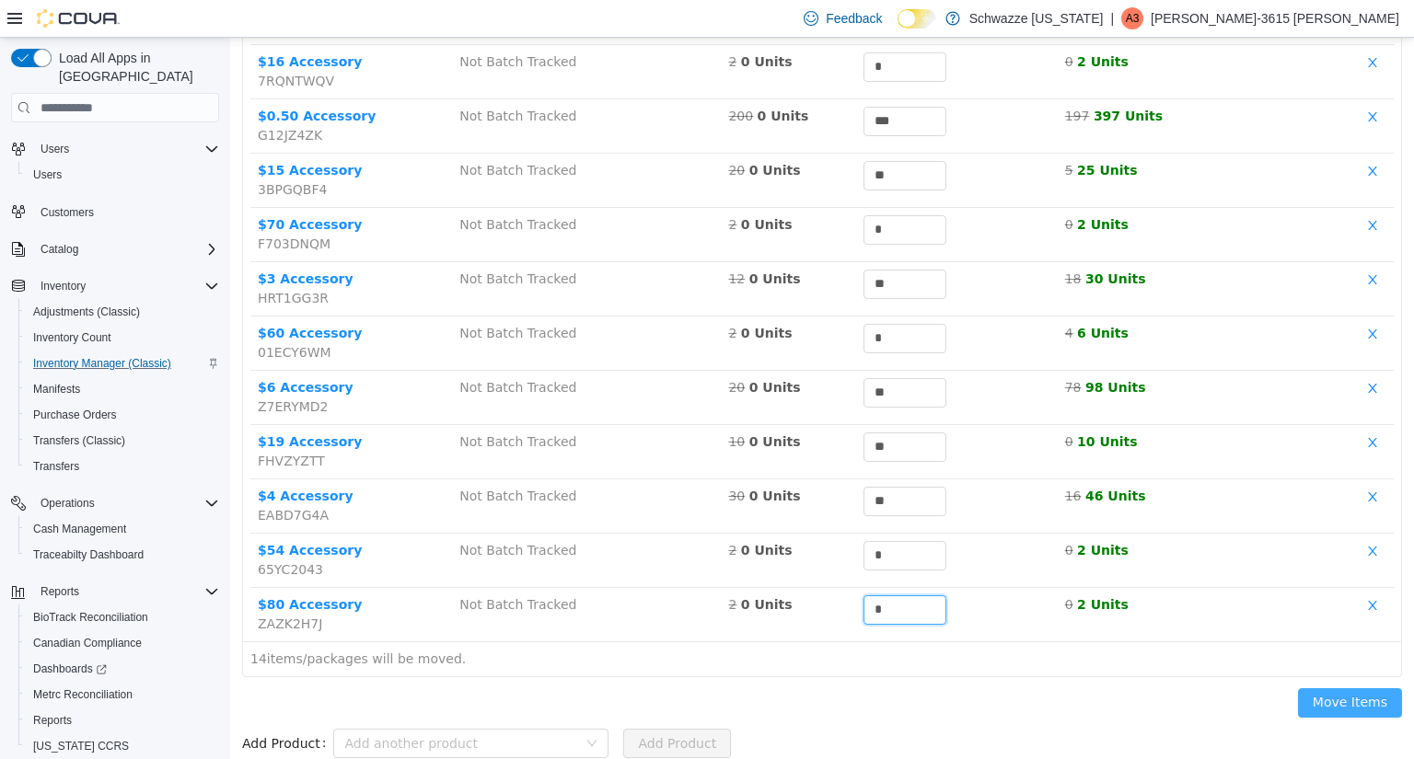
type input "*"
click at [1359, 696] on button "Move Items" at bounding box center [1350, 703] width 104 height 29
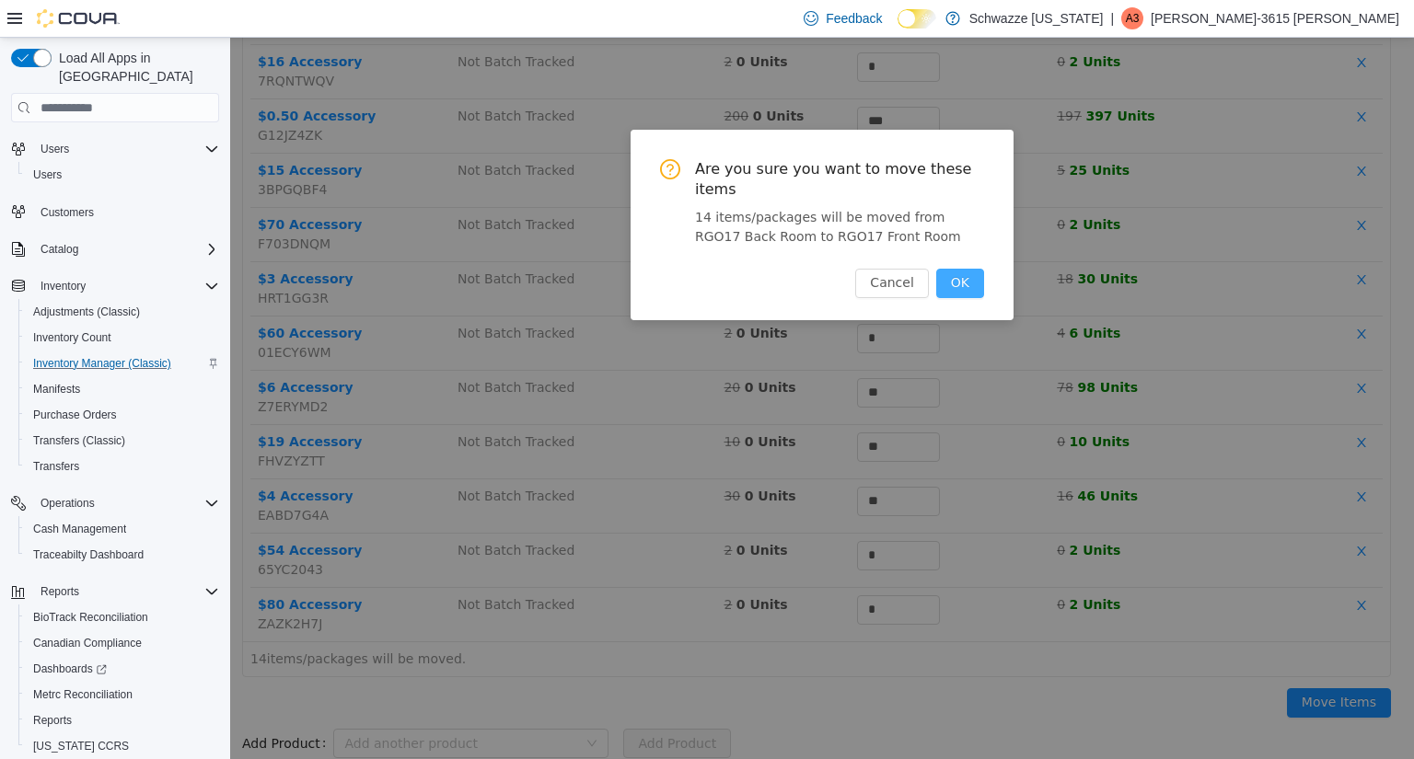
click at [972, 269] on button "OK" at bounding box center [960, 283] width 48 height 29
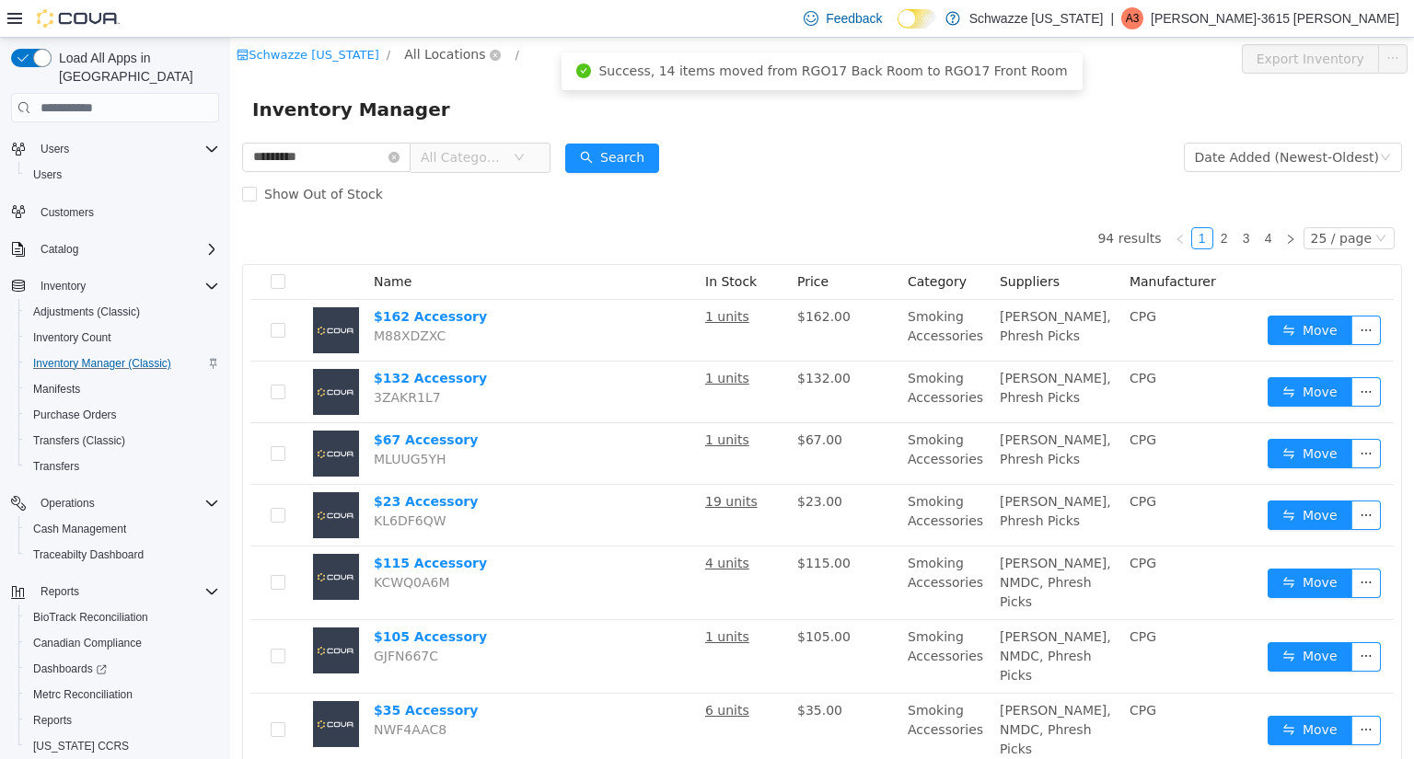
click at [436, 51] on span "All Locations" at bounding box center [444, 54] width 81 height 20
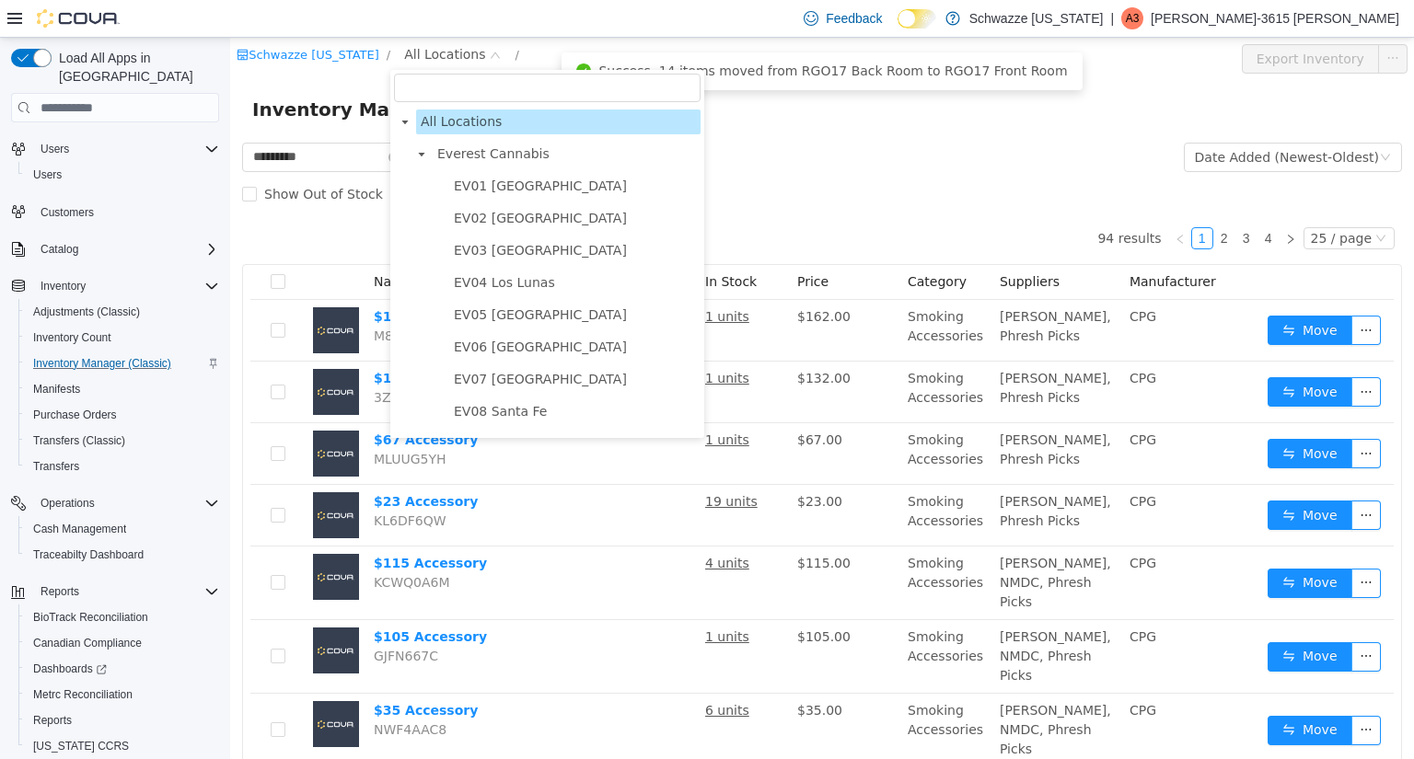
click at [762, 194] on div "Show Out of Stock" at bounding box center [822, 194] width 1160 height 37
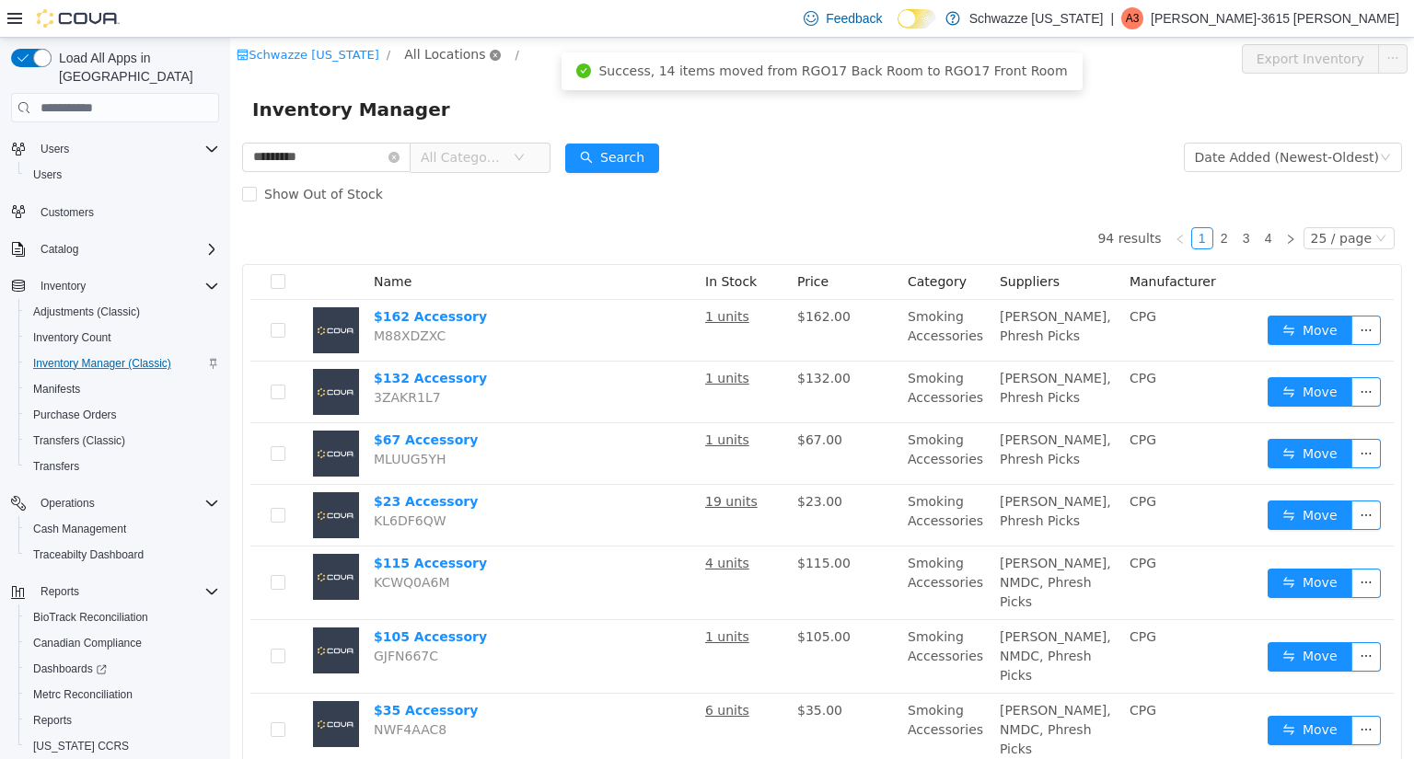
click at [490, 53] on icon "icon: close-circle" at bounding box center [495, 55] width 11 height 11
click at [458, 57] on span "All Locations" at bounding box center [444, 54] width 81 height 20
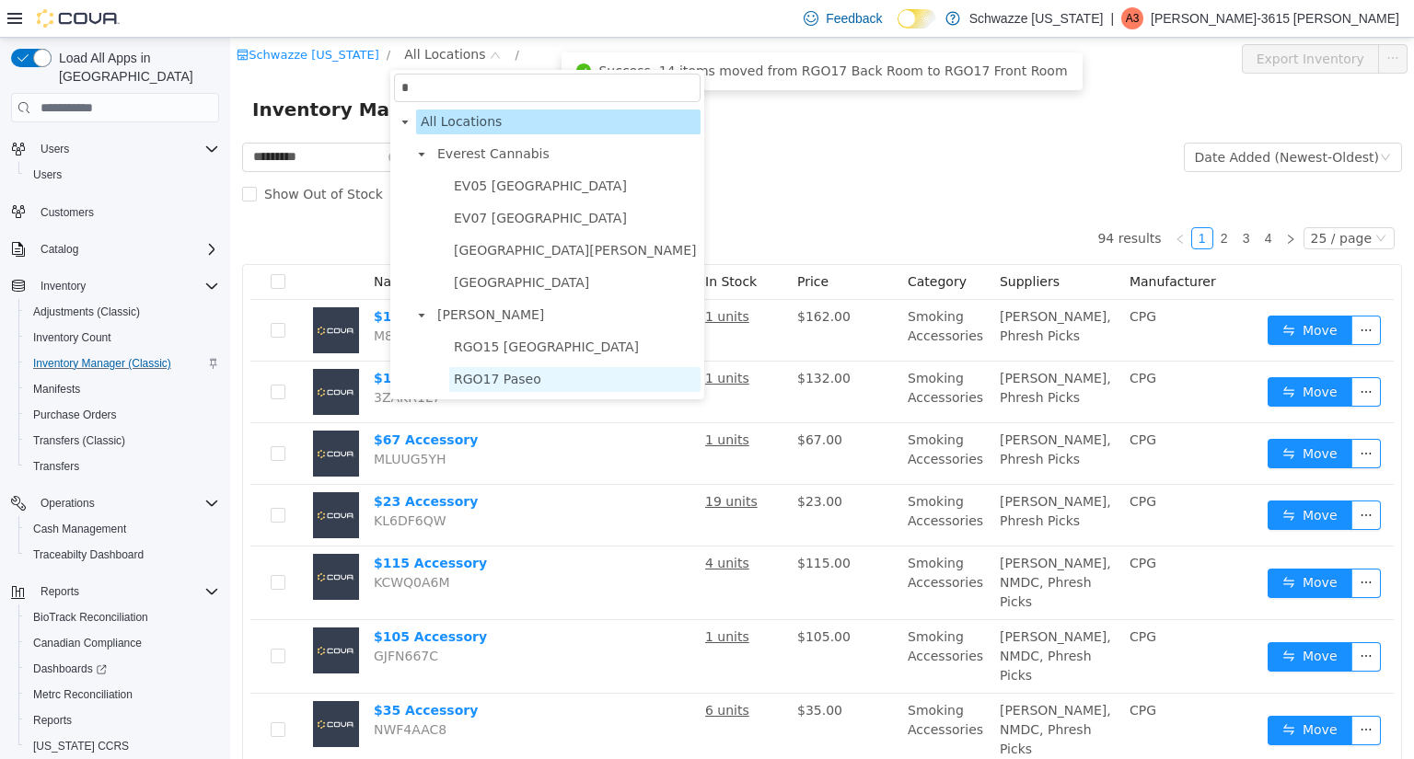
type input "*"
click at [510, 376] on span "RGO17 Paseo" at bounding box center [497, 379] width 87 height 15
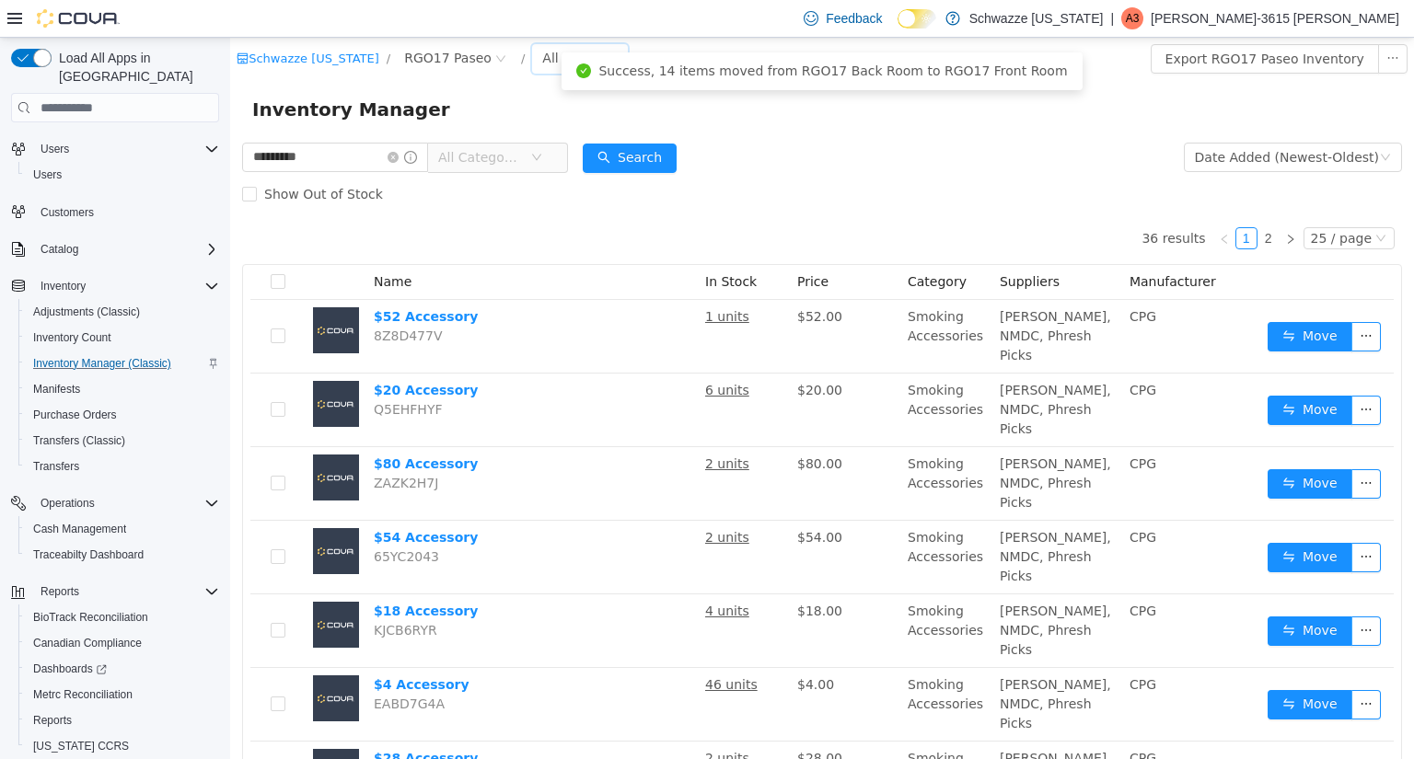
click at [552, 64] on div "All Rooms" at bounding box center [574, 58] width 64 height 28
click at [559, 148] on li "RGO17 Back Room" at bounding box center [570, 154] width 110 height 29
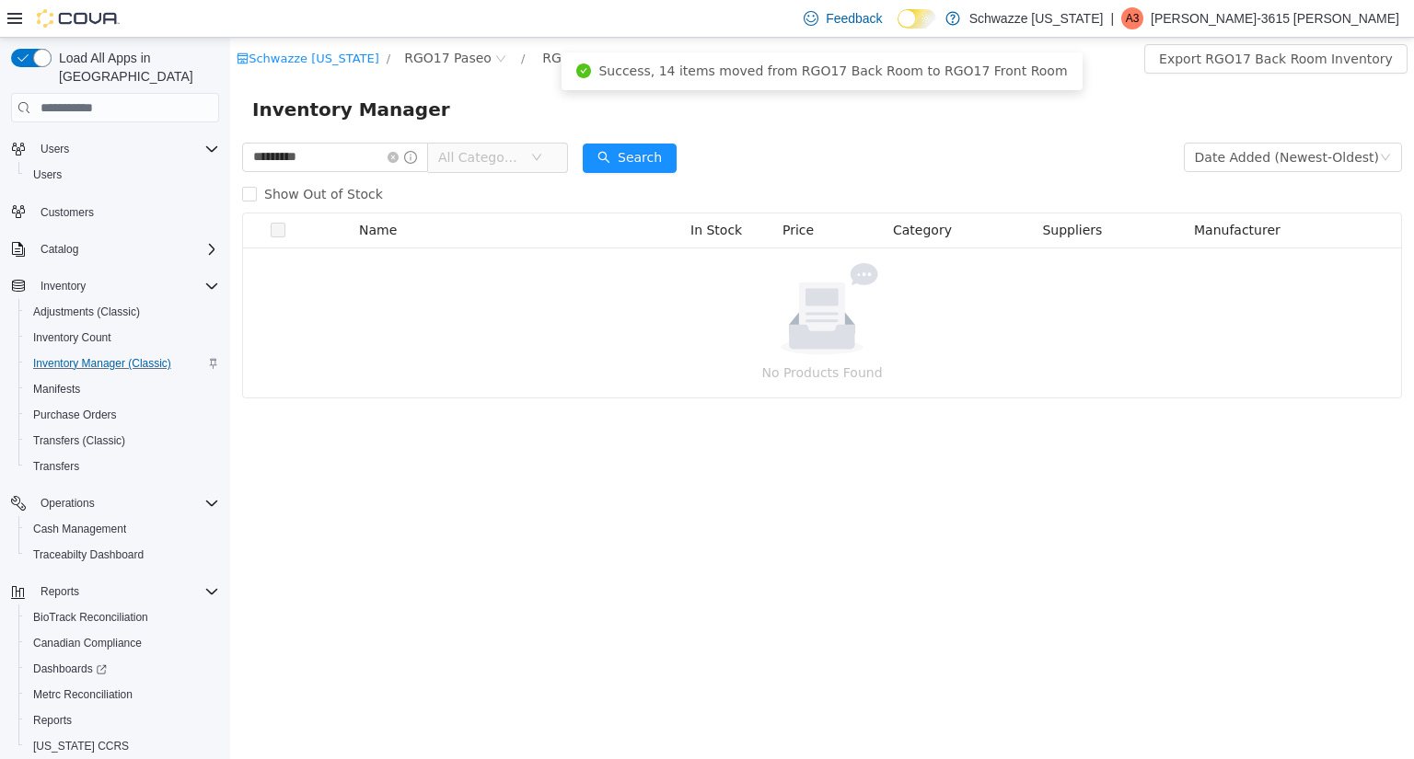
click at [764, 514] on div "Schwazze [US_STATE] / RGO17 Paseo / RGO17 Back Room / Export RGO17 Back Room In…" at bounding box center [822, 399] width 1184 height 722
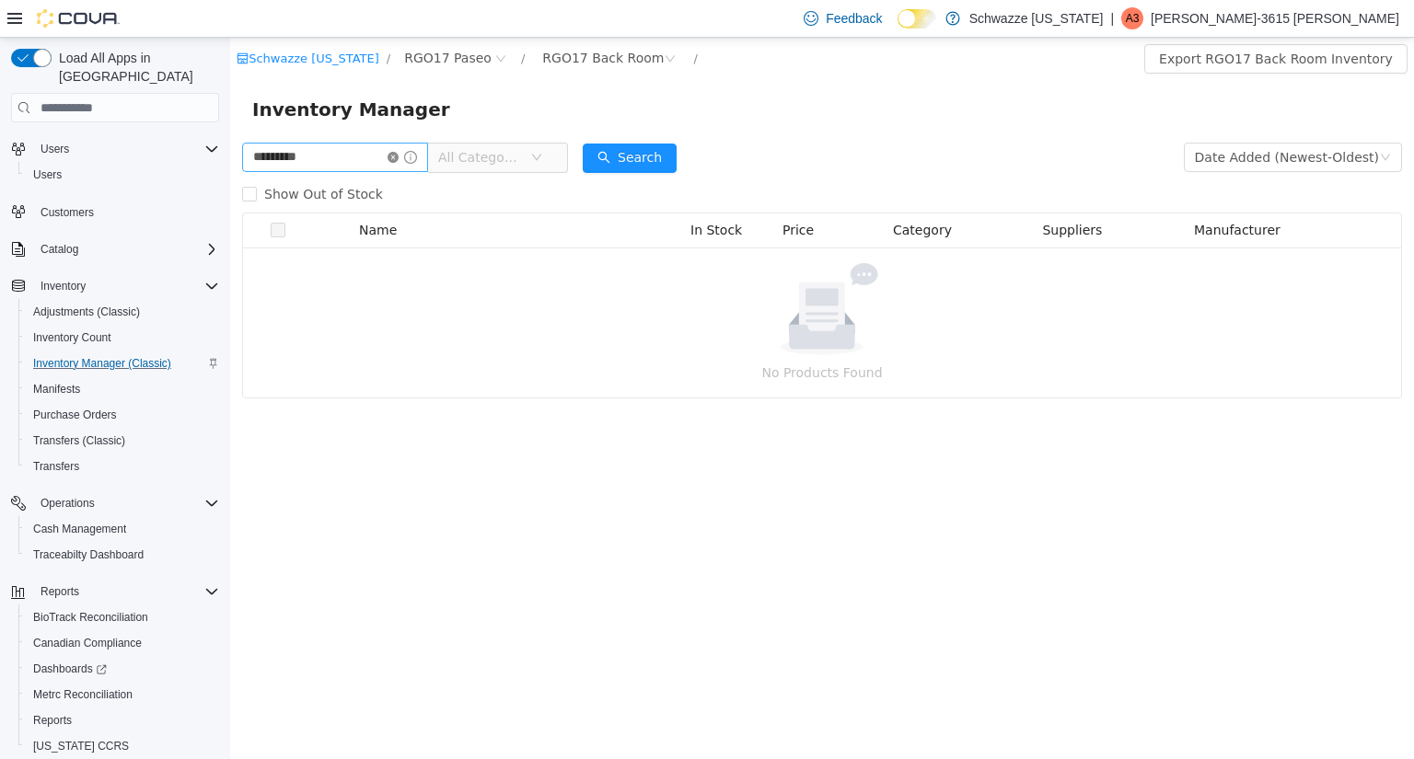
click at [399, 155] on icon "icon: close-circle" at bounding box center [393, 157] width 11 height 11
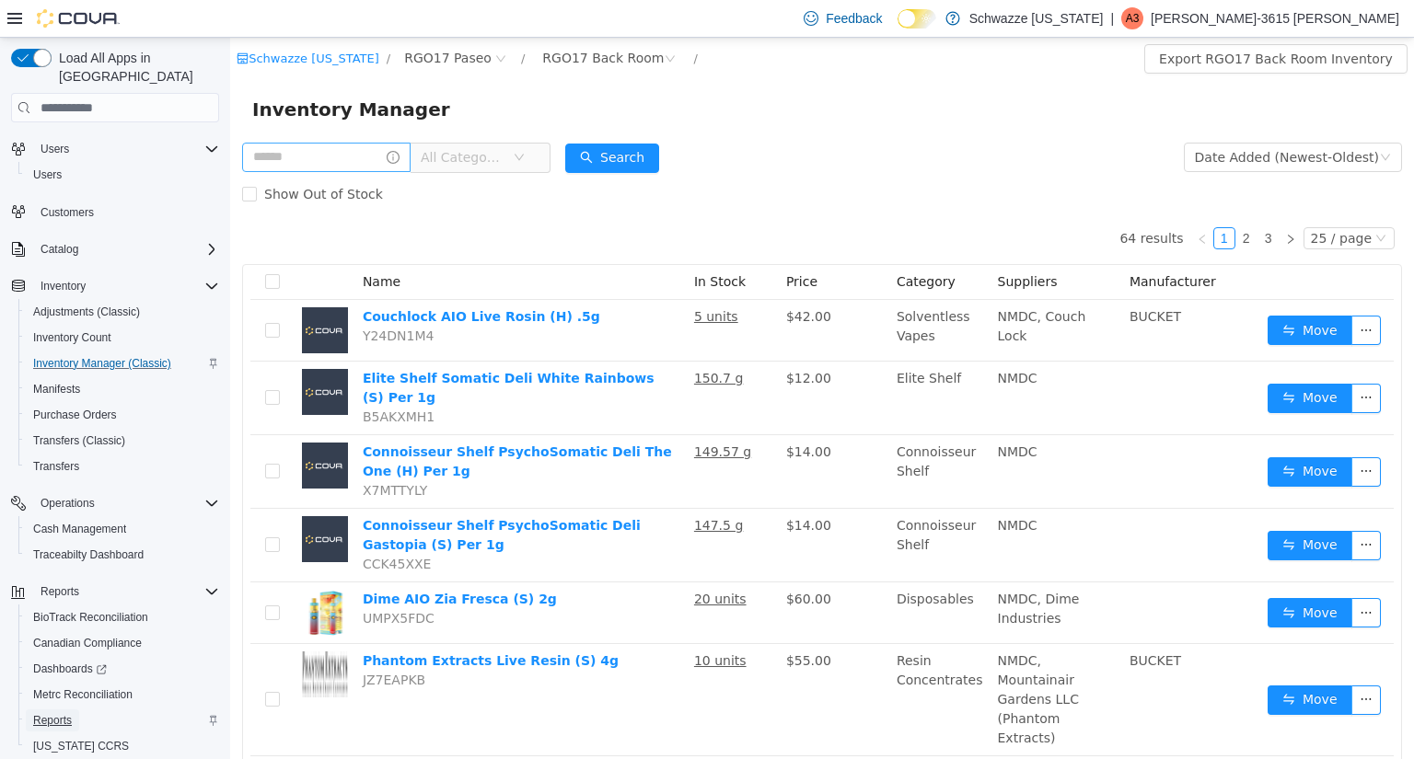
click at [77, 710] on link "Reports" at bounding box center [52, 721] width 53 height 22
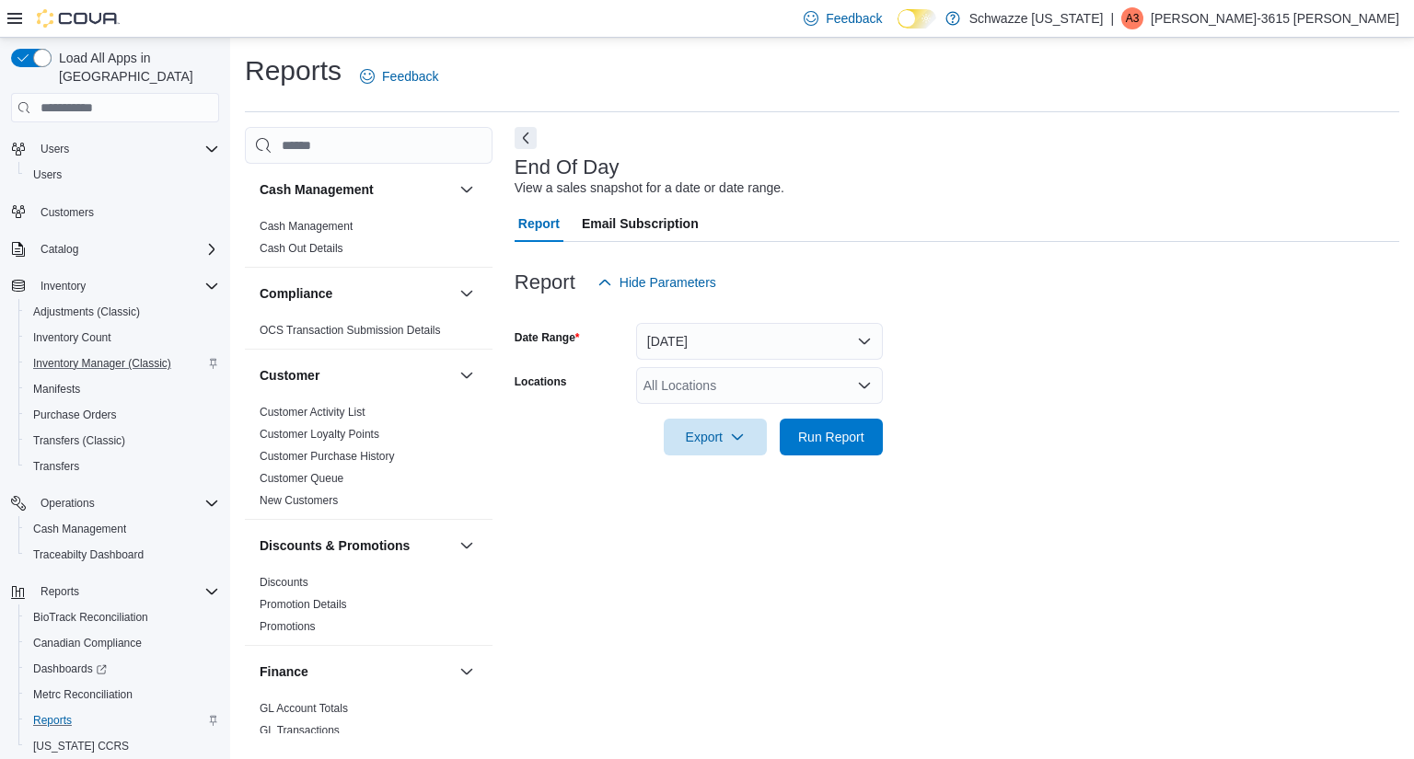
click at [721, 388] on div "All Locations" at bounding box center [759, 385] width 247 height 37
type input "***"
click at [723, 404] on button "RGO17 Paseo" at bounding box center [759, 417] width 247 height 27
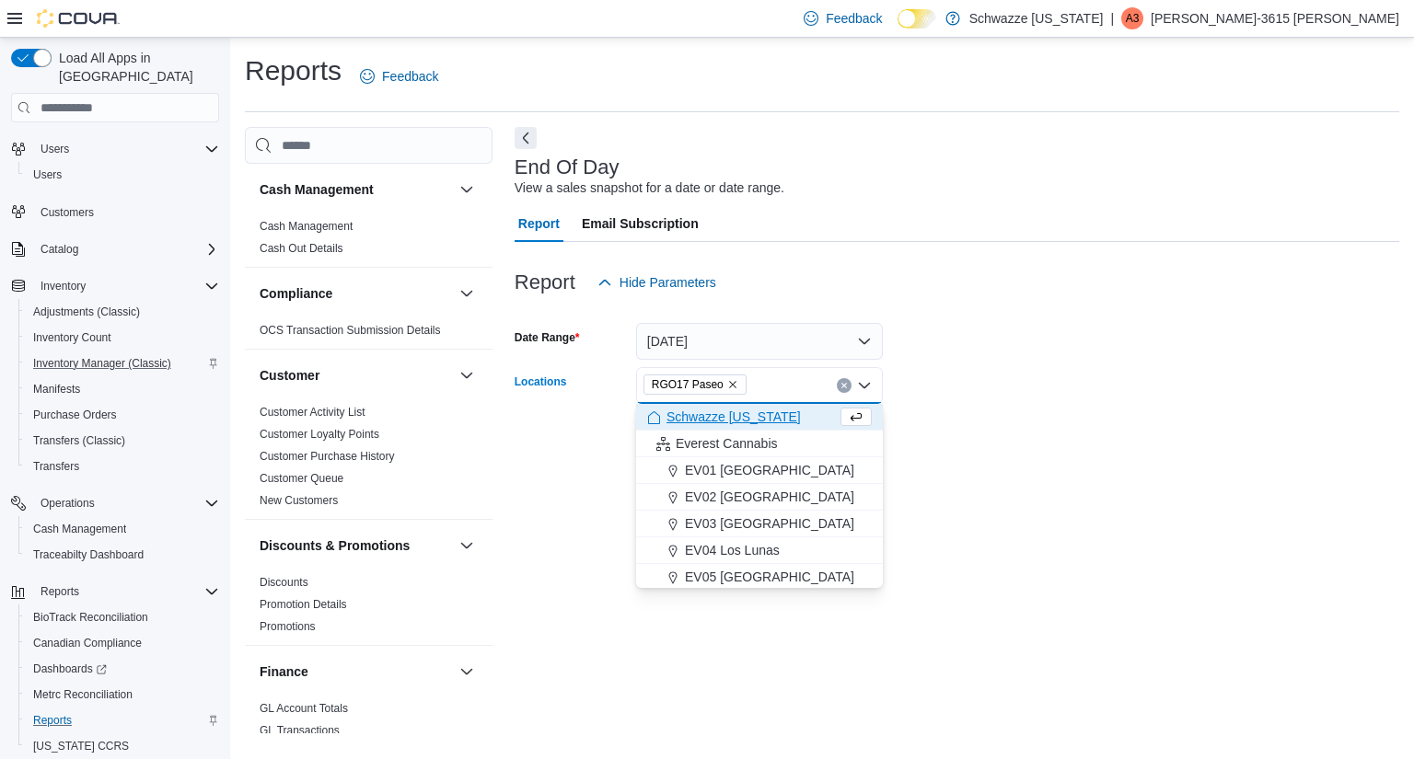
click at [1024, 361] on form "Date Range [DATE] Locations RGO17 Paseo Combo box. Selected. RGO17 Paseo. Press…" at bounding box center [957, 378] width 885 height 155
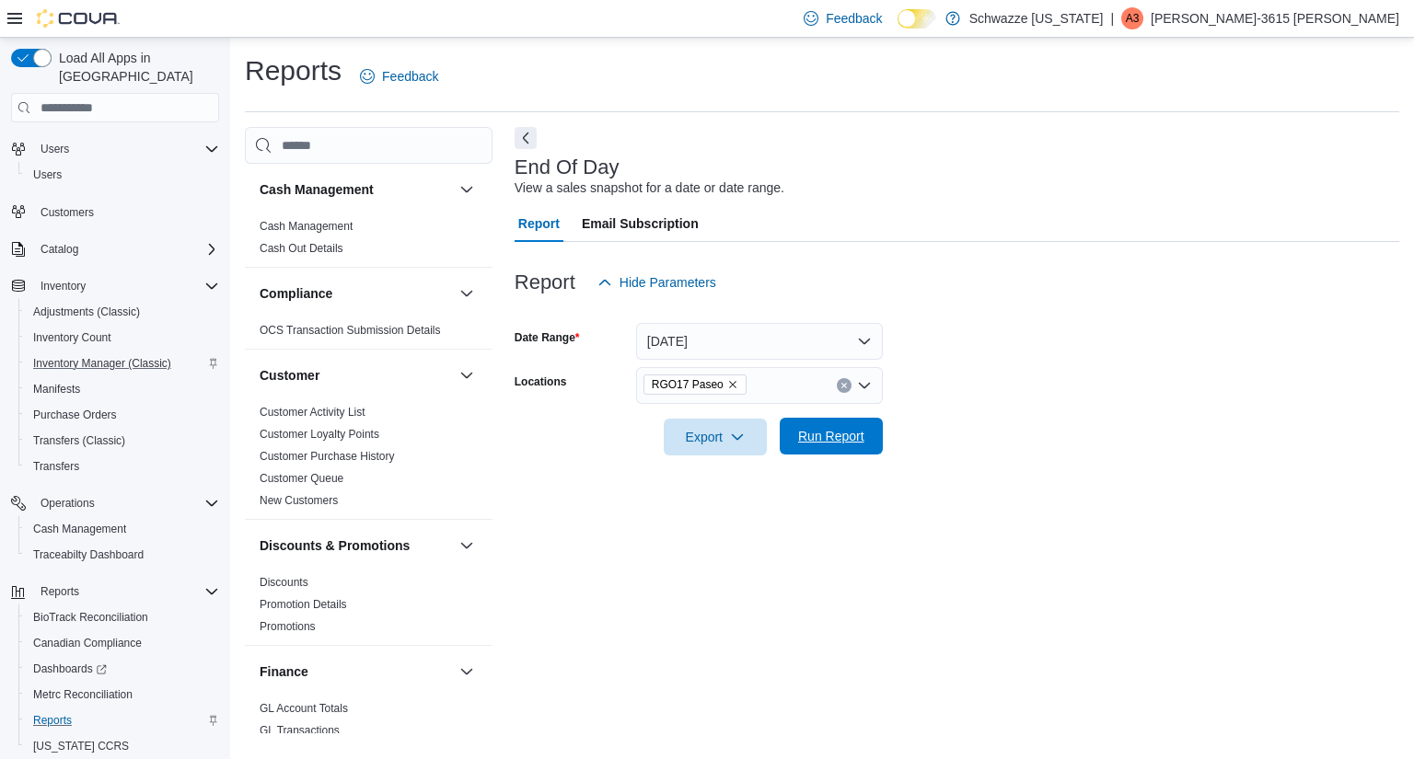
click at [814, 447] on span "Run Report" at bounding box center [831, 436] width 81 height 37
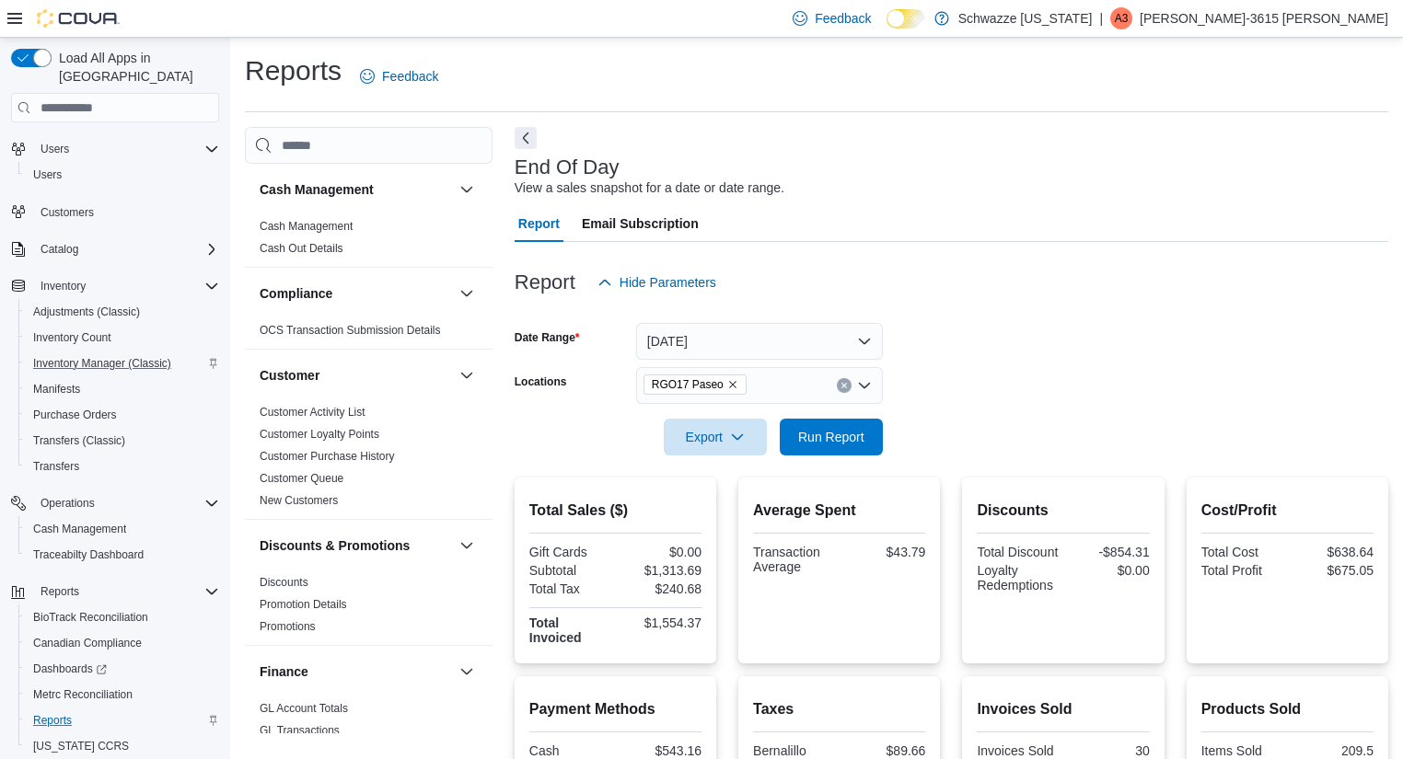
scroll to position [320, 0]
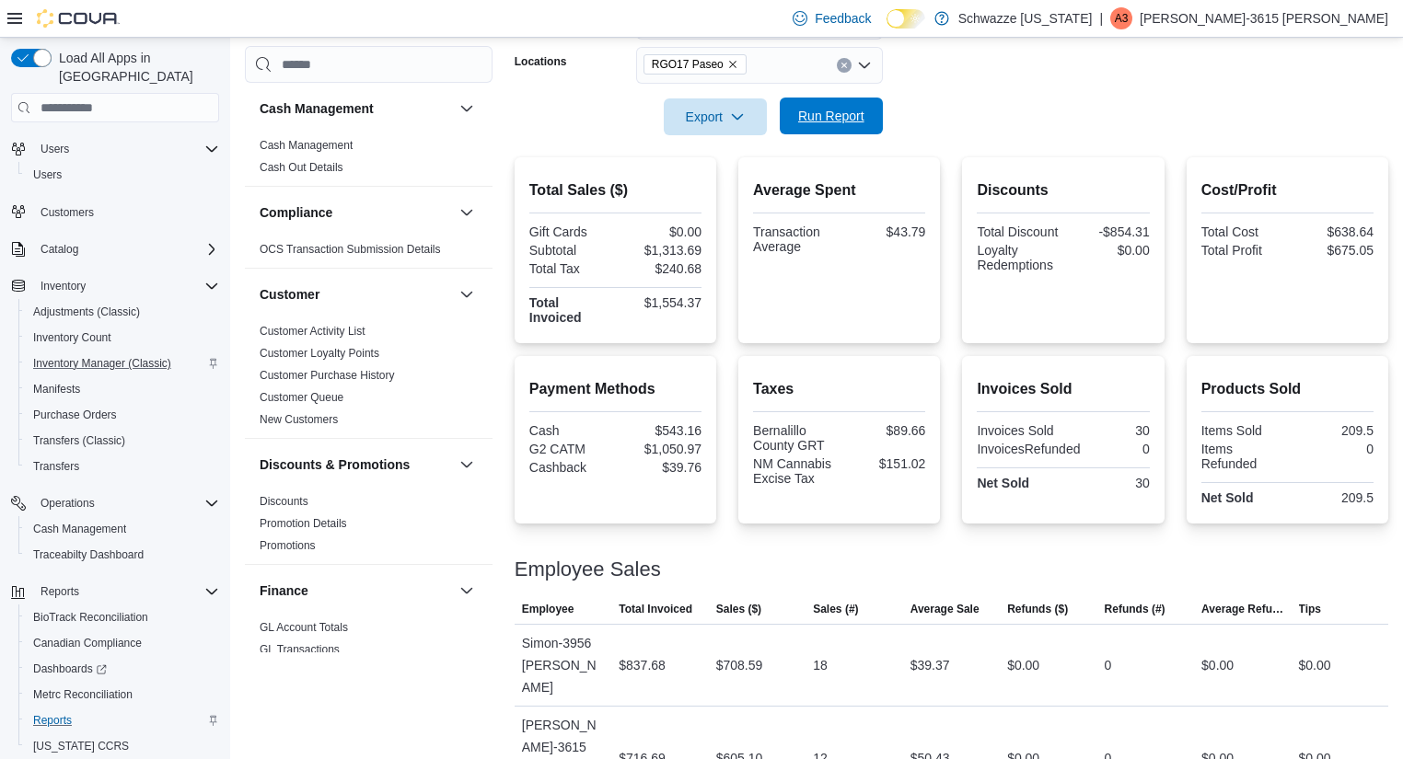
click at [801, 116] on span "Run Report" at bounding box center [831, 116] width 66 height 18
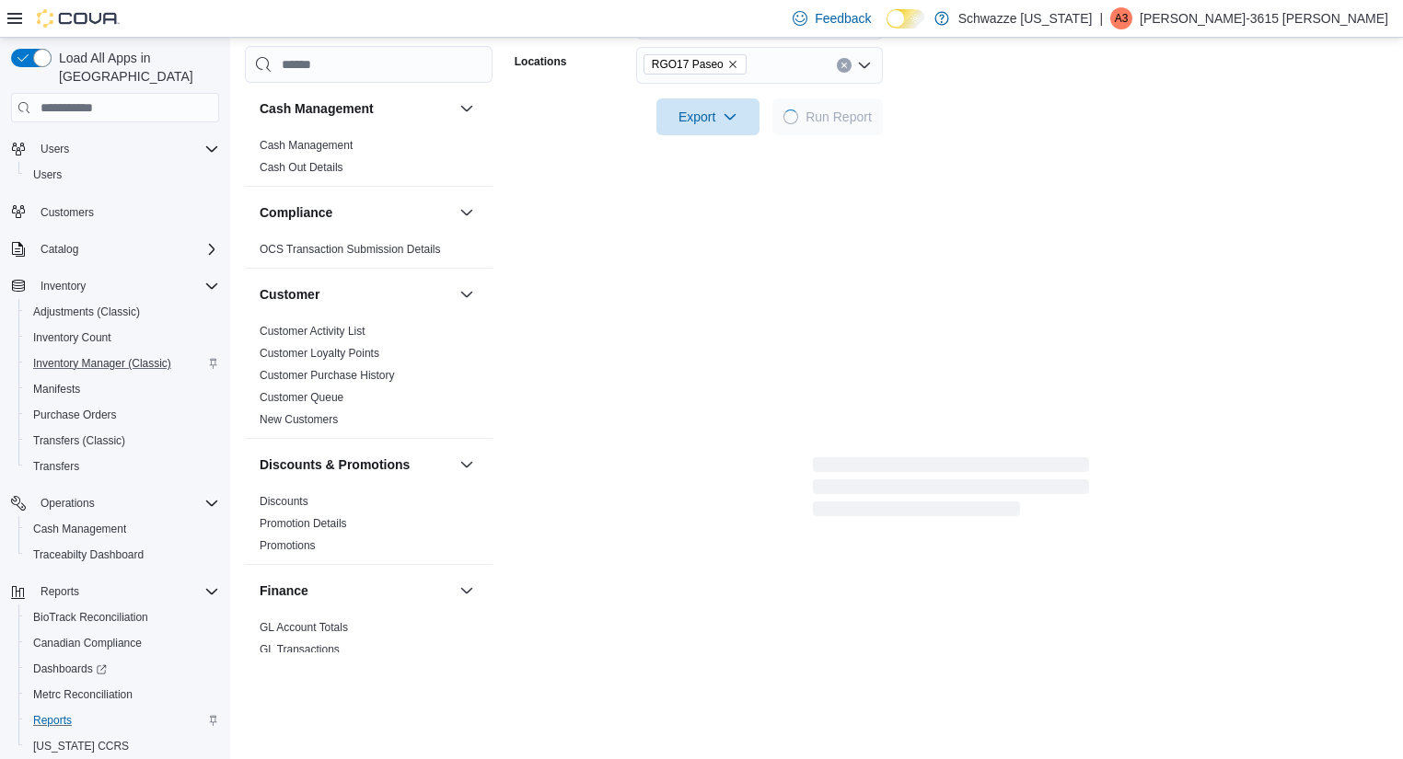
click at [1193, 173] on div "Report Hide Parameters Date Range [DATE] Locations RGO17 Paseo Export Run Report" at bounding box center [952, 221] width 874 height 598
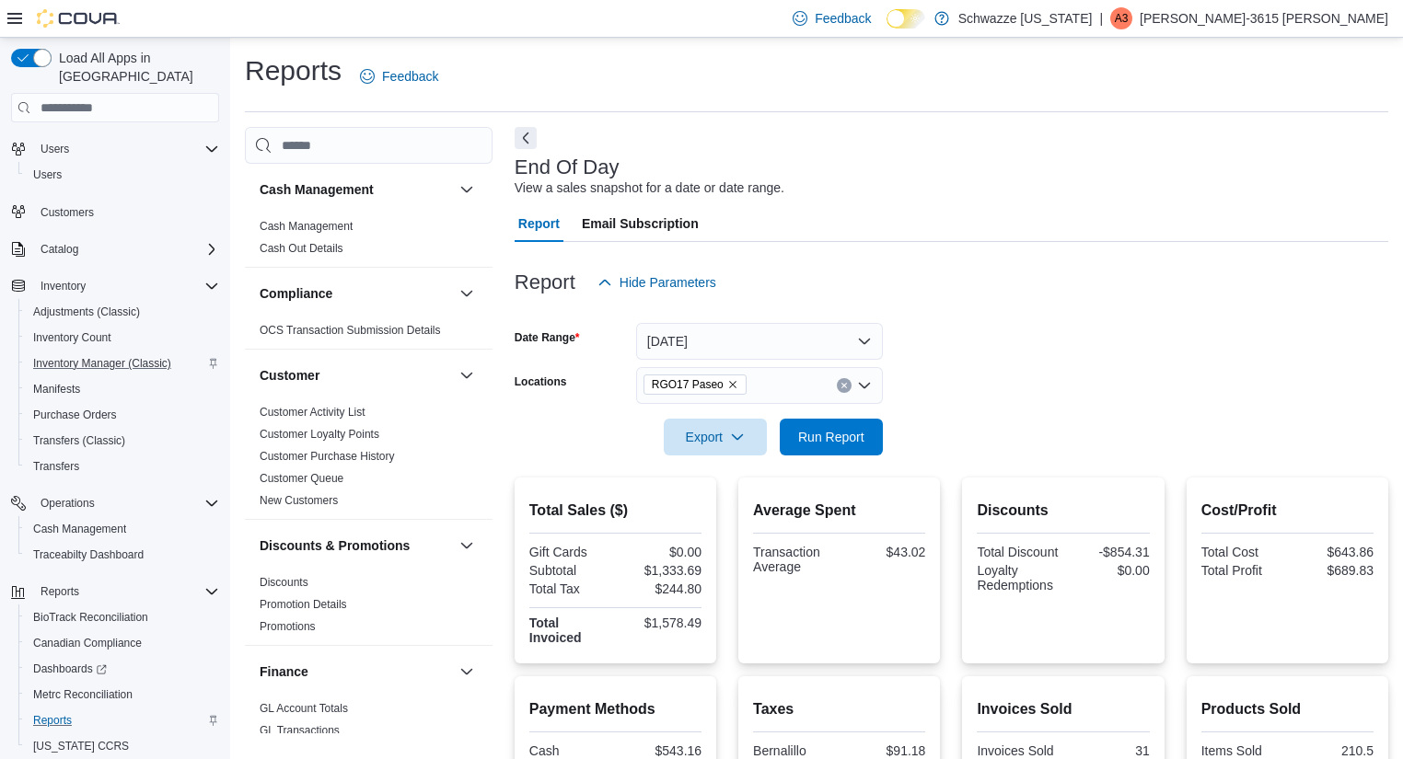
scroll to position [379, 0]
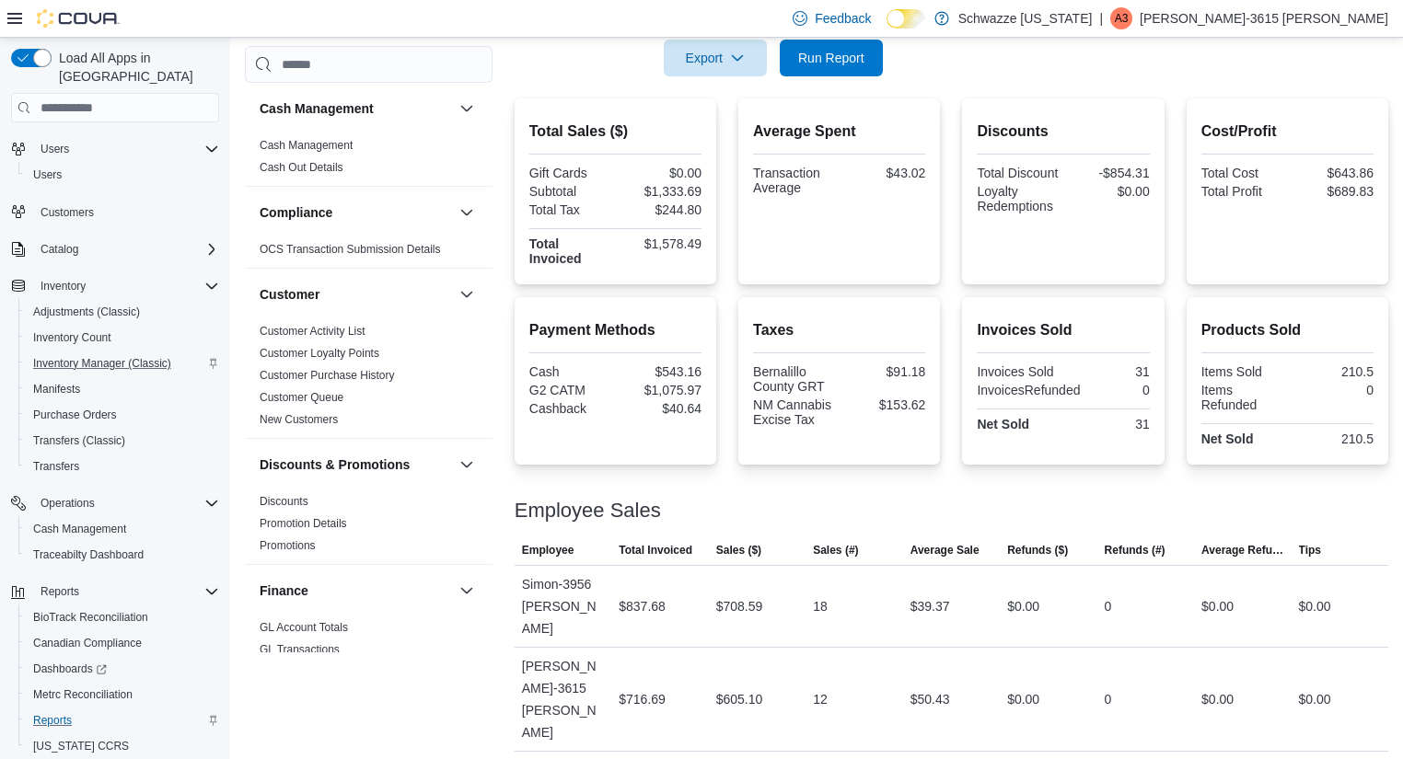
click at [780, 377] on div "Bernalillo County GRT" at bounding box center [794, 379] width 83 height 29
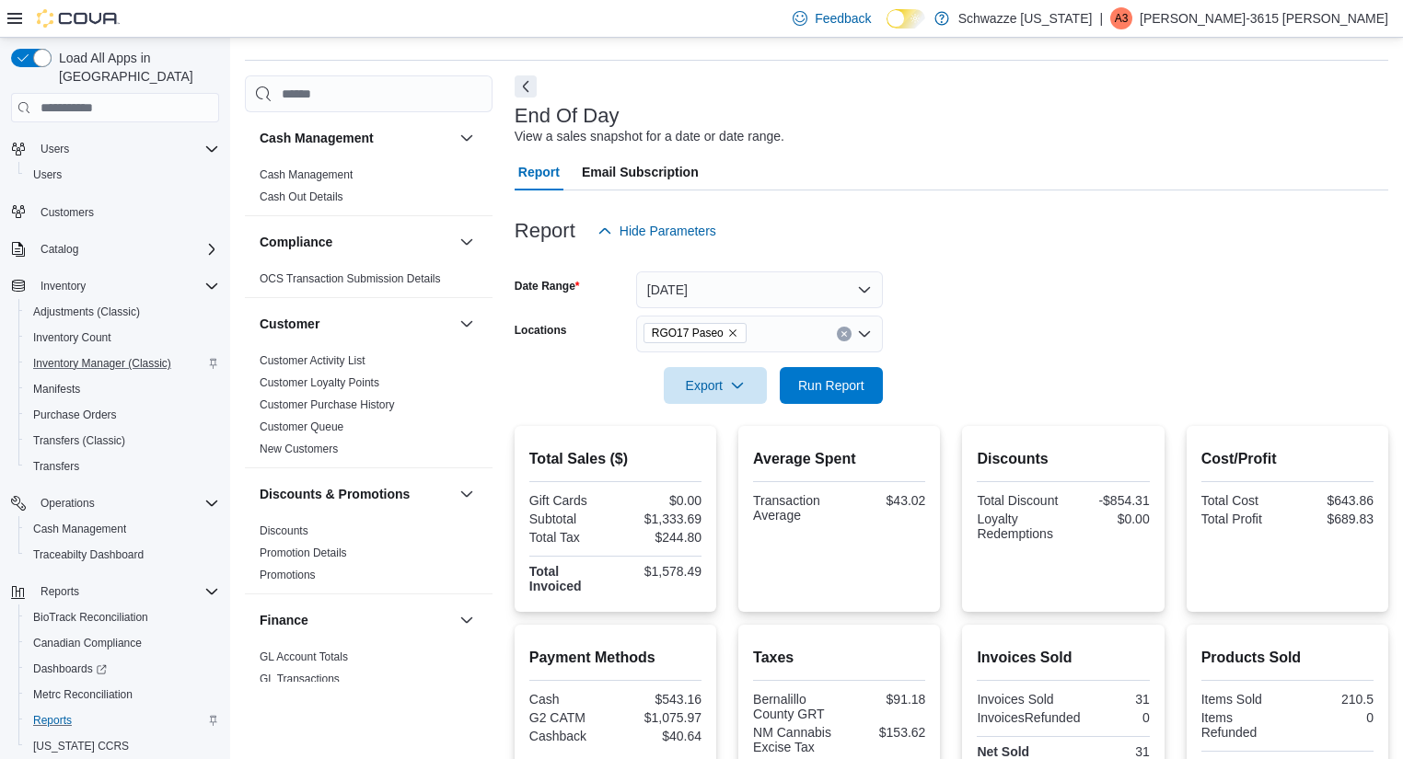
scroll to position [0, 0]
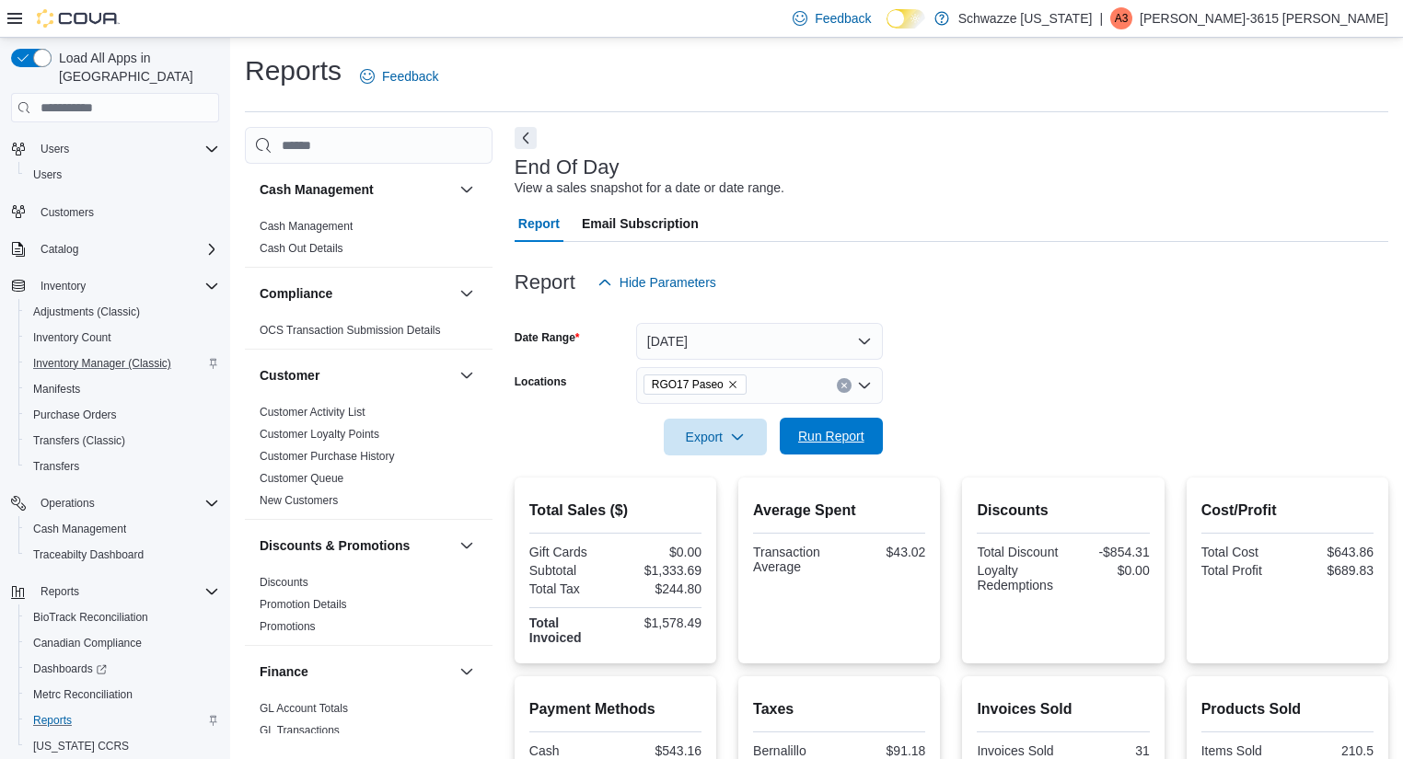
click at [837, 439] on span "Run Report" at bounding box center [831, 436] width 66 height 18
